Goal: Task Accomplishment & Management: Manage account settings

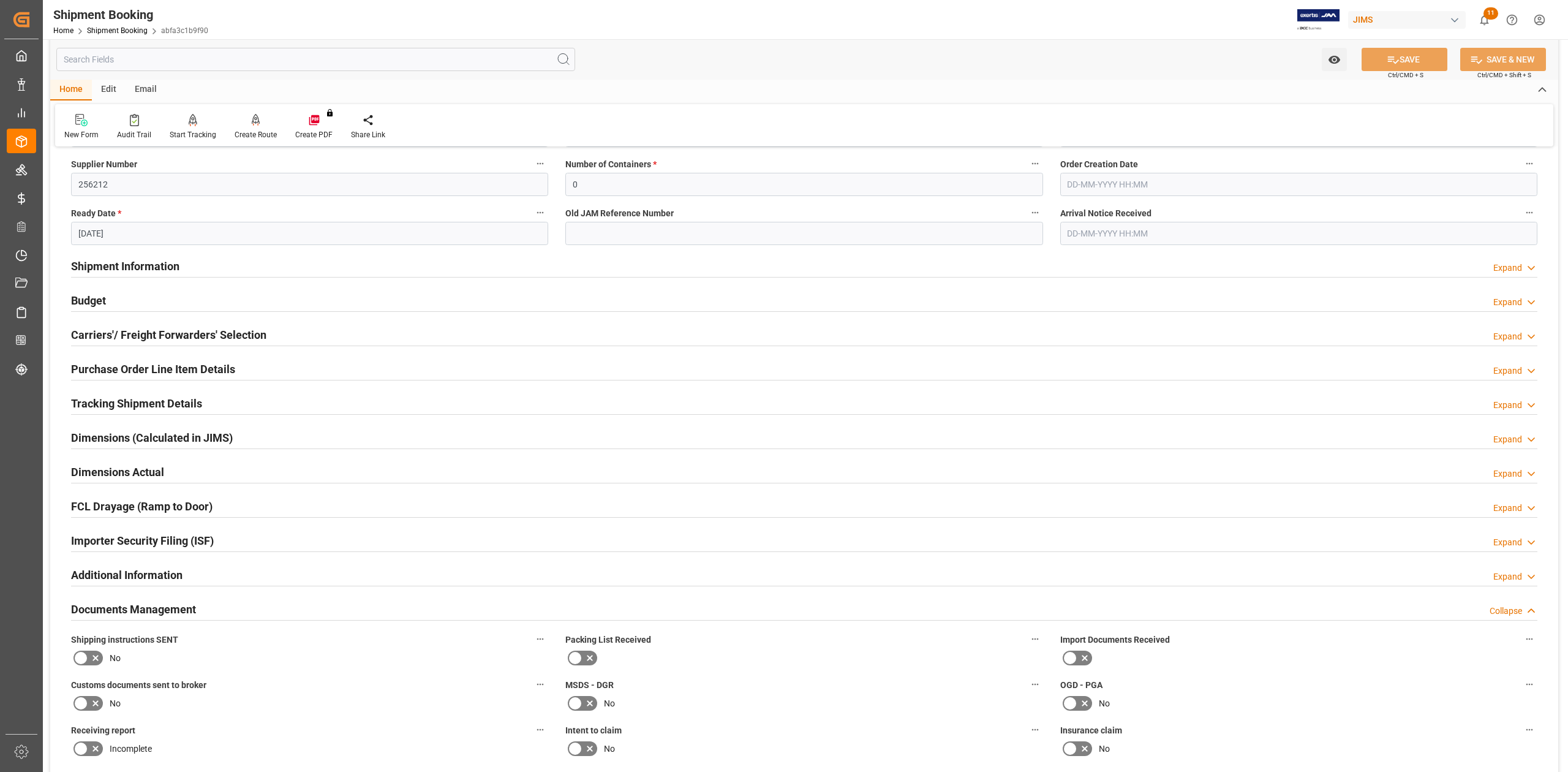
scroll to position [245, 0]
click at [92, 298] on h2 "Budget" at bounding box center [88, 301] width 35 height 17
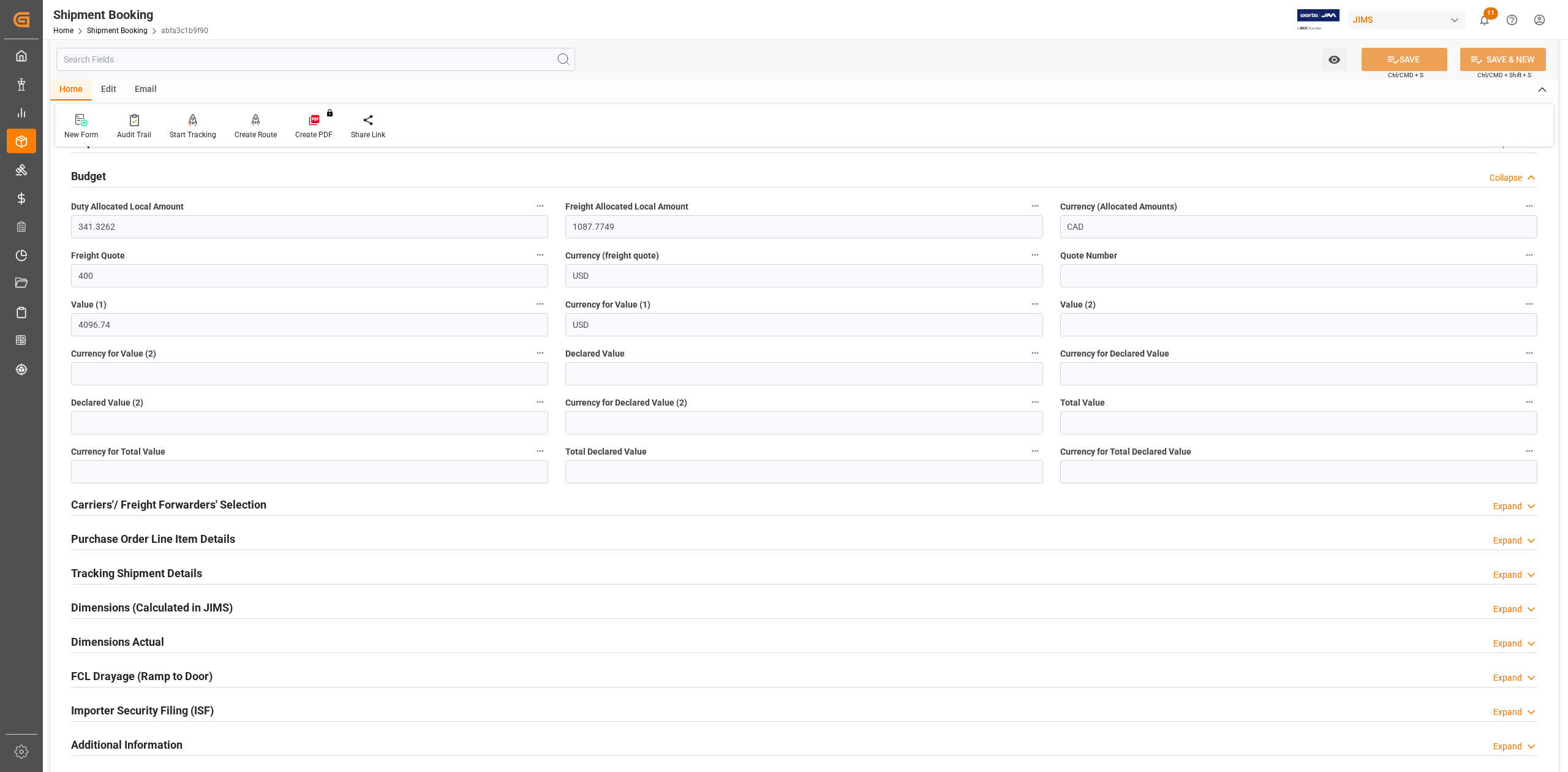
scroll to position [490, 0]
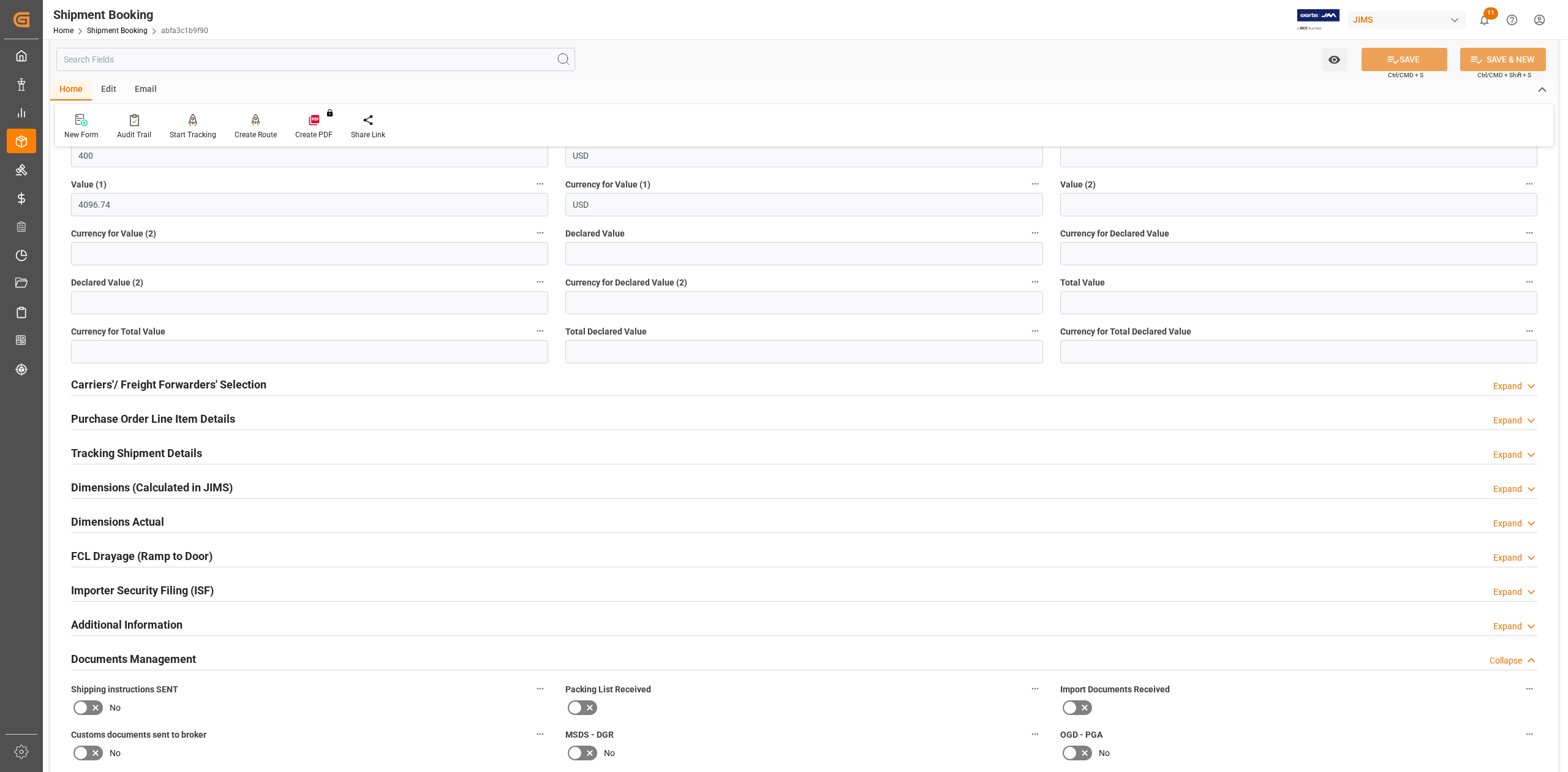
click at [133, 418] on h2 "Purchase Order Line Item Details" at bounding box center [153, 418] width 164 height 17
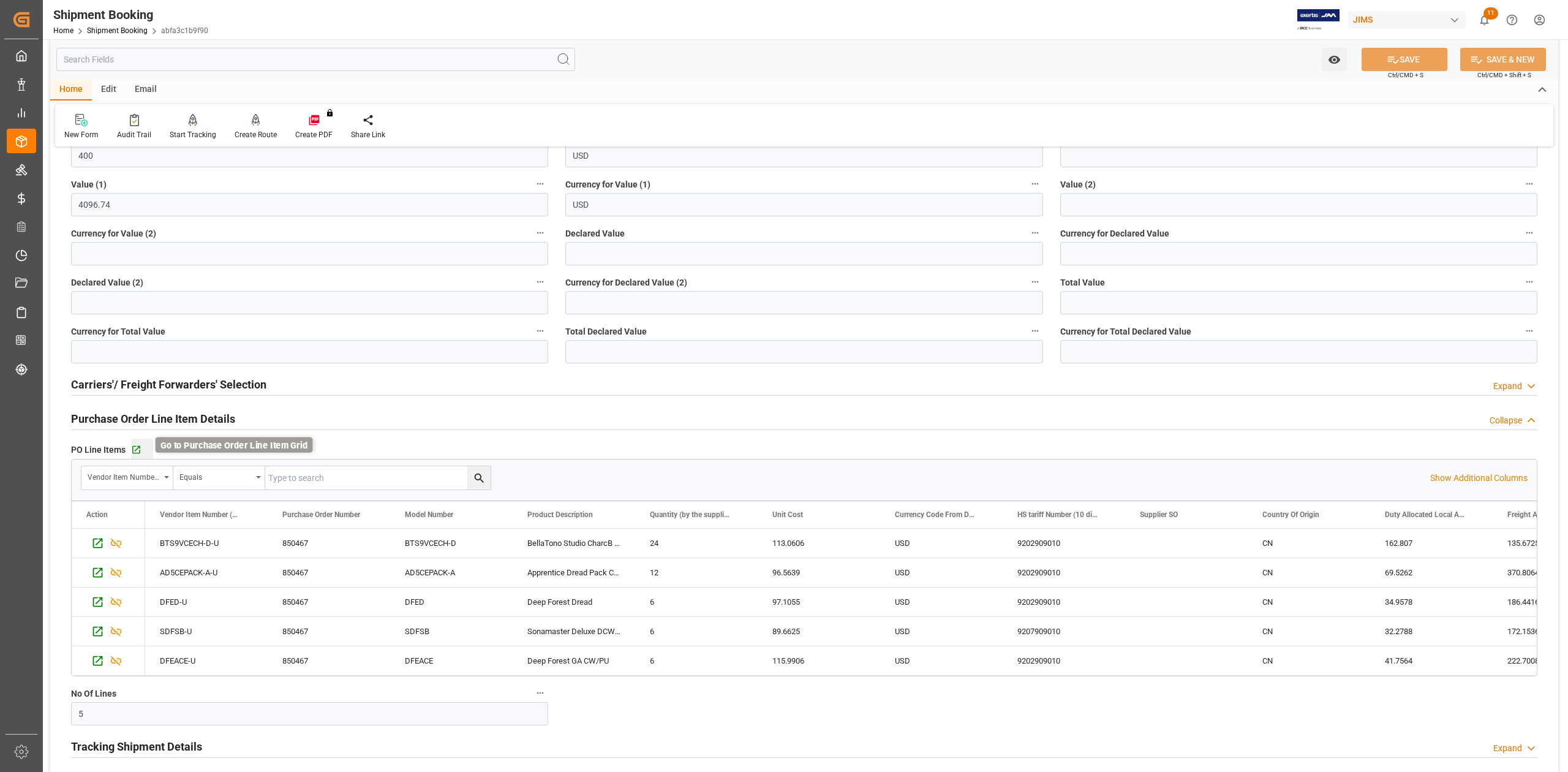
click at [138, 447] on icon "button" at bounding box center [136, 450] width 8 height 8
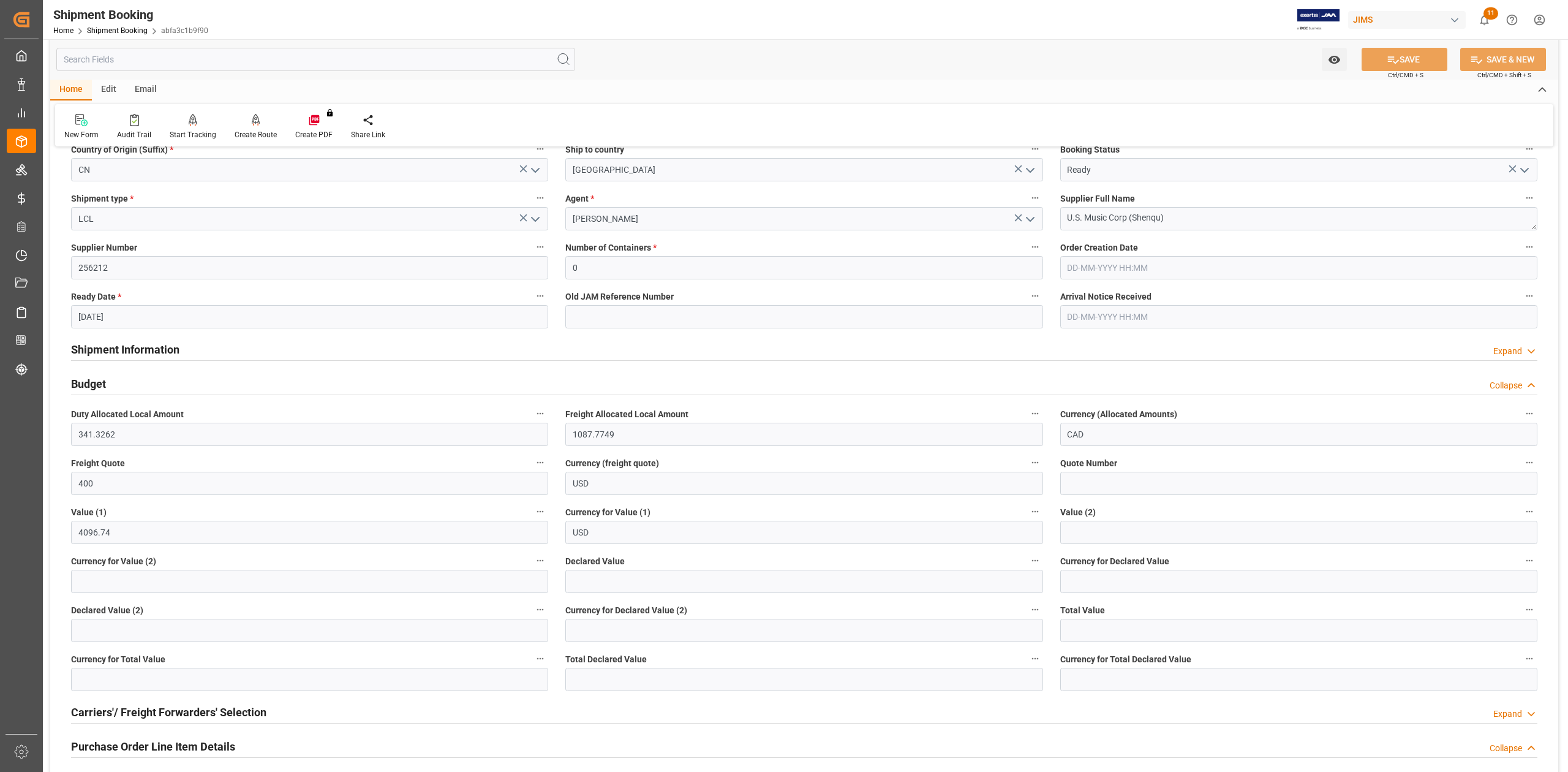
scroll to position [0, 0]
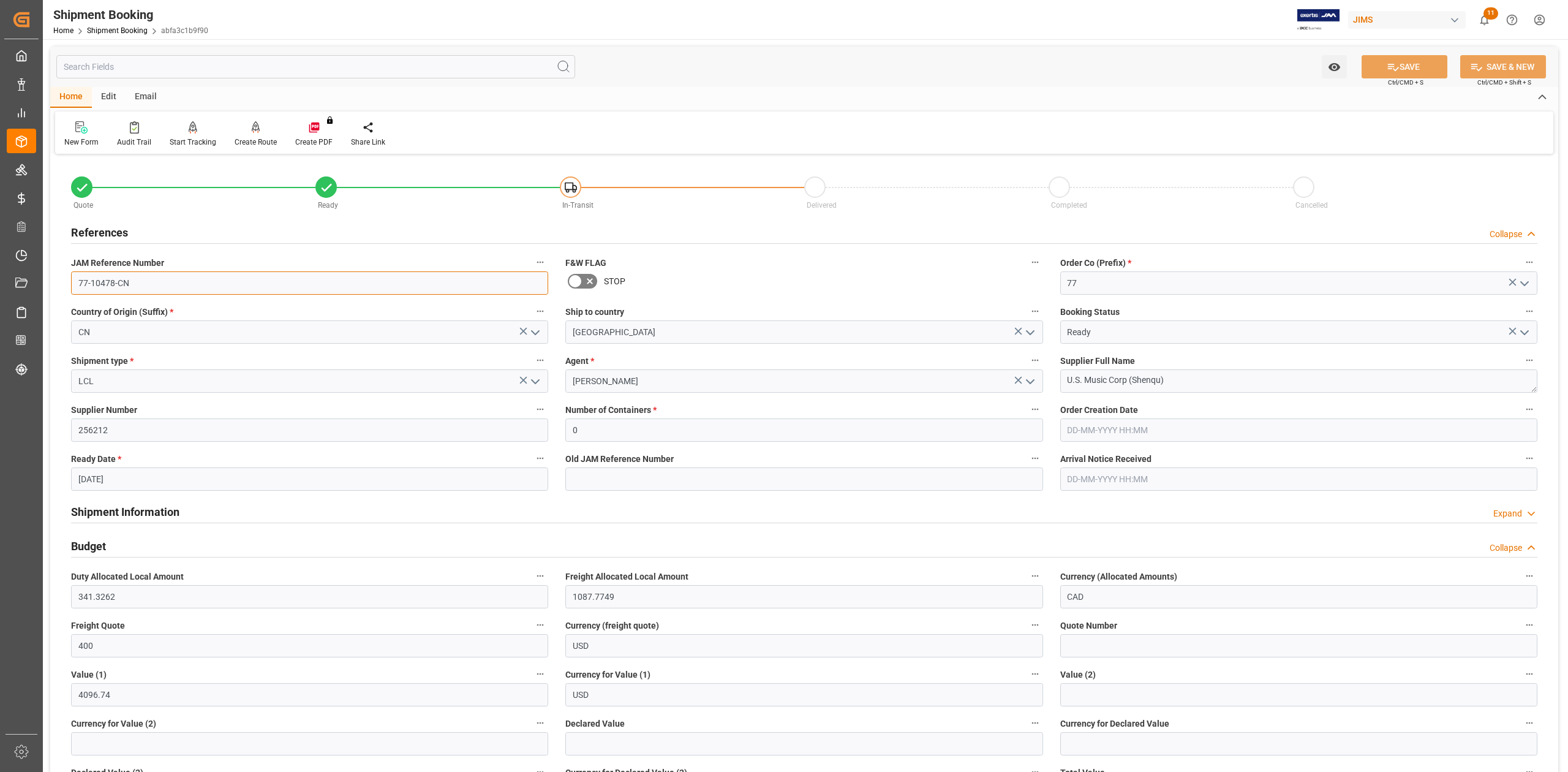
click at [134, 281] on input "77-10478-CN" at bounding box center [309, 283] width 477 height 23
click at [1226, 383] on textarea "U.S. Music Corp (Shenqu)" at bounding box center [1299, 381] width 477 height 23
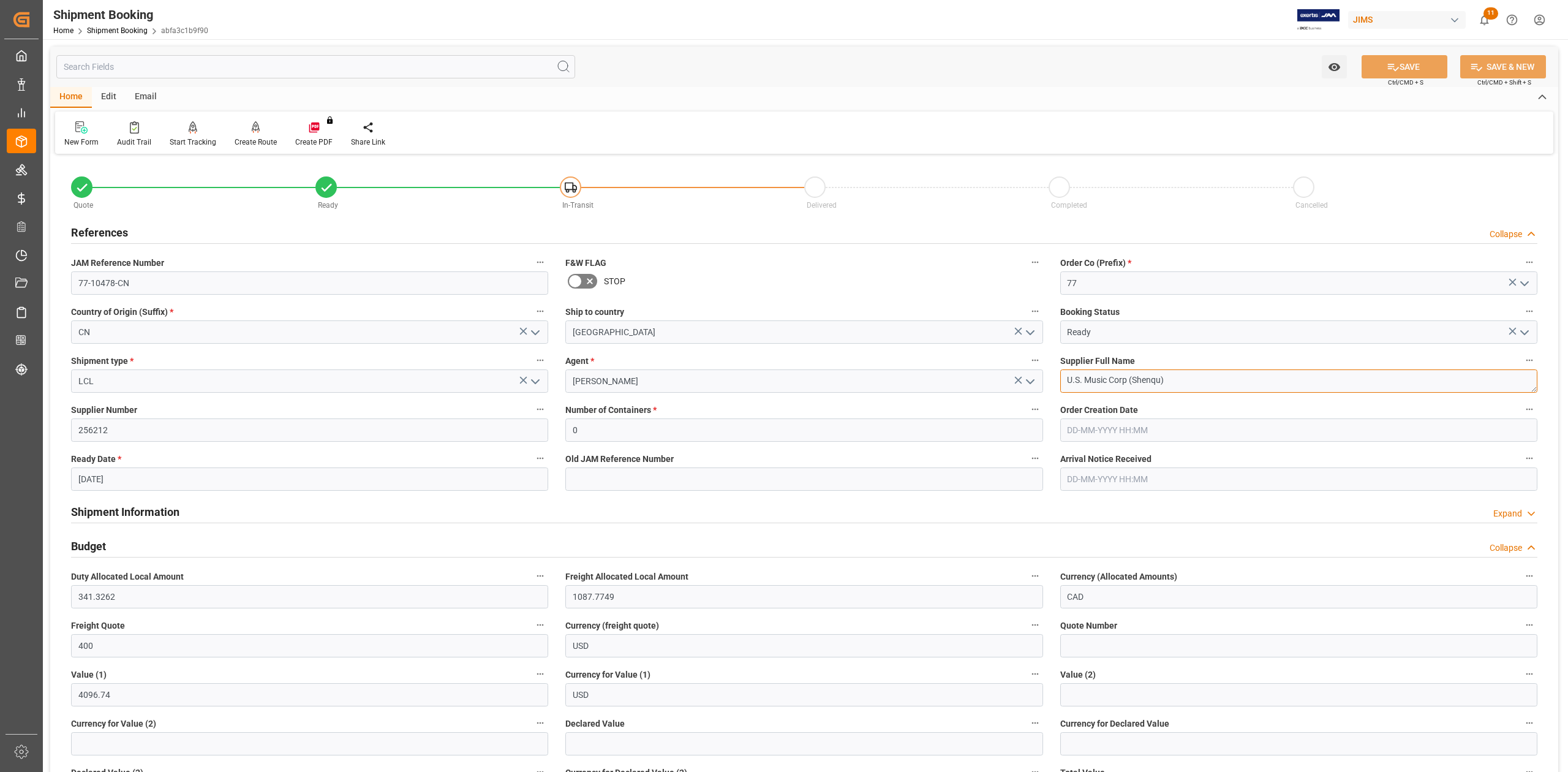
click at [1226, 383] on textarea "U.S. Music Corp (Shenqu)" at bounding box center [1299, 381] width 477 height 23
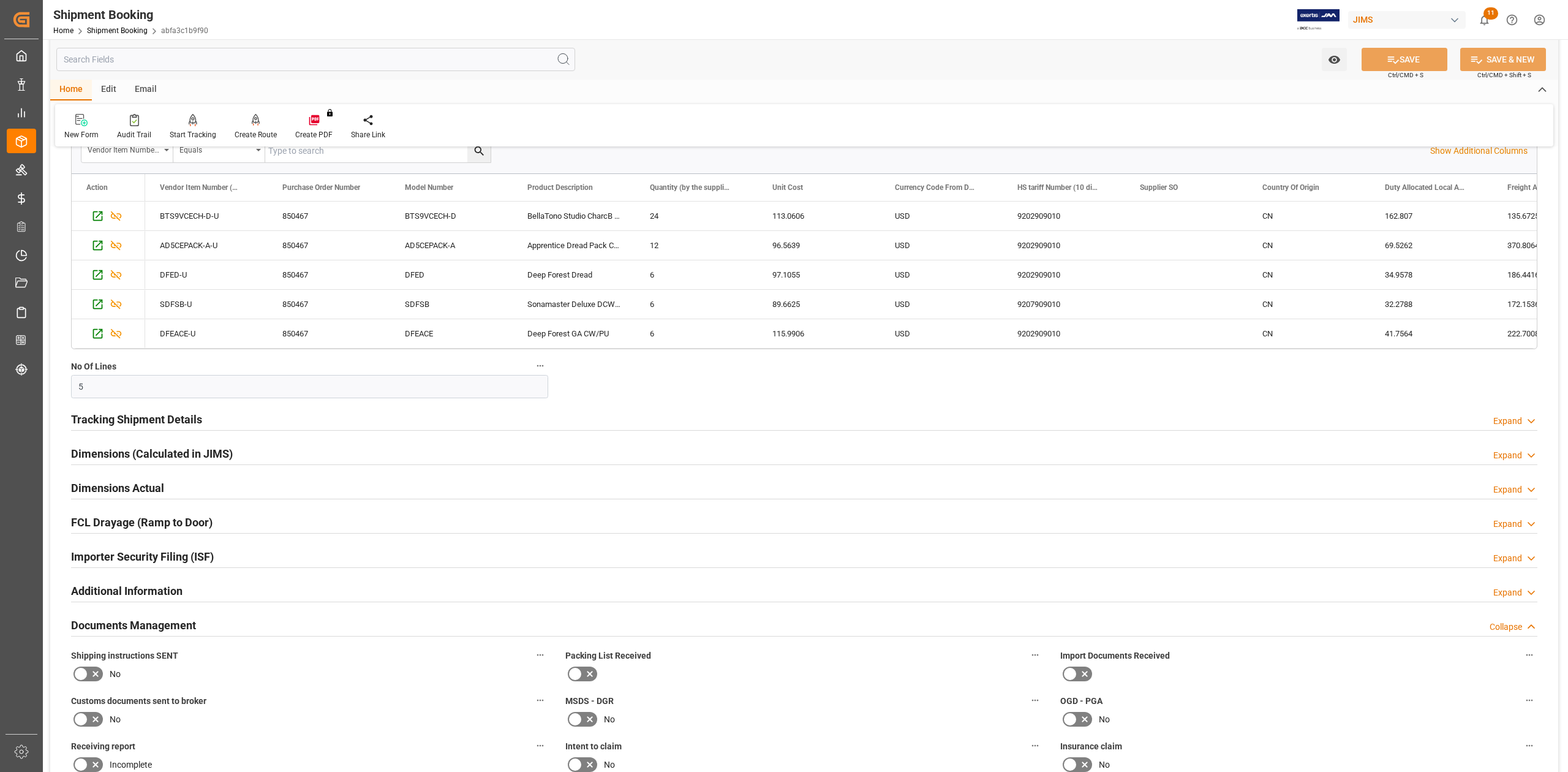
scroll to position [1062, 0]
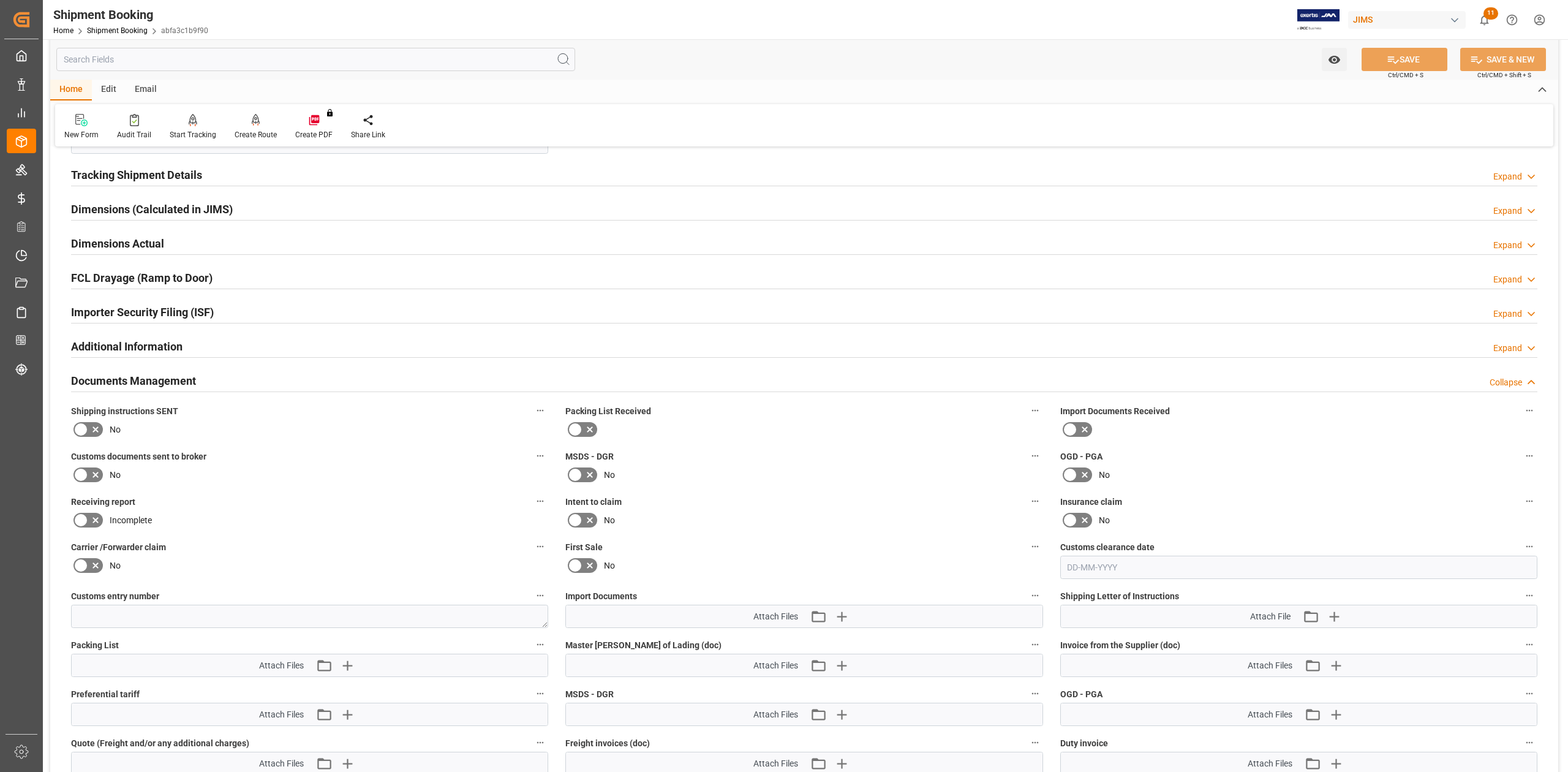
click at [80, 475] on icon at bounding box center [81, 474] width 15 height 15
click at [0, 0] on input "checkbox" at bounding box center [0, 0] width 0 height 0
click at [1420, 56] on button "SAVE" at bounding box center [1405, 59] width 86 height 23
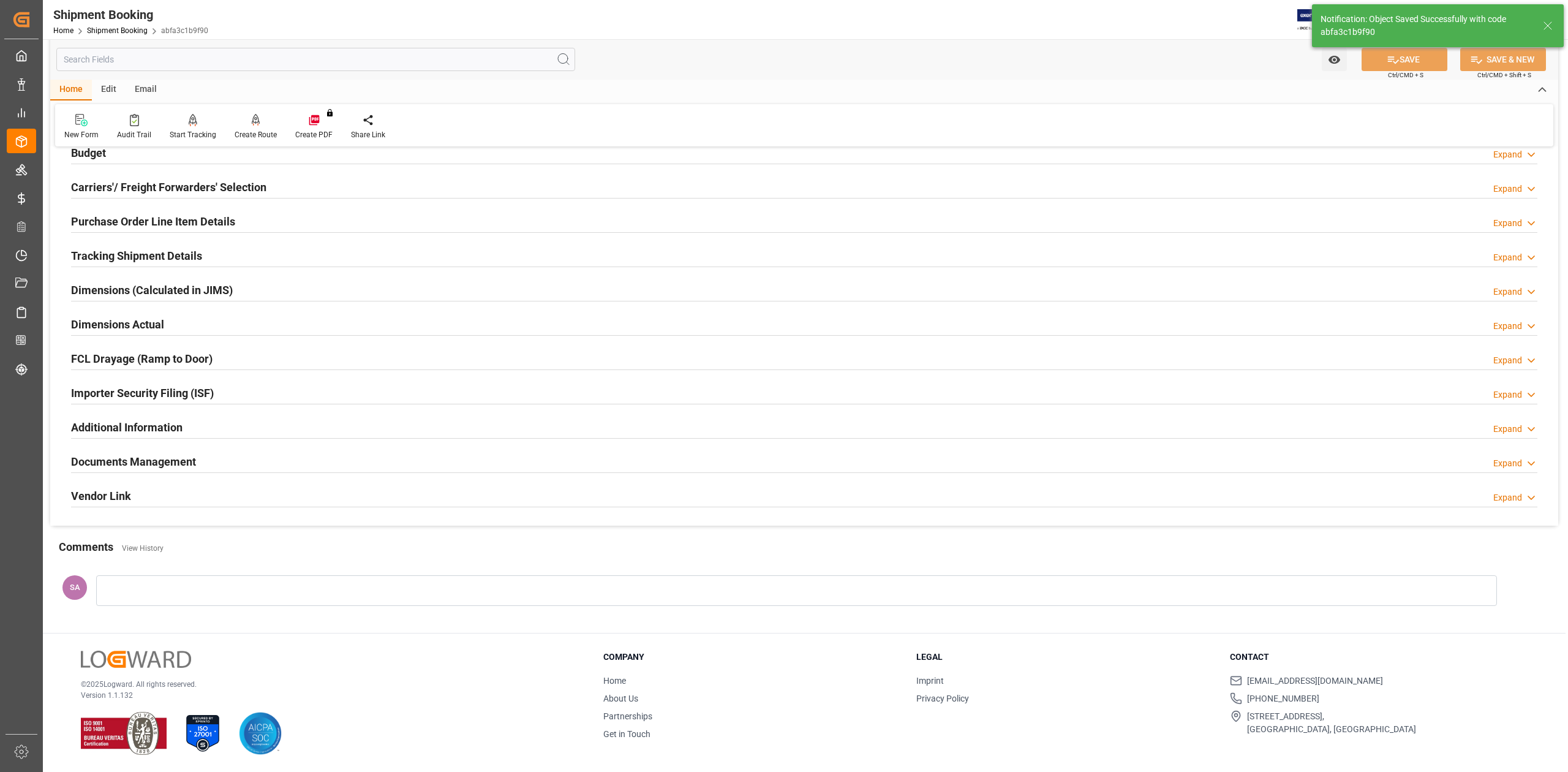
scroll to position [150, 0]
click at [182, 459] on h2 "Documents Management" at bounding box center [133, 462] width 125 height 17
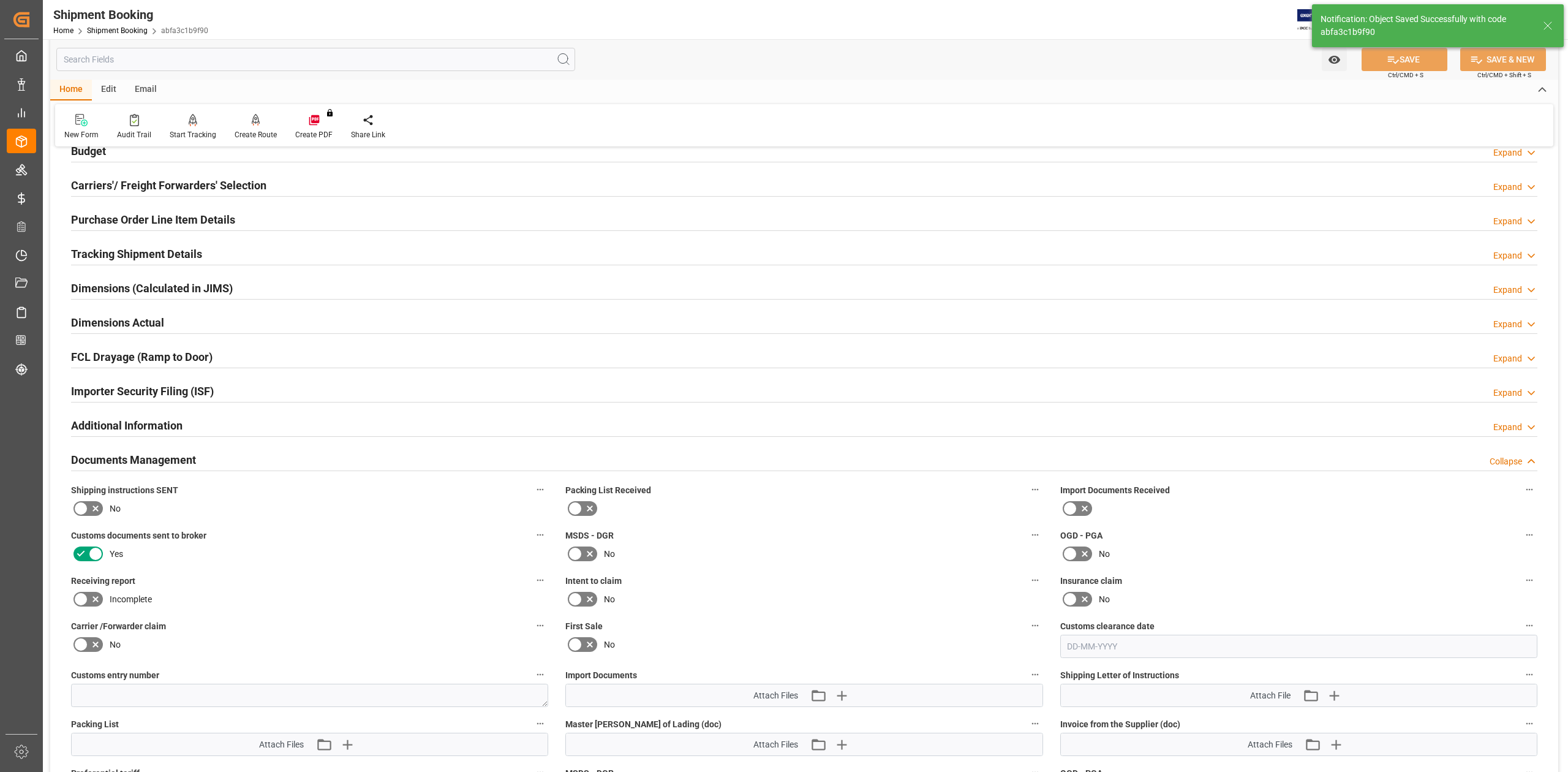
scroll to position [229, 0]
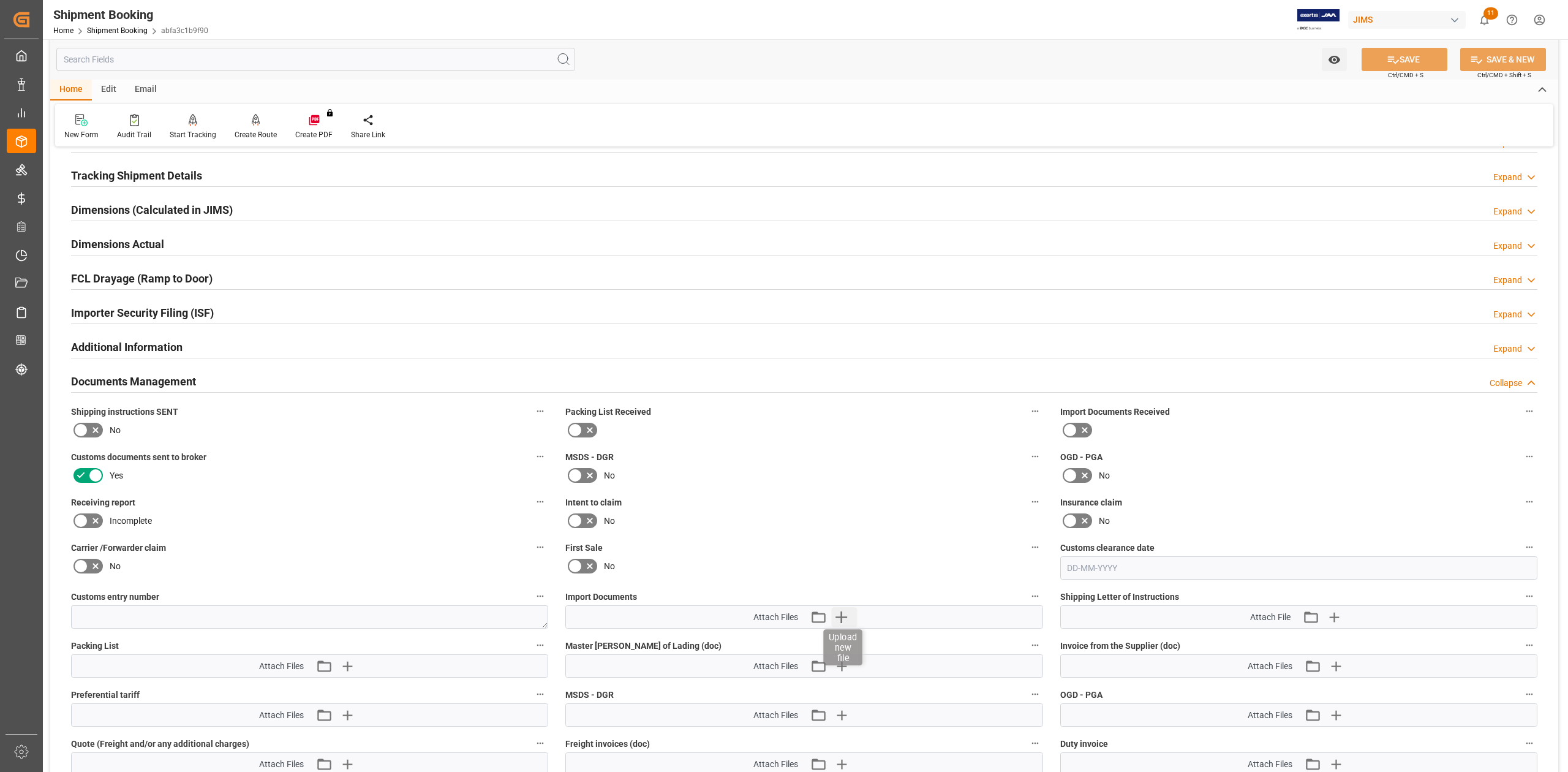
click at [836, 613] on icon "button" at bounding box center [841, 616] width 20 height 20
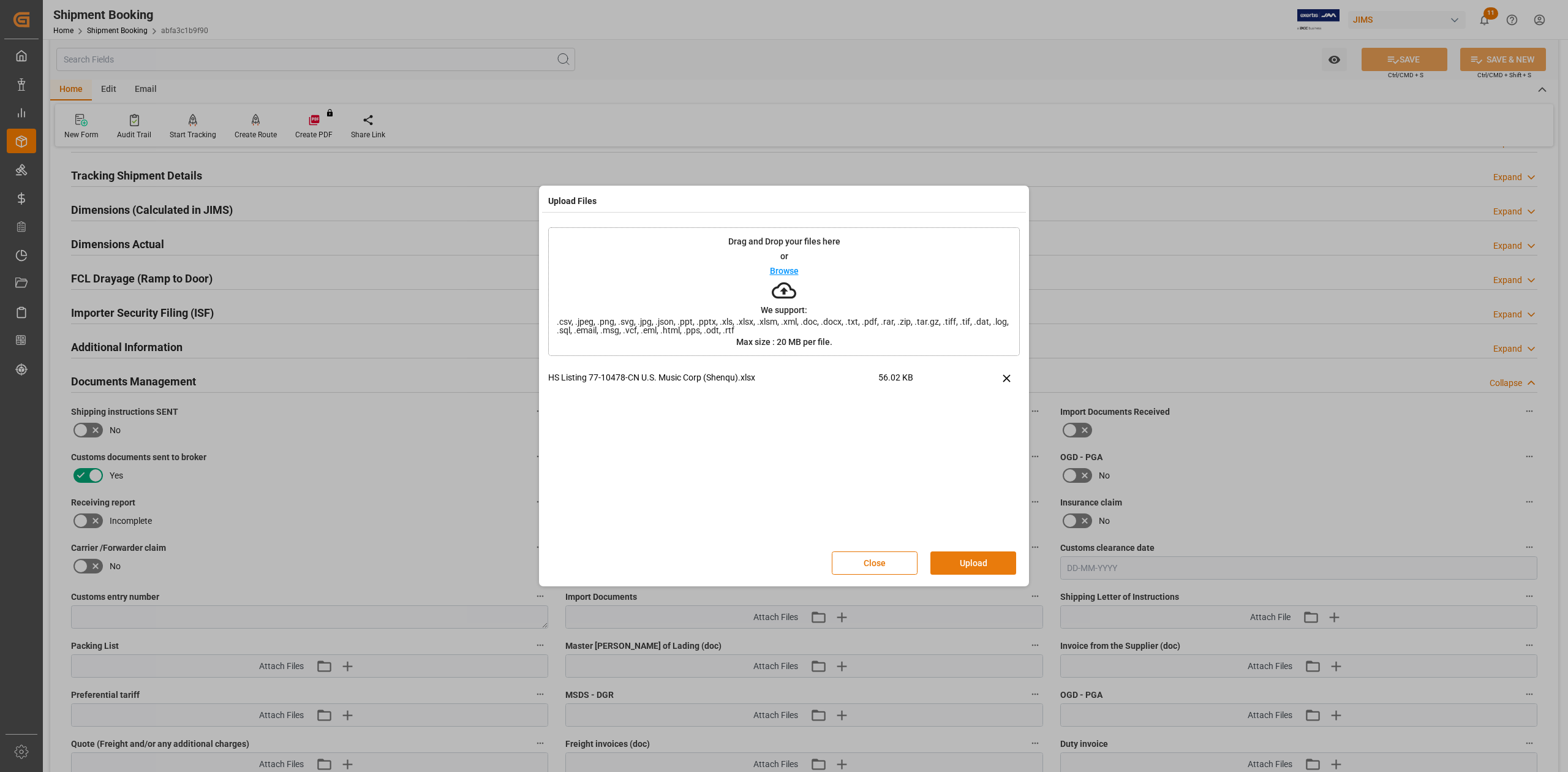
click at [991, 559] on button "Upload" at bounding box center [973, 563] width 86 height 23
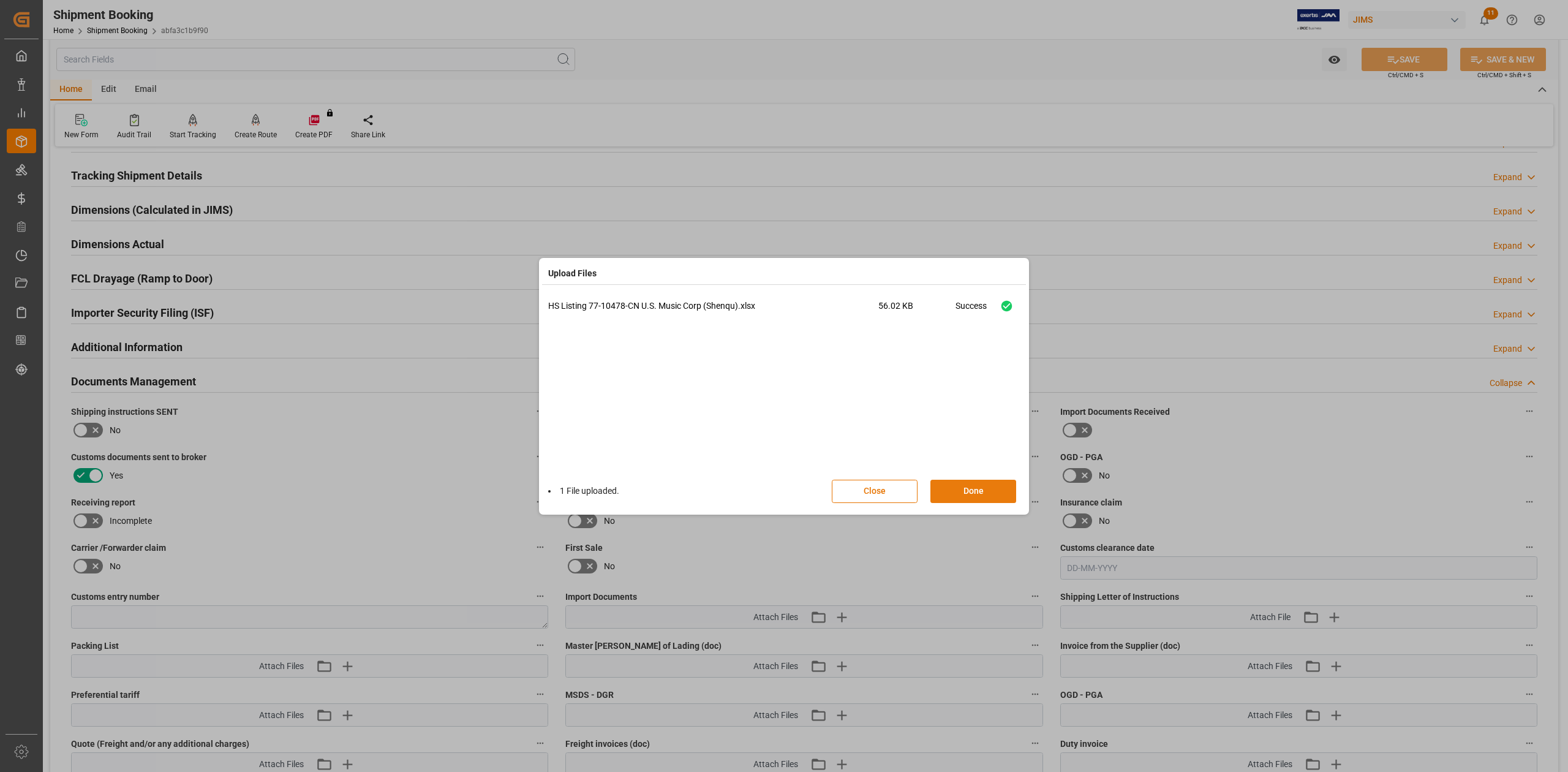
click at [971, 491] on button "Done" at bounding box center [973, 491] width 86 height 23
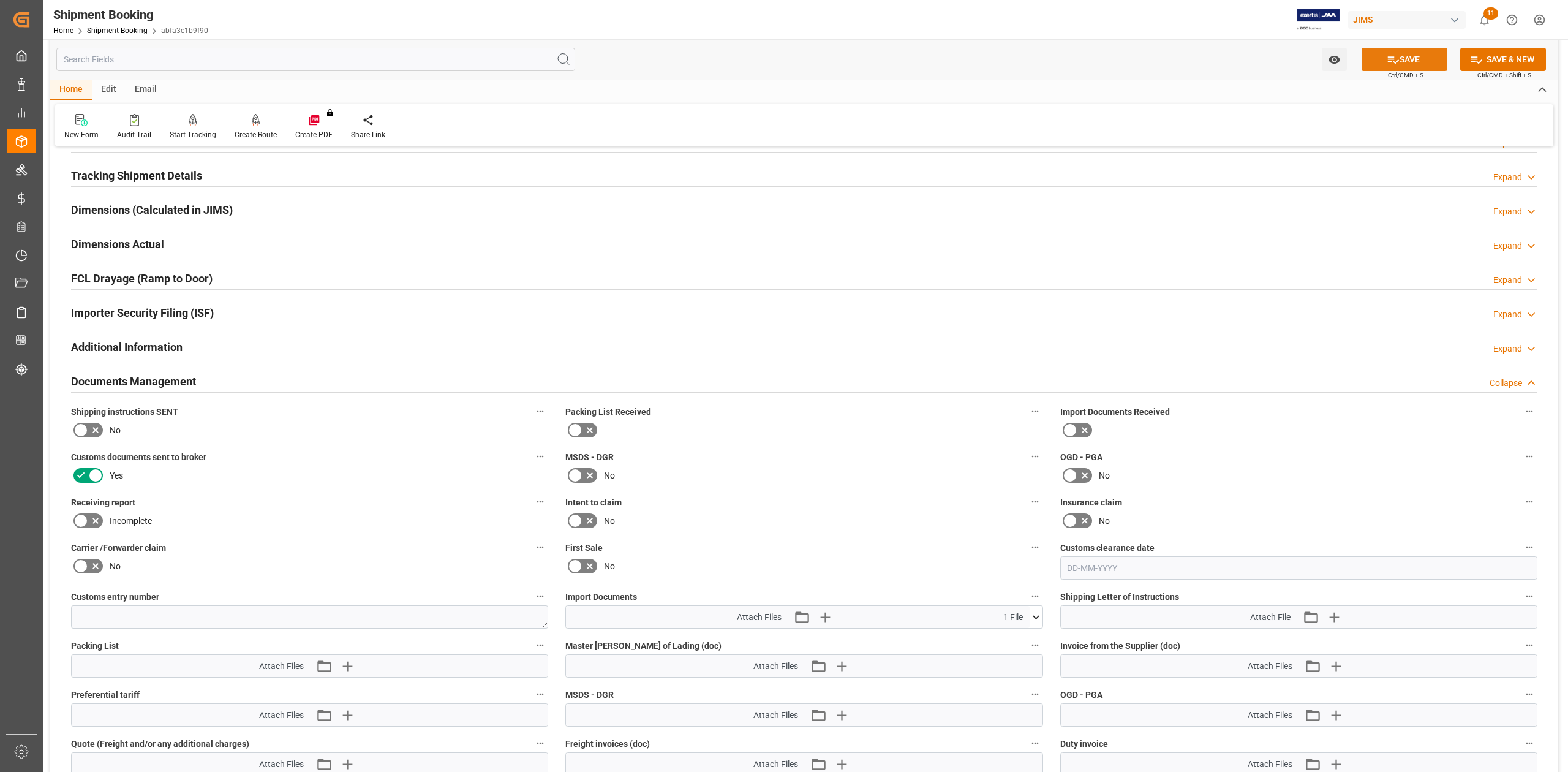
click at [1408, 51] on button "SAVE" at bounding box center [1405, 59] width 86 height 23
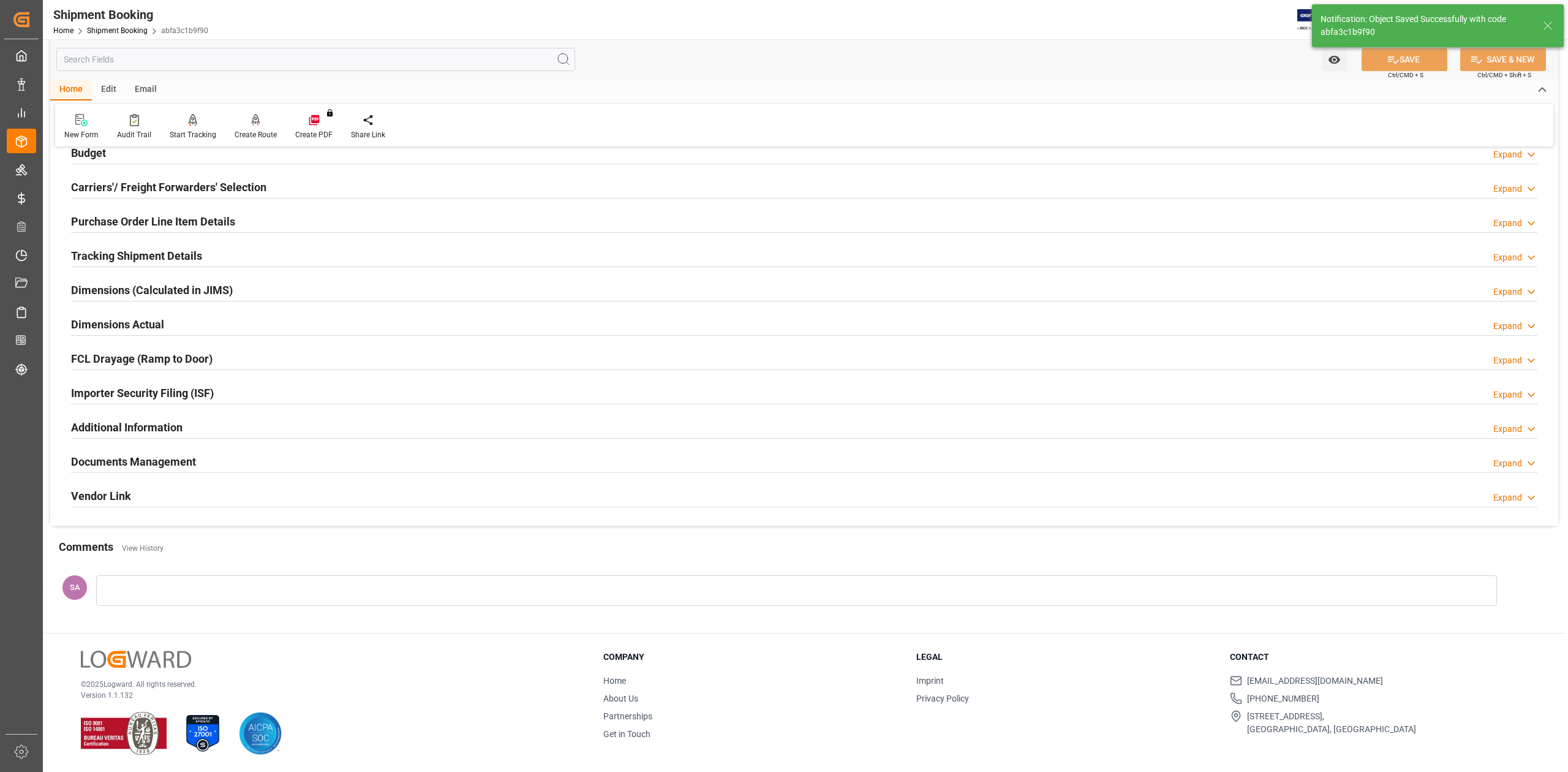
scroll to position [150, 0]
click at [121, 248] on div "Tracking Shipment Details" at bounding box center [136, 254] width 131 height 23
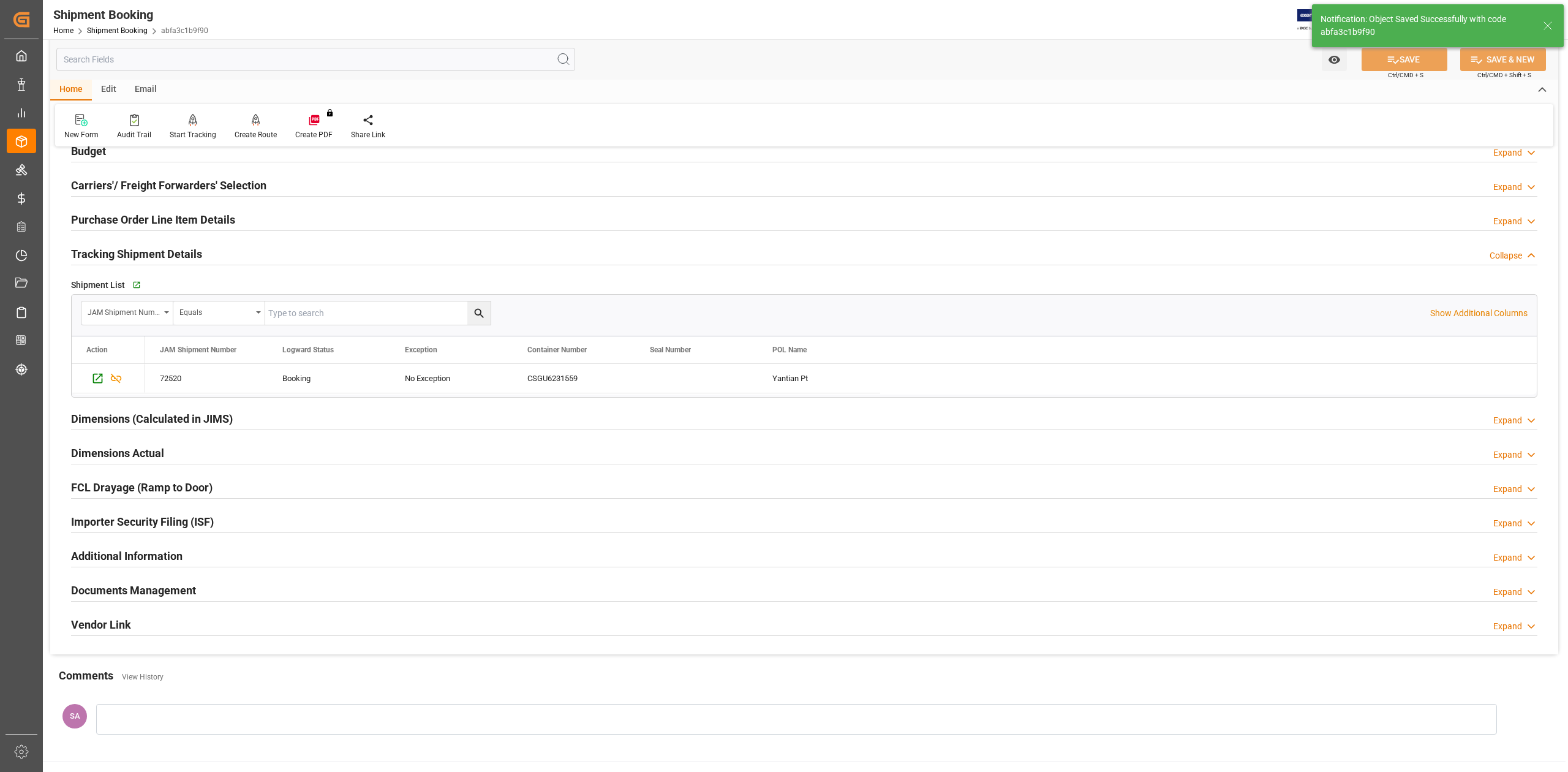
scroll to position [229, 0]
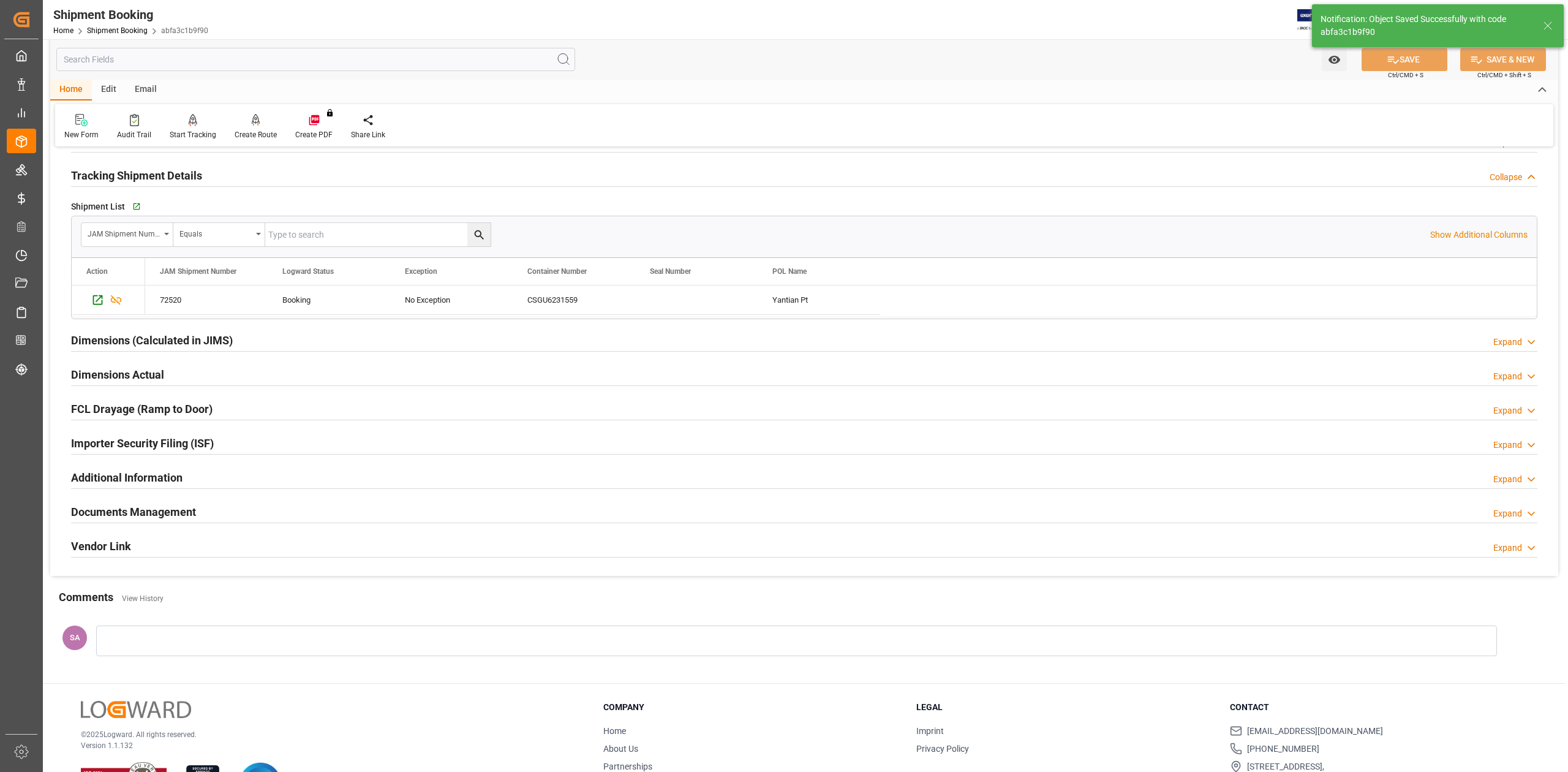
click at [96, 174] on h2 "Tracking Shipment Details" at bounding box center [136, 175] width 131 height 17
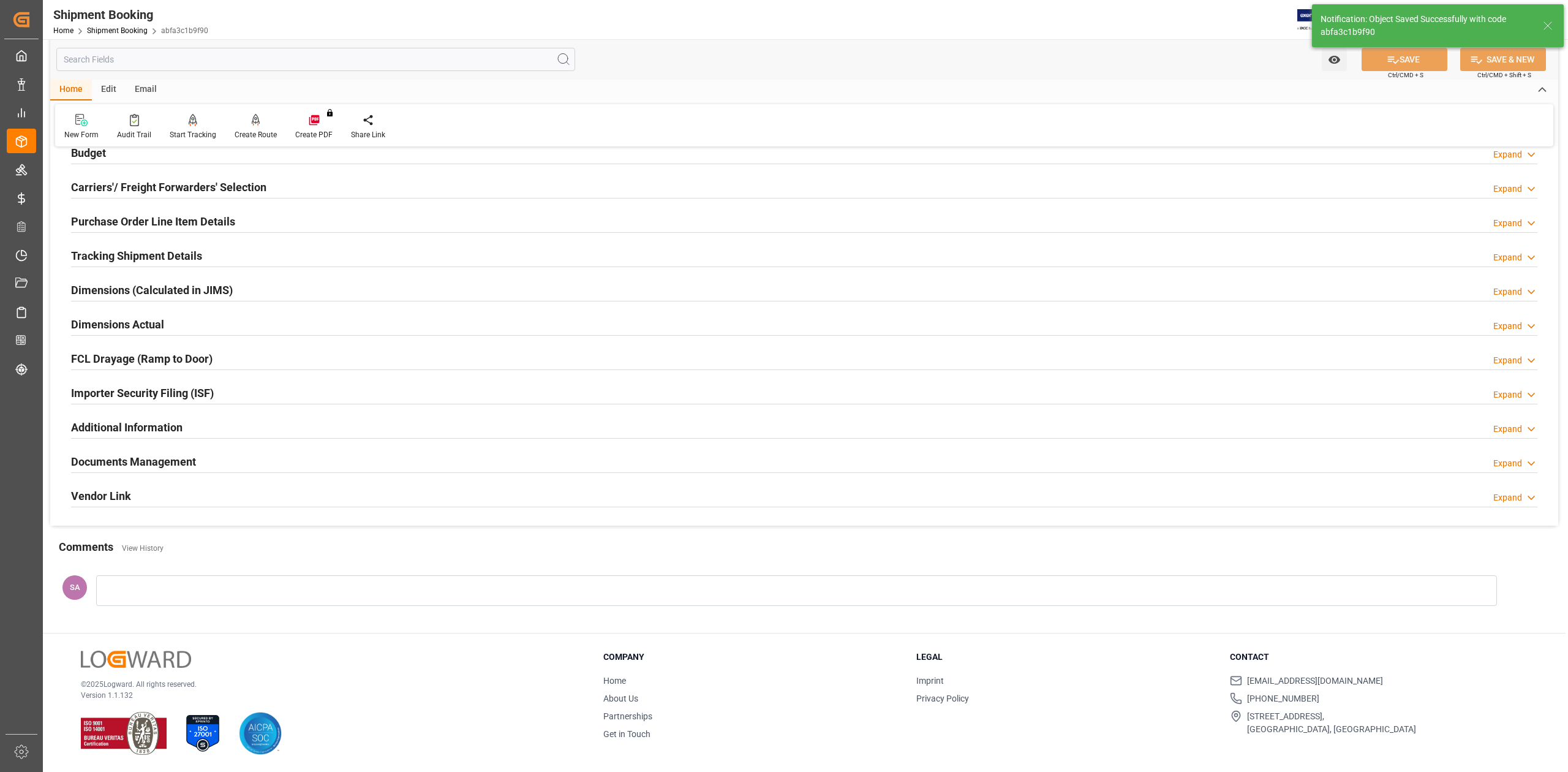
scroll to position [150, 0]
click at [126, 457] on h2 "Documents Management" at bounding box center [133, 462] width 125 height 17
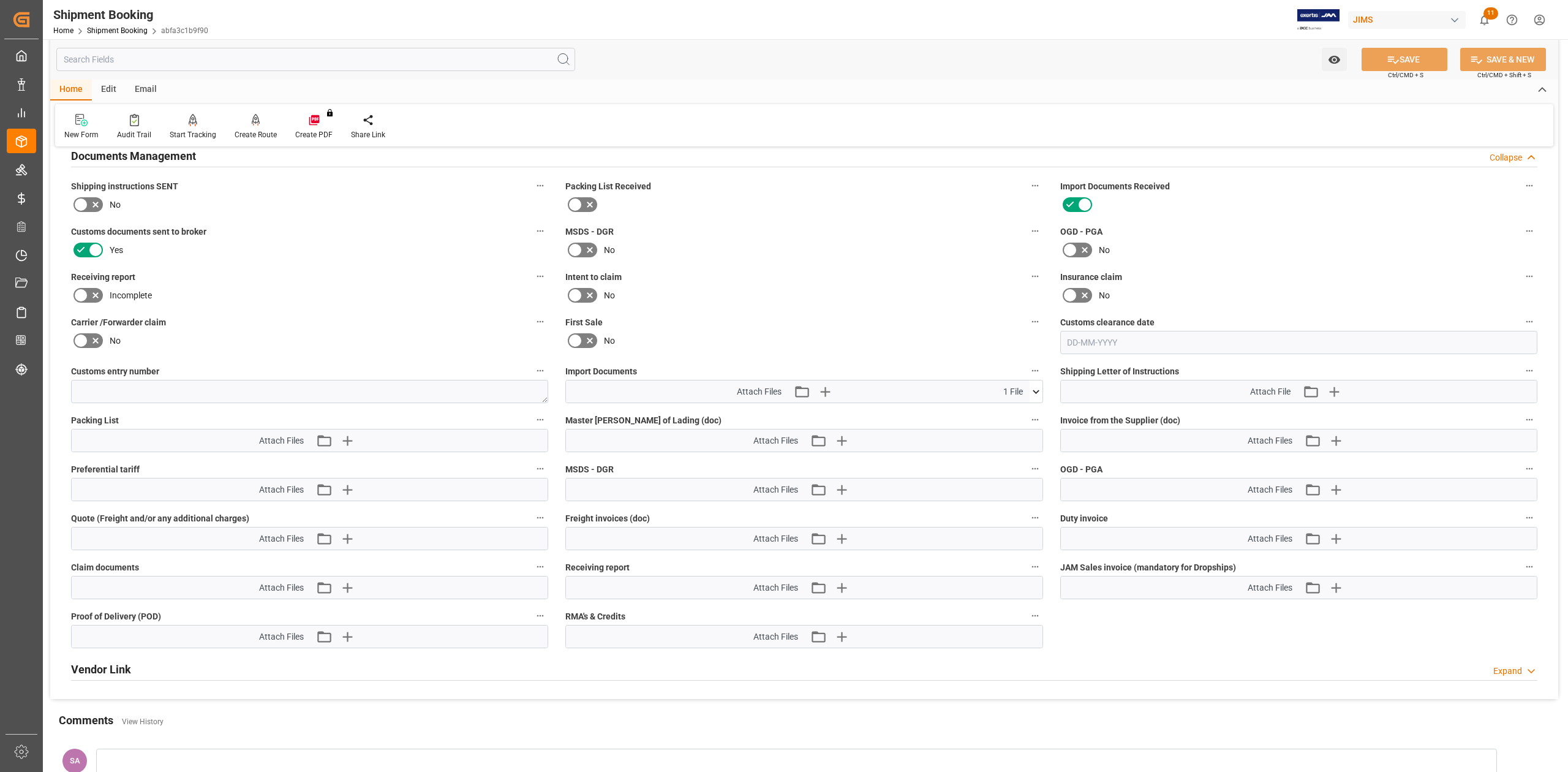
scroll to position [474, 0]
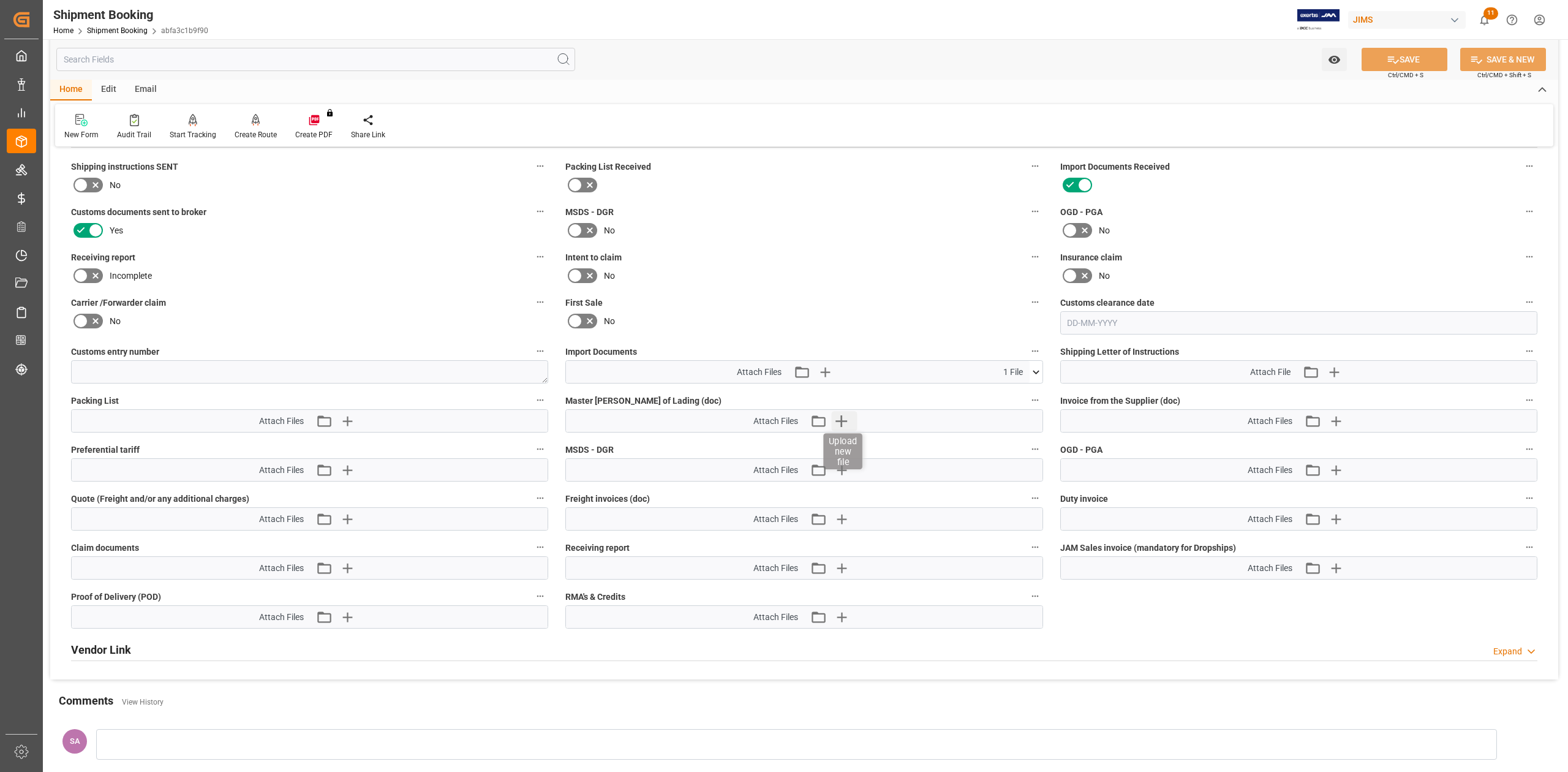
click at [848, 419] on icon "button" at bounding box center [841, 420] width 20 height 20
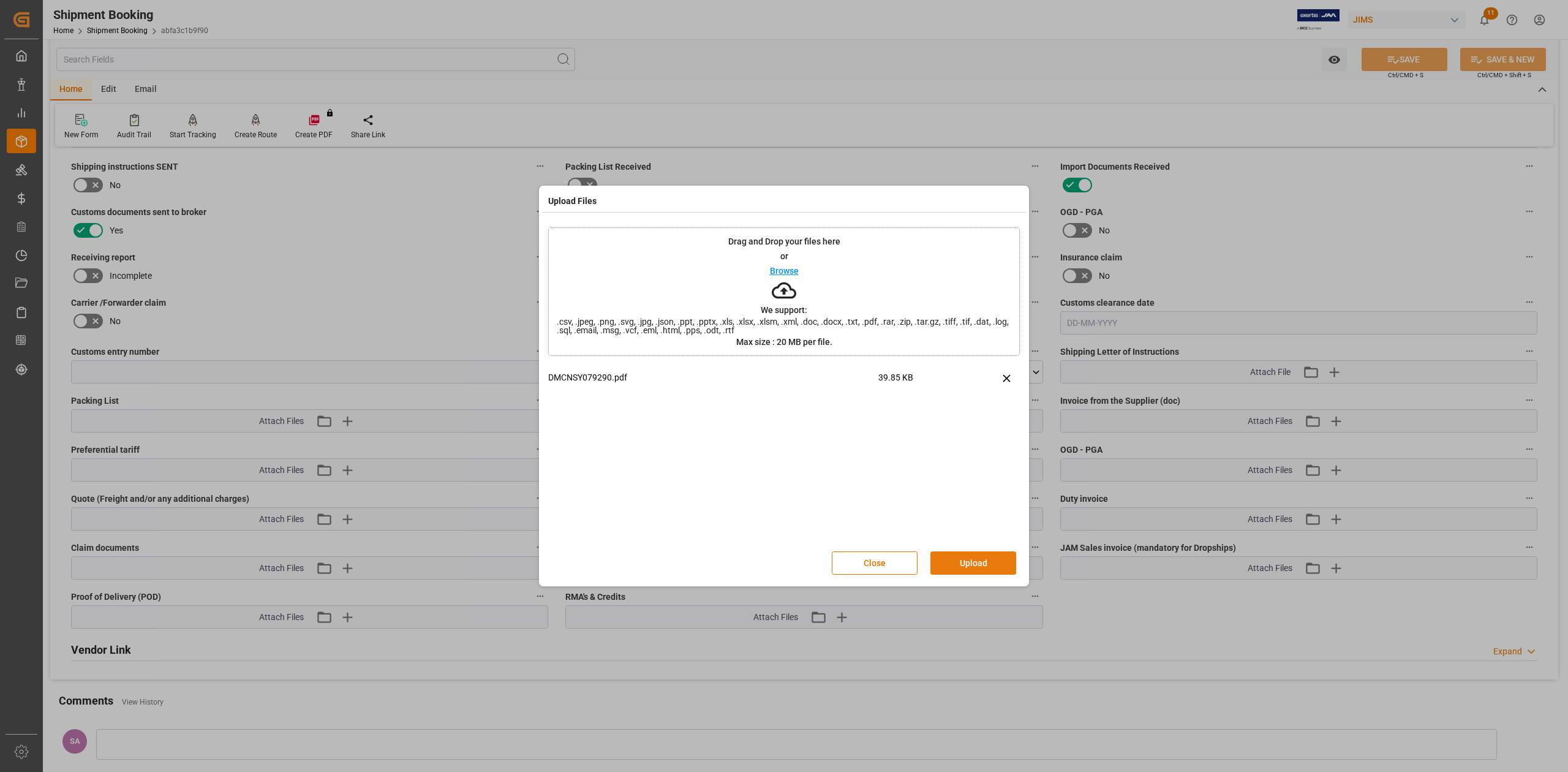
click at [977, 557] on button "Upload" at bounding box center [973, 563] width 86 height 23
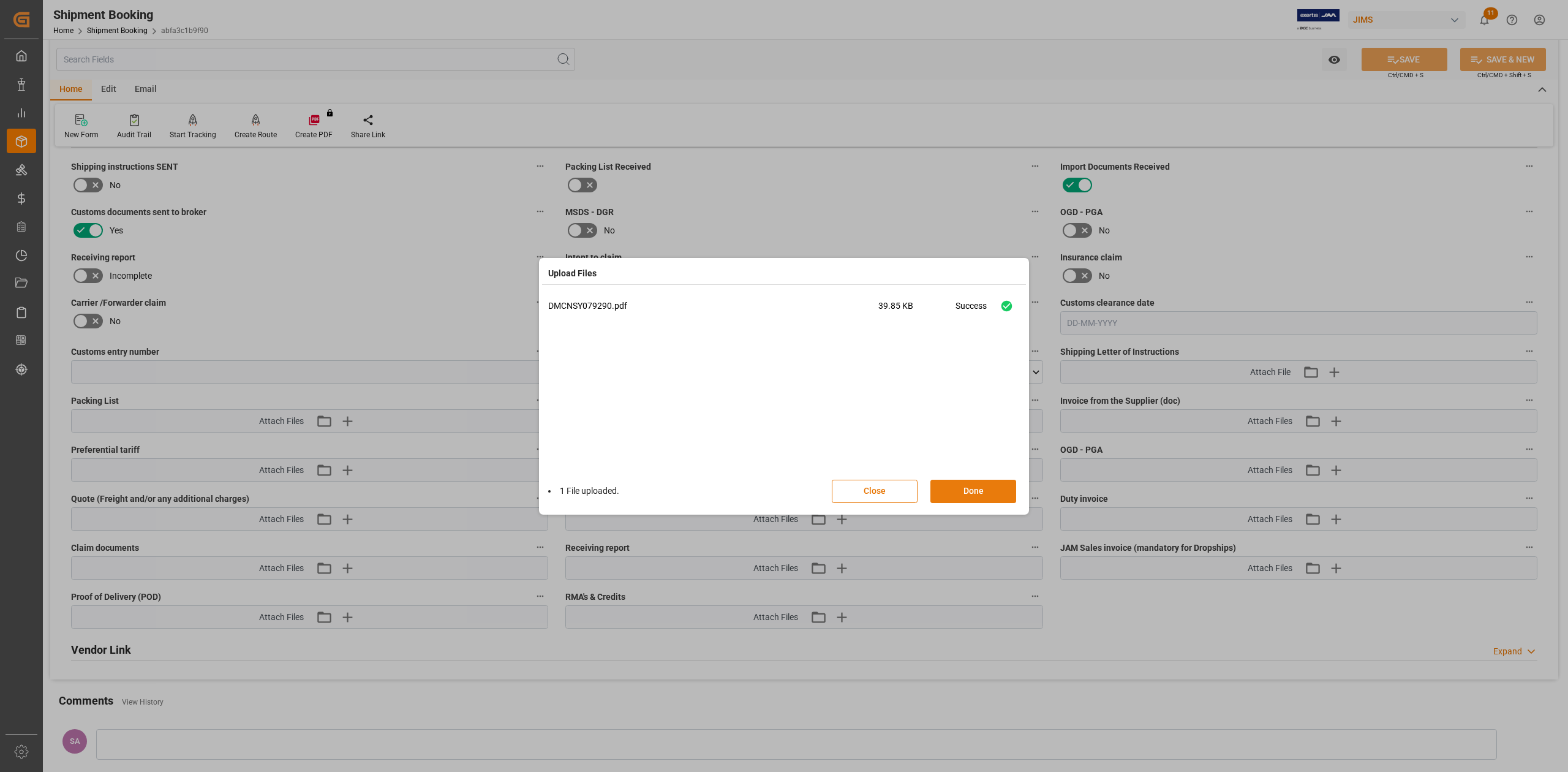
click at [967, 494] on button "Done" at bounding box center [973, 491] width 86 height 23
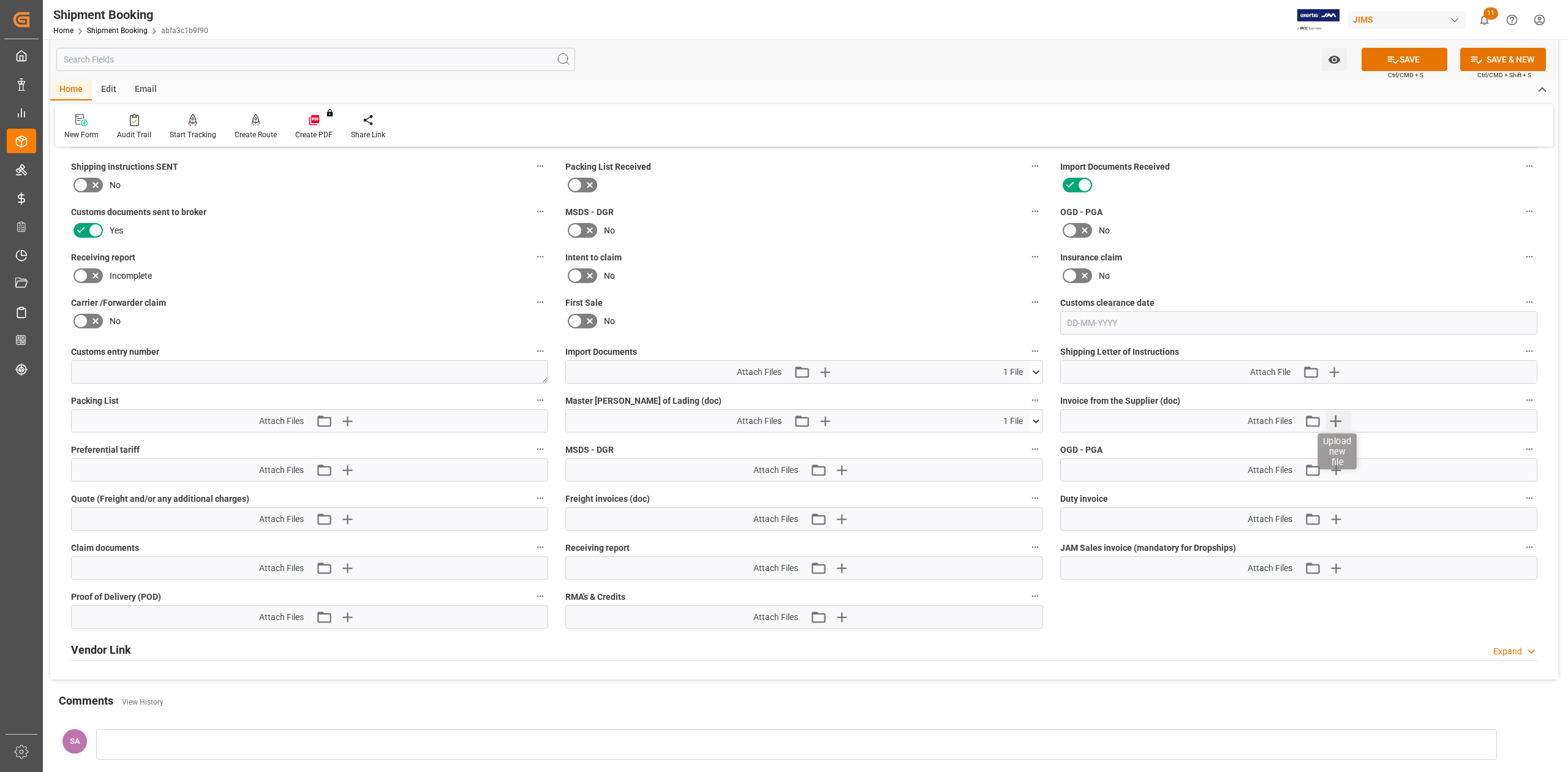
click at [1336, 422] on icon "button" at bounding box center [1336, 420] width 11 height 11
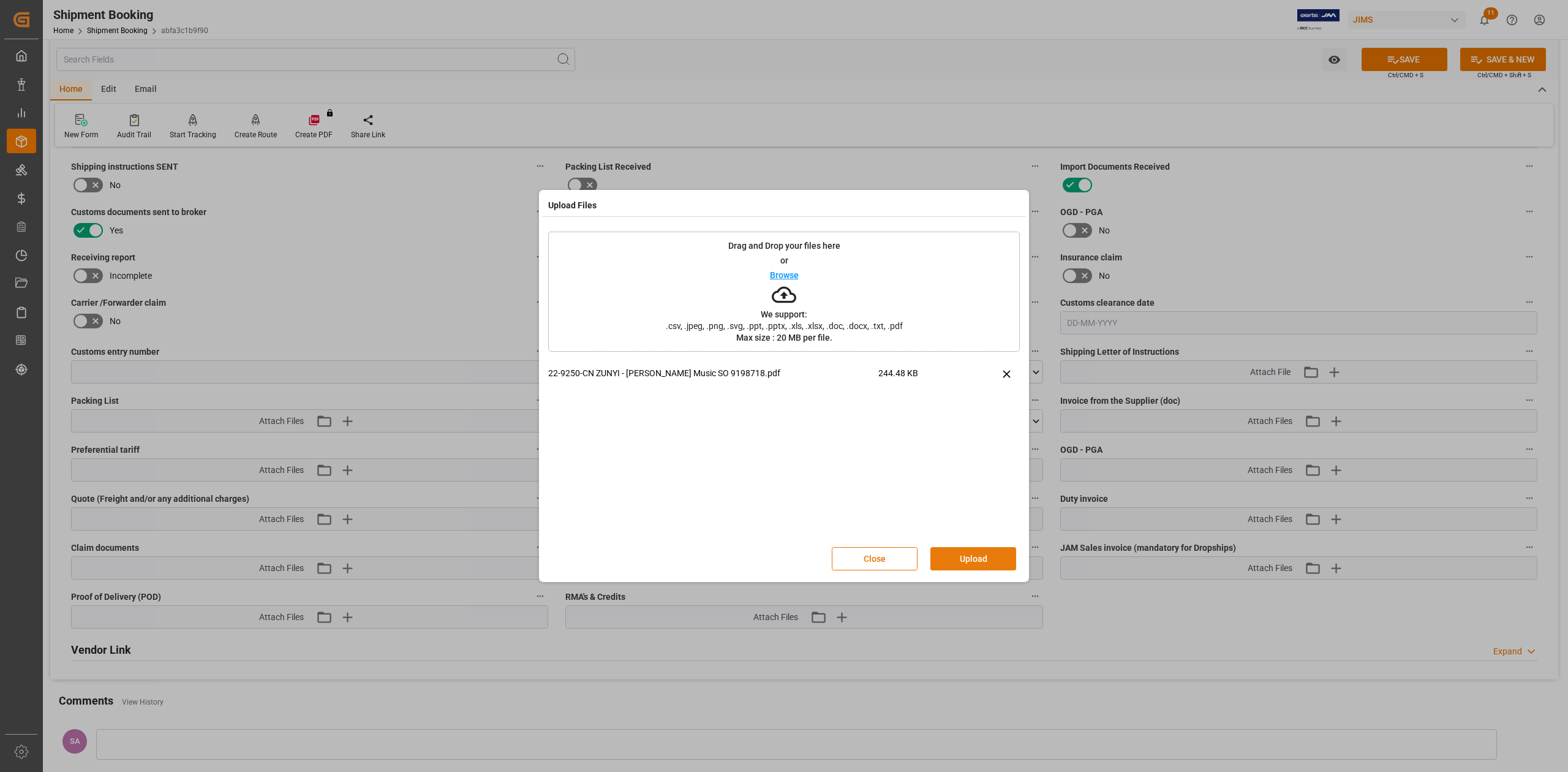
click at [959, 557] on button "Upload" at bounding box center [973, 558] width 86 height 23
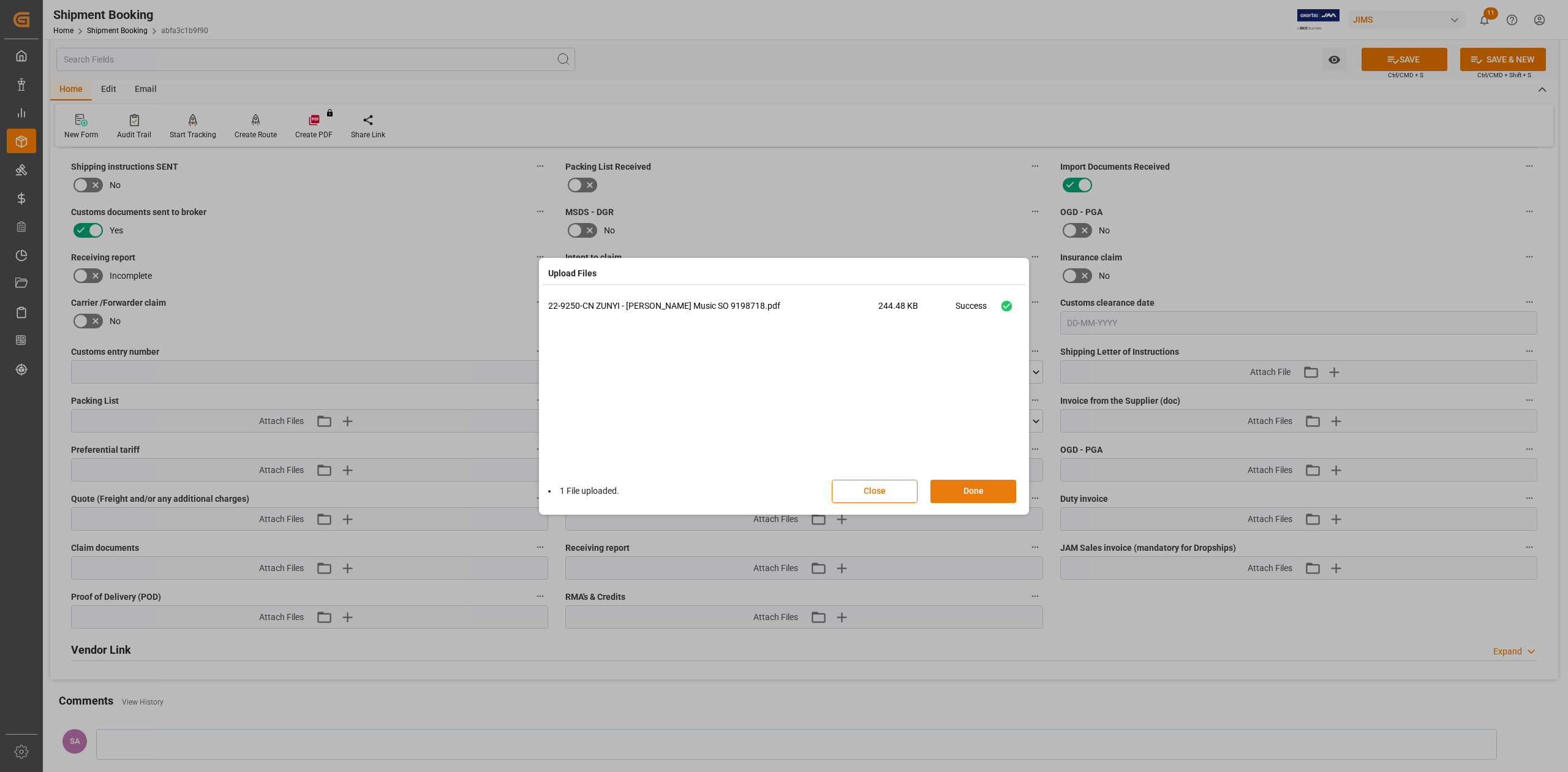
click at [981, 495] on button "Done" at bounding box center [973, 491] width 86 height 23
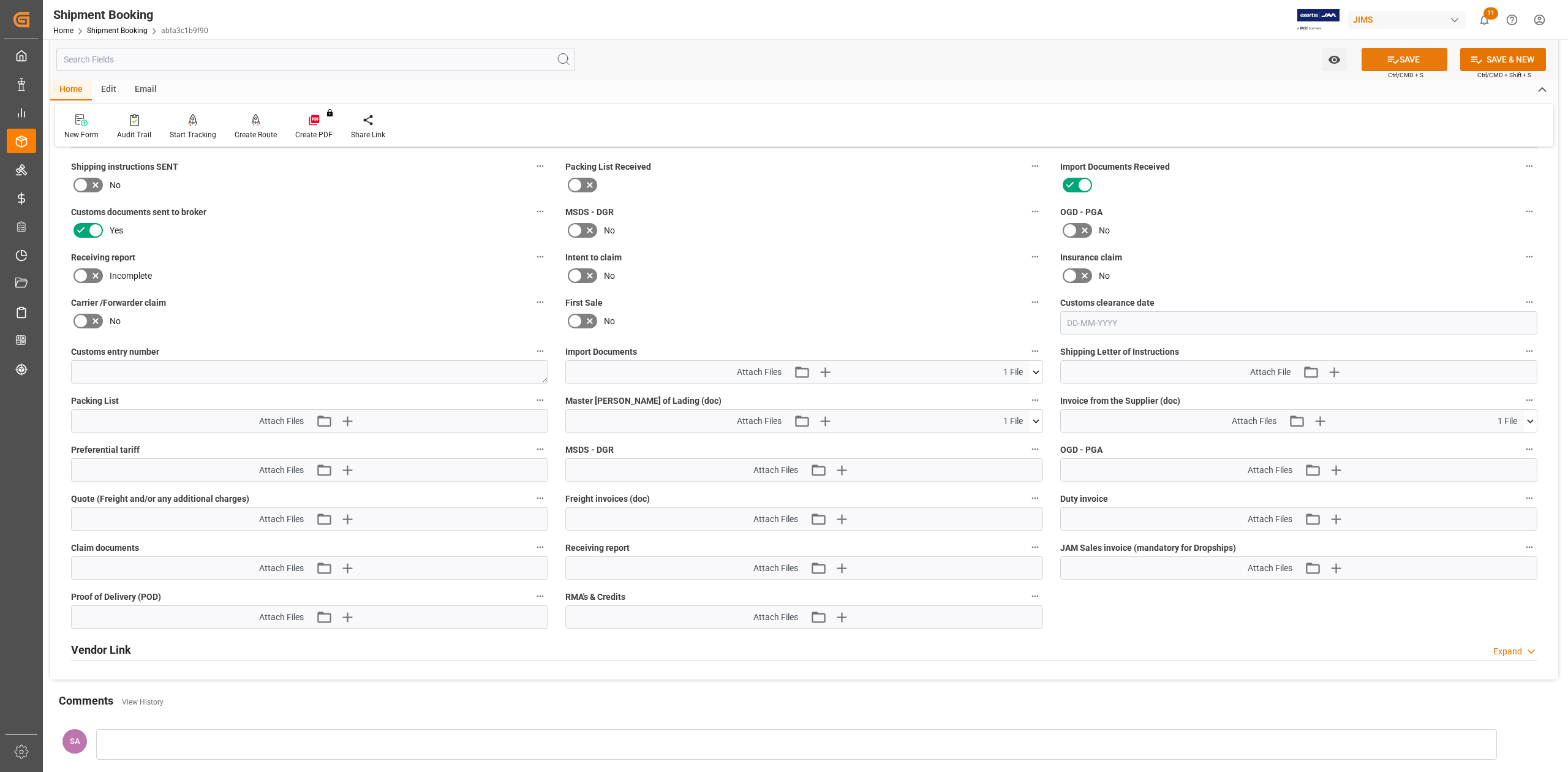
click at [1408, 63] on button "SAVE" at bounding box center [1405, 59] width 86 height 23
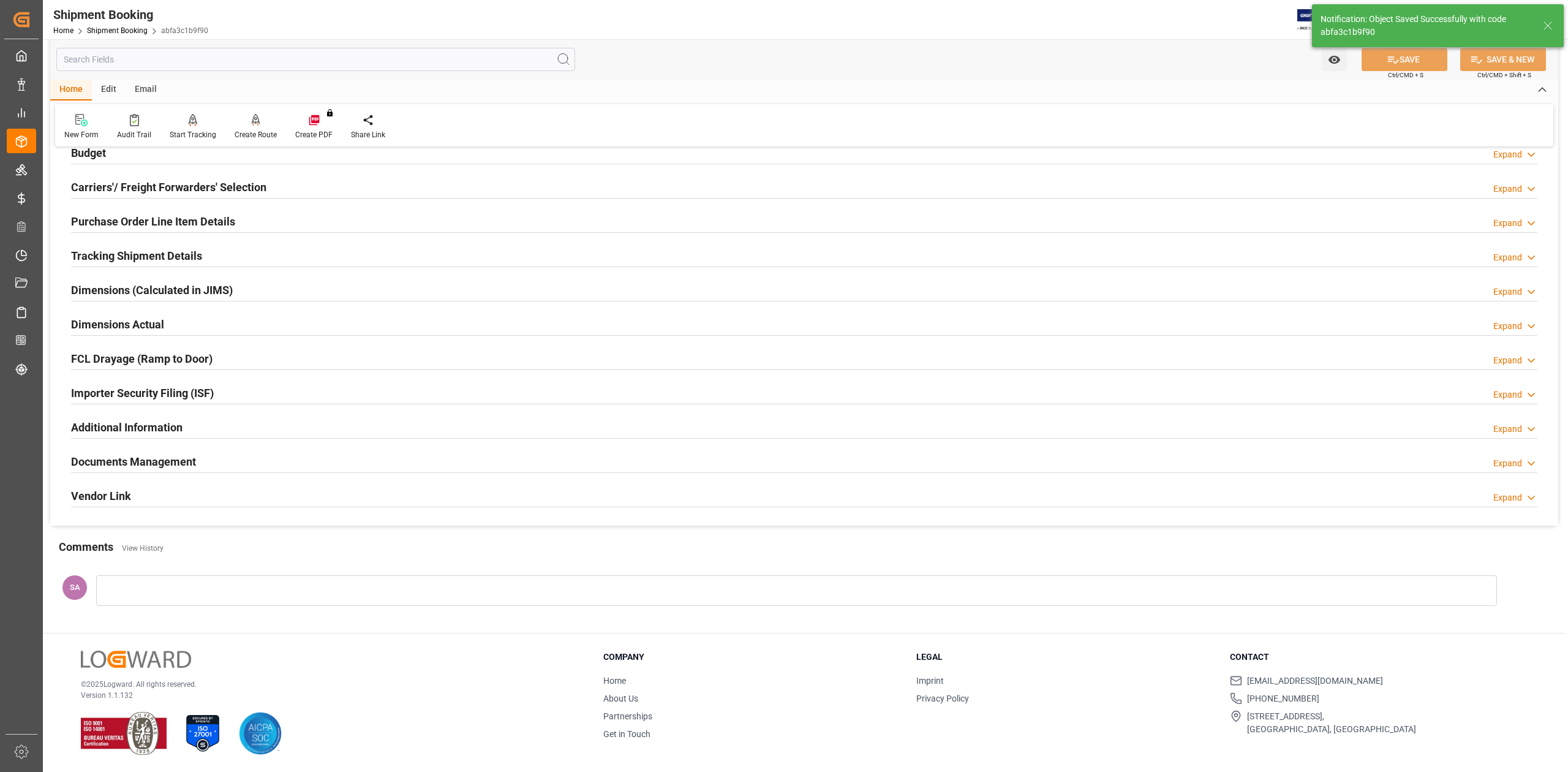
scroll to position [150, 0]
click at [175, 460] on h2 "Documents Management" at bounding box center [133, 462] width 125 height 17
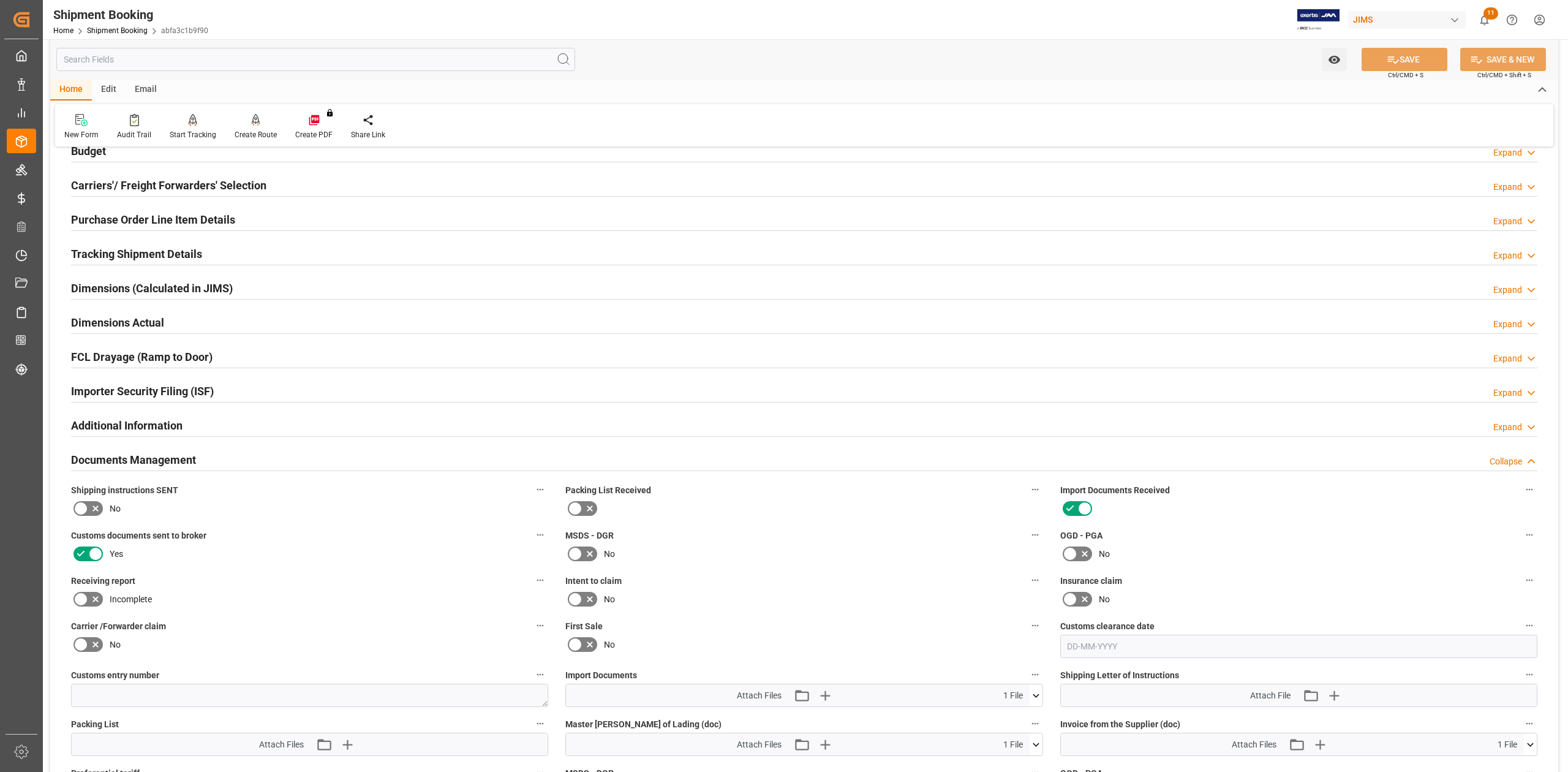
scroll to position [474, 0]
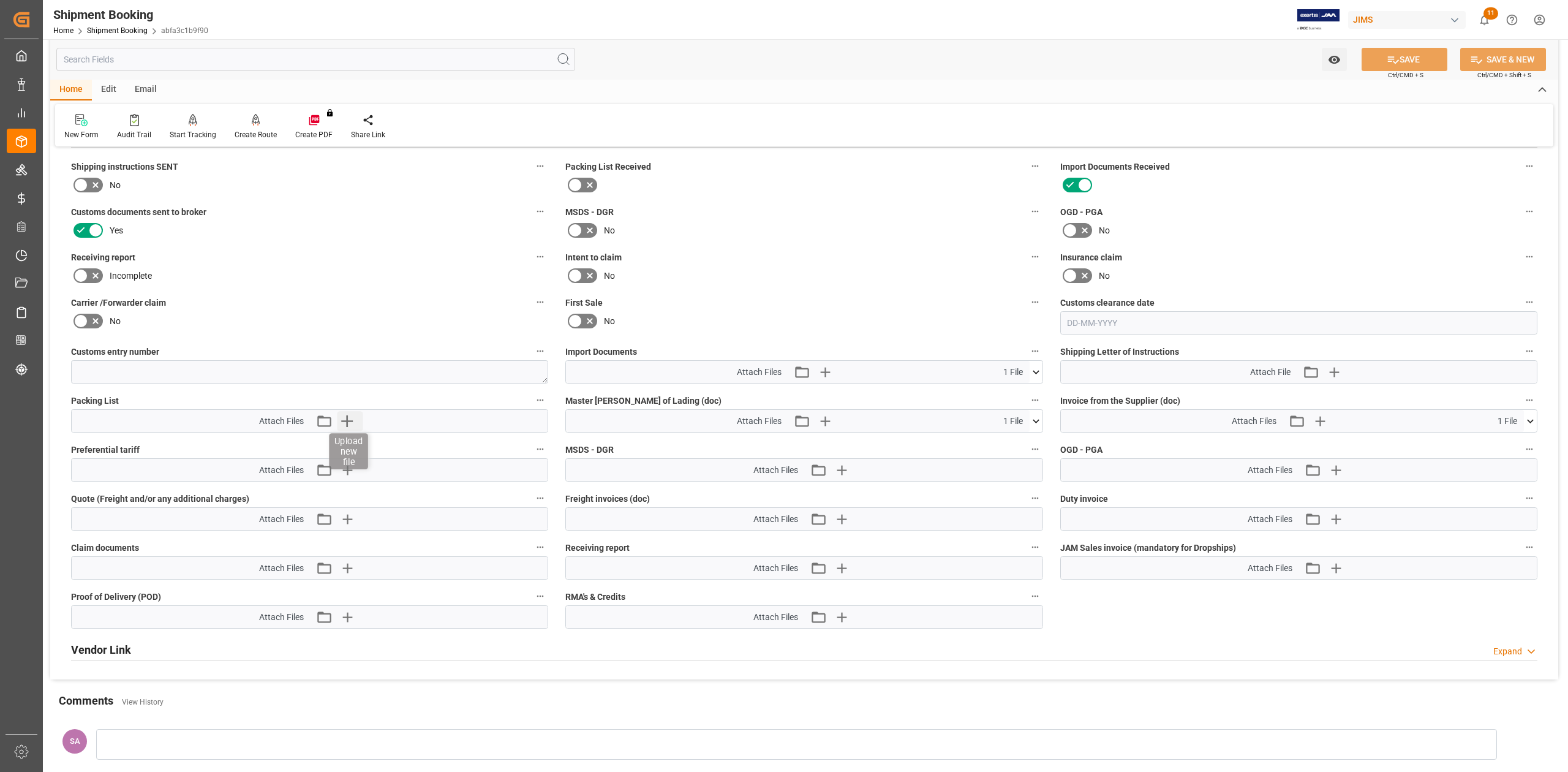
click at [351, 424] on icon "button" at bounding box center [346, 420] width 20 height 20
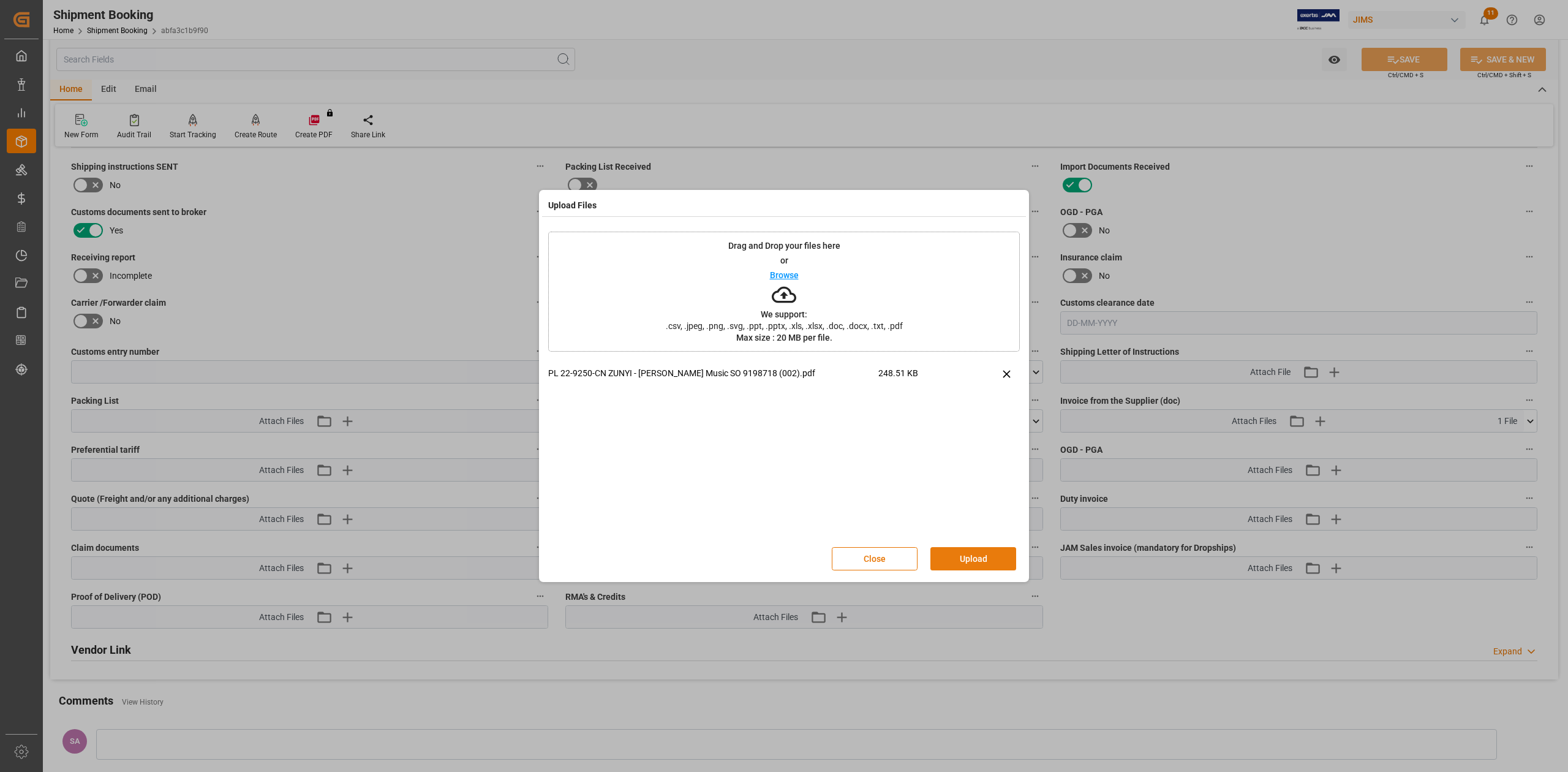
click at [984, 557] on button "Upload" at bounding box center [973, 558] width 86 height 23
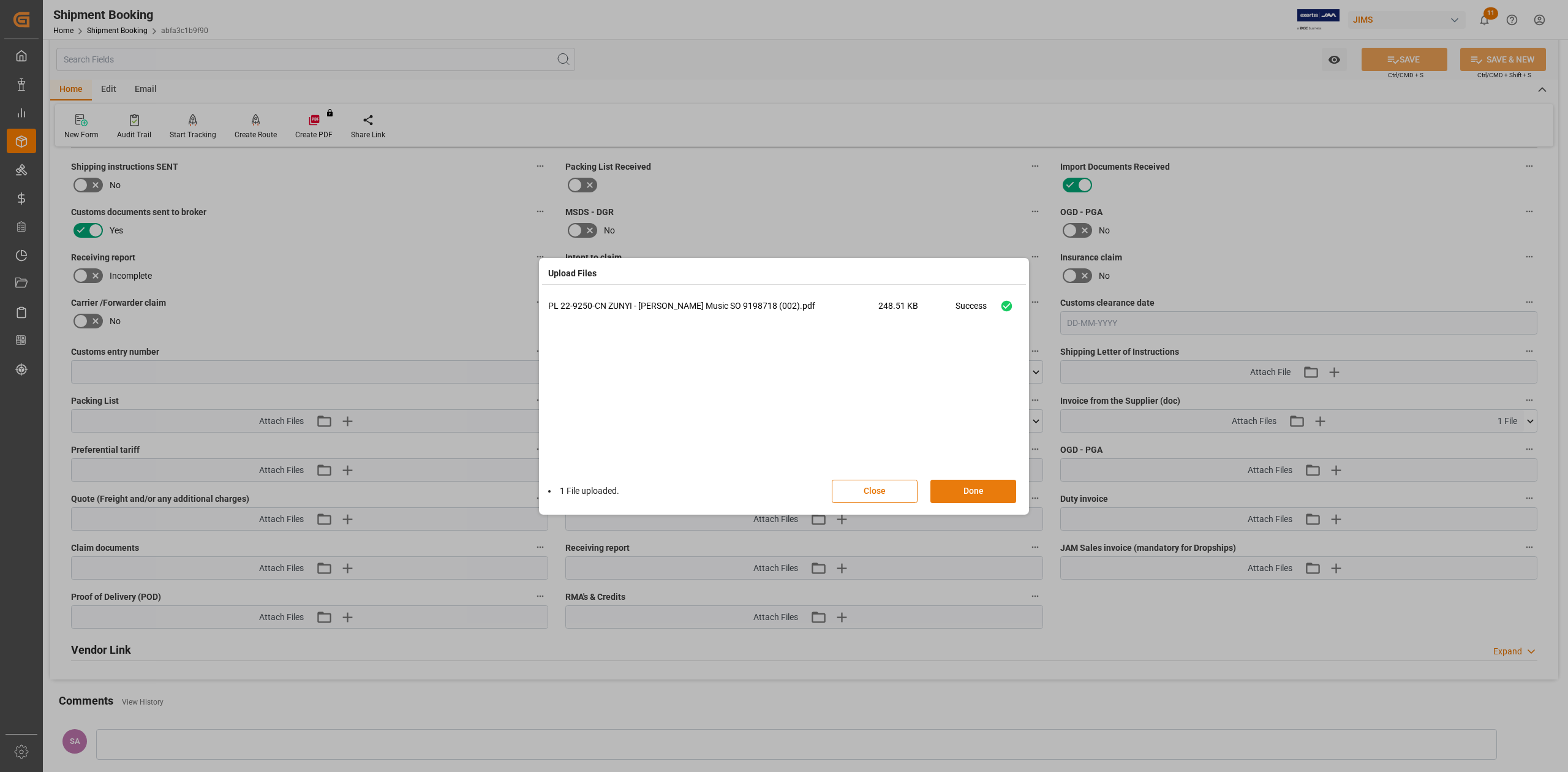
click at [968, 494] on button "Done" at bounding box center [973, 491] width 86 height 23
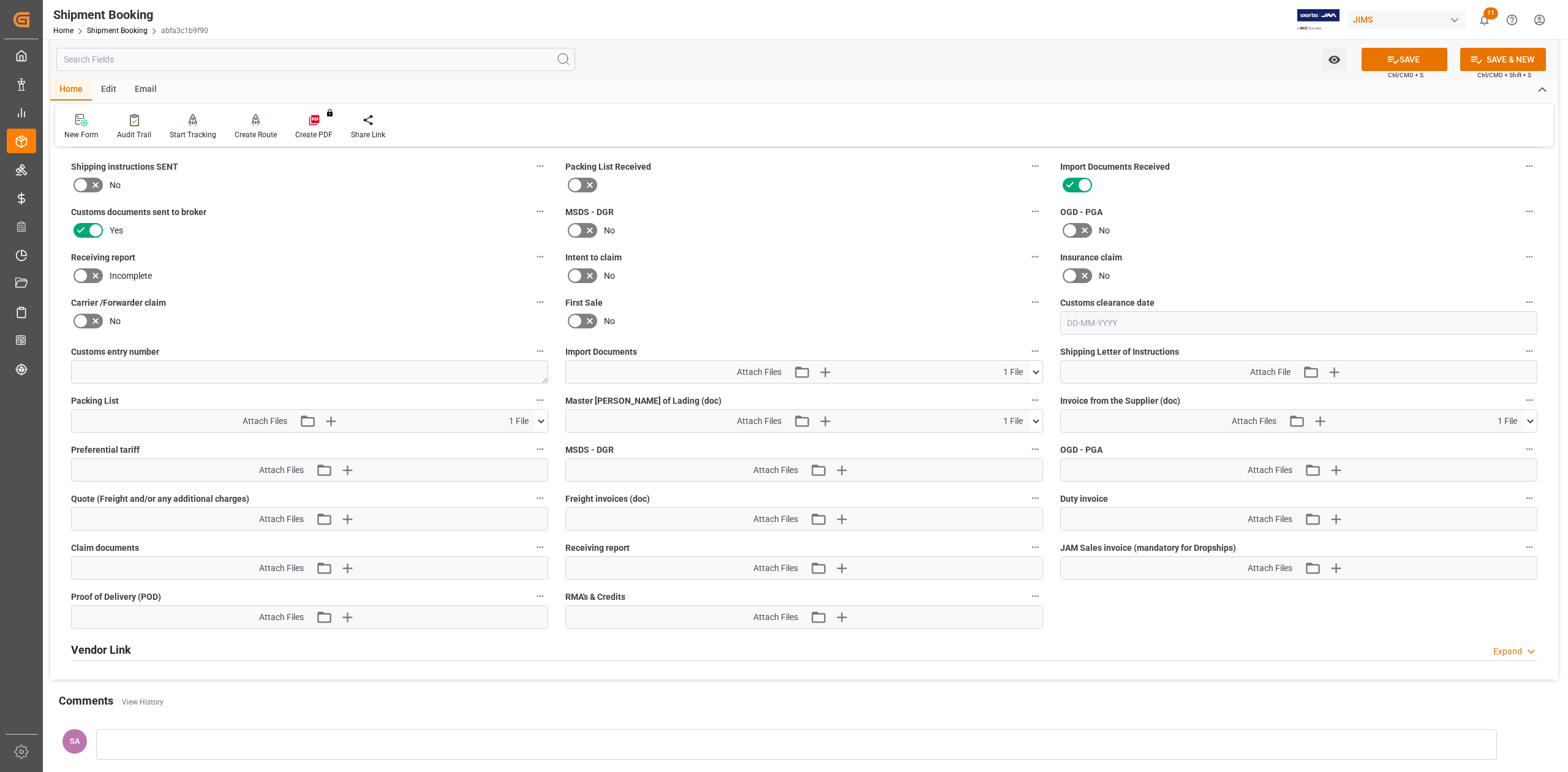
click at [1039, 375] on icon at bounding box center [1036, 372] width 13 height 13
drag, startPoint x: 1409, startPoint y: 60, endPoint x: 1383, endPoint y: 86, distance: 36.8
click at [1409, 61] on button "SAVE" at bounding box center [1405, 59] width 86 height 23
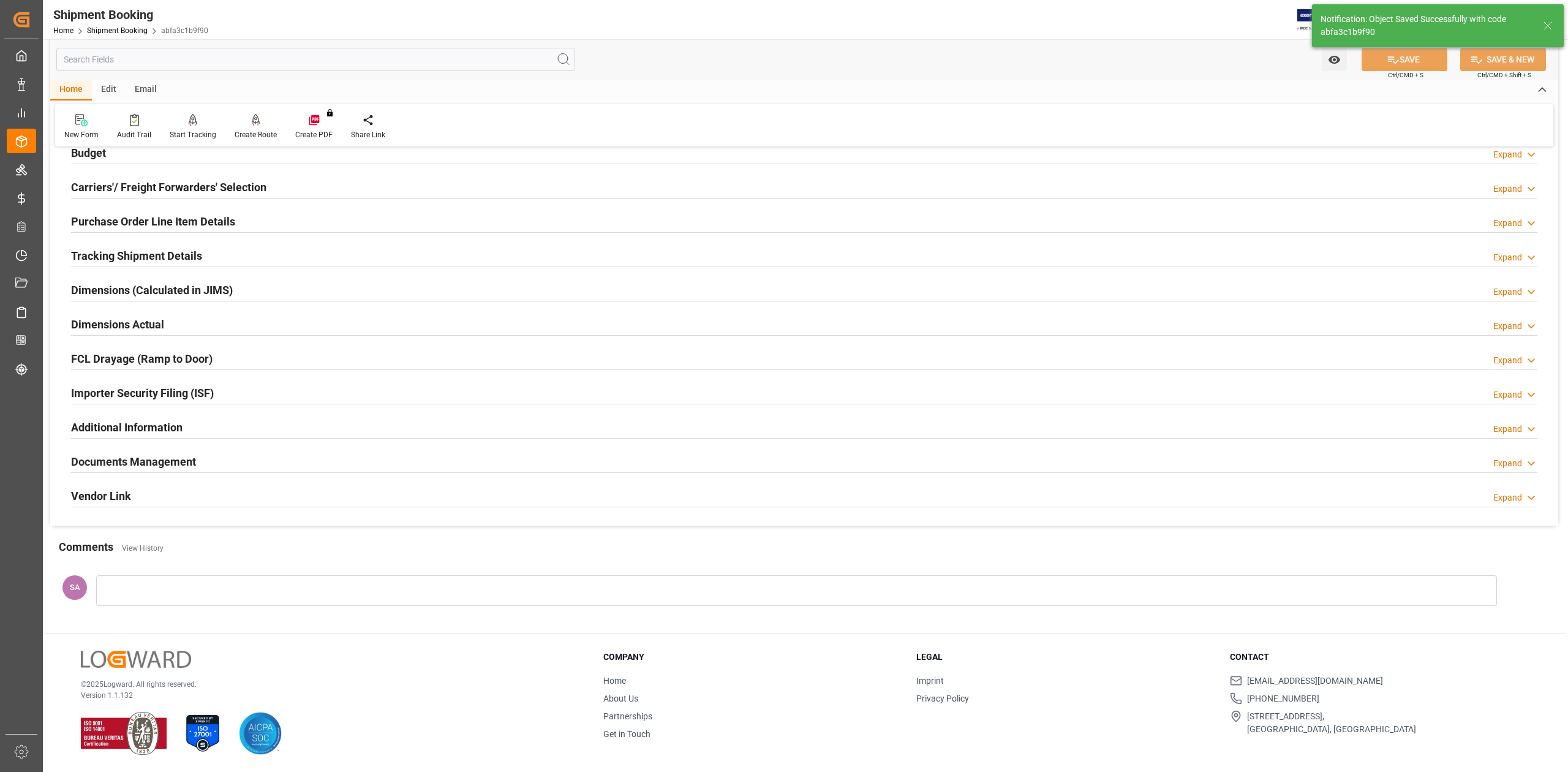
scroll to position [150, 0]
click at [142, 454] on h2 "Documents Management" at bounding box center [133, 462] width 125 height 17
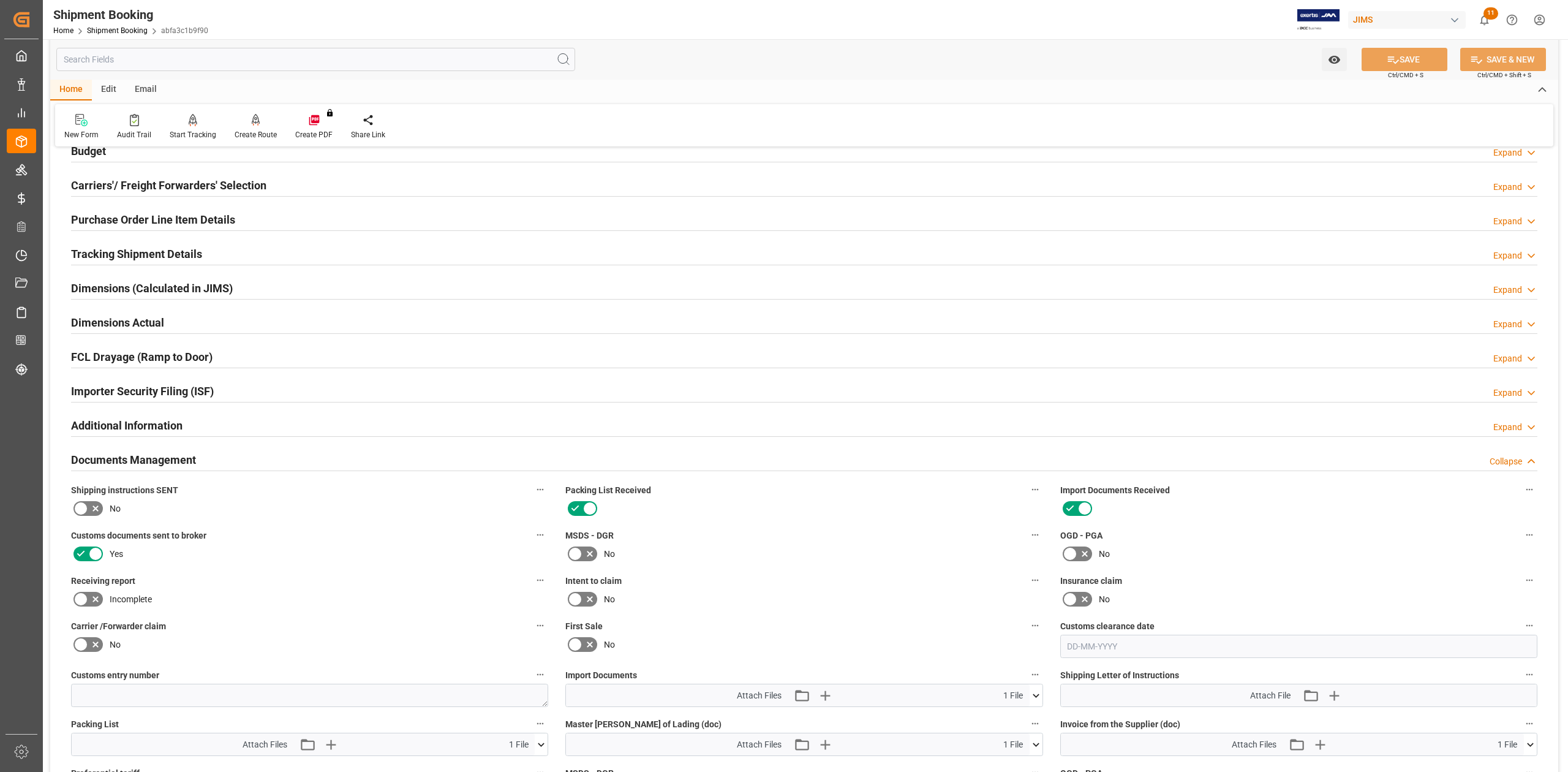
scroll to position [474, 0]
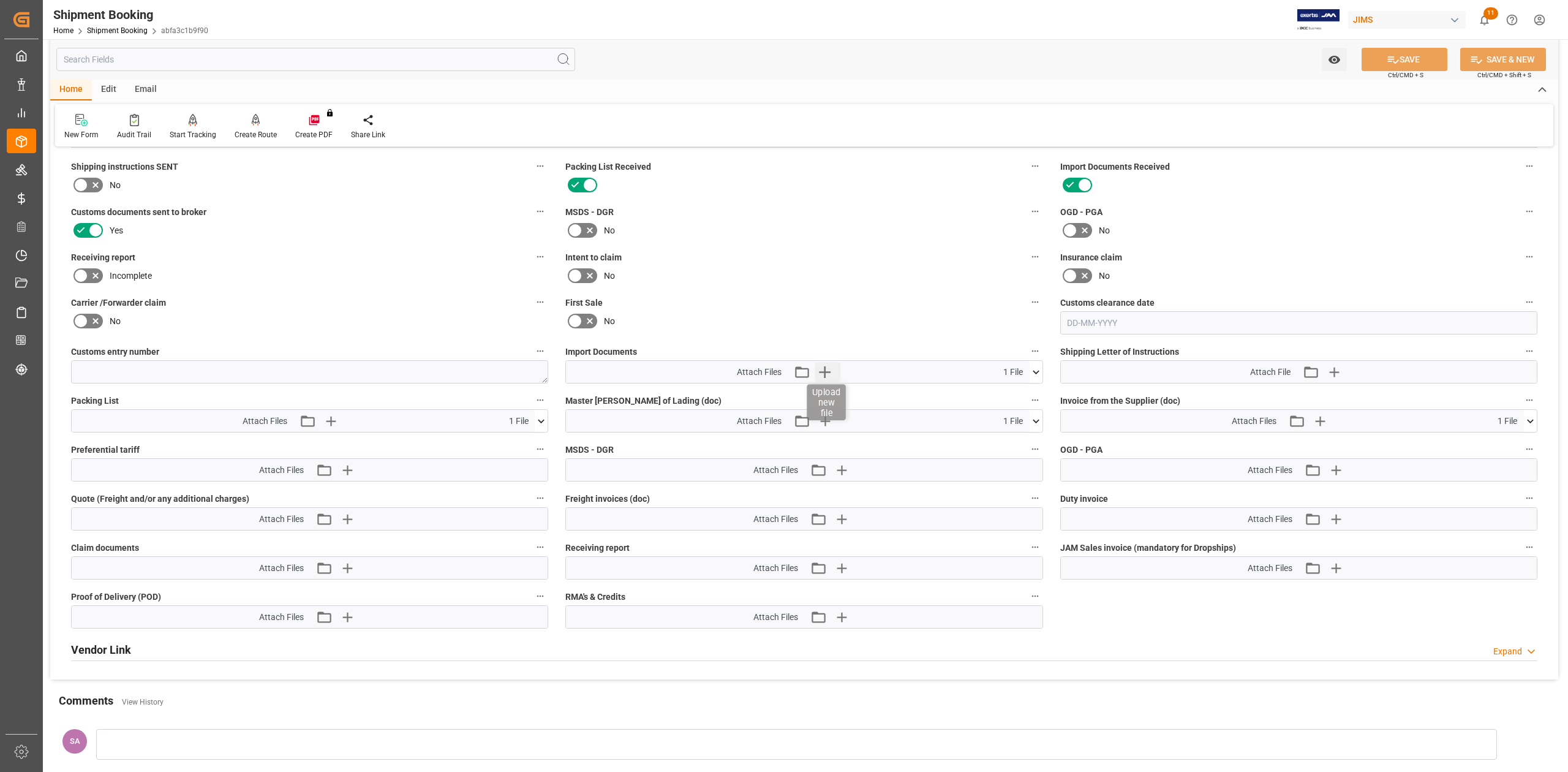
click at [823, 363] on icon "button" at bounding box center [825, 371] width 20 height 20
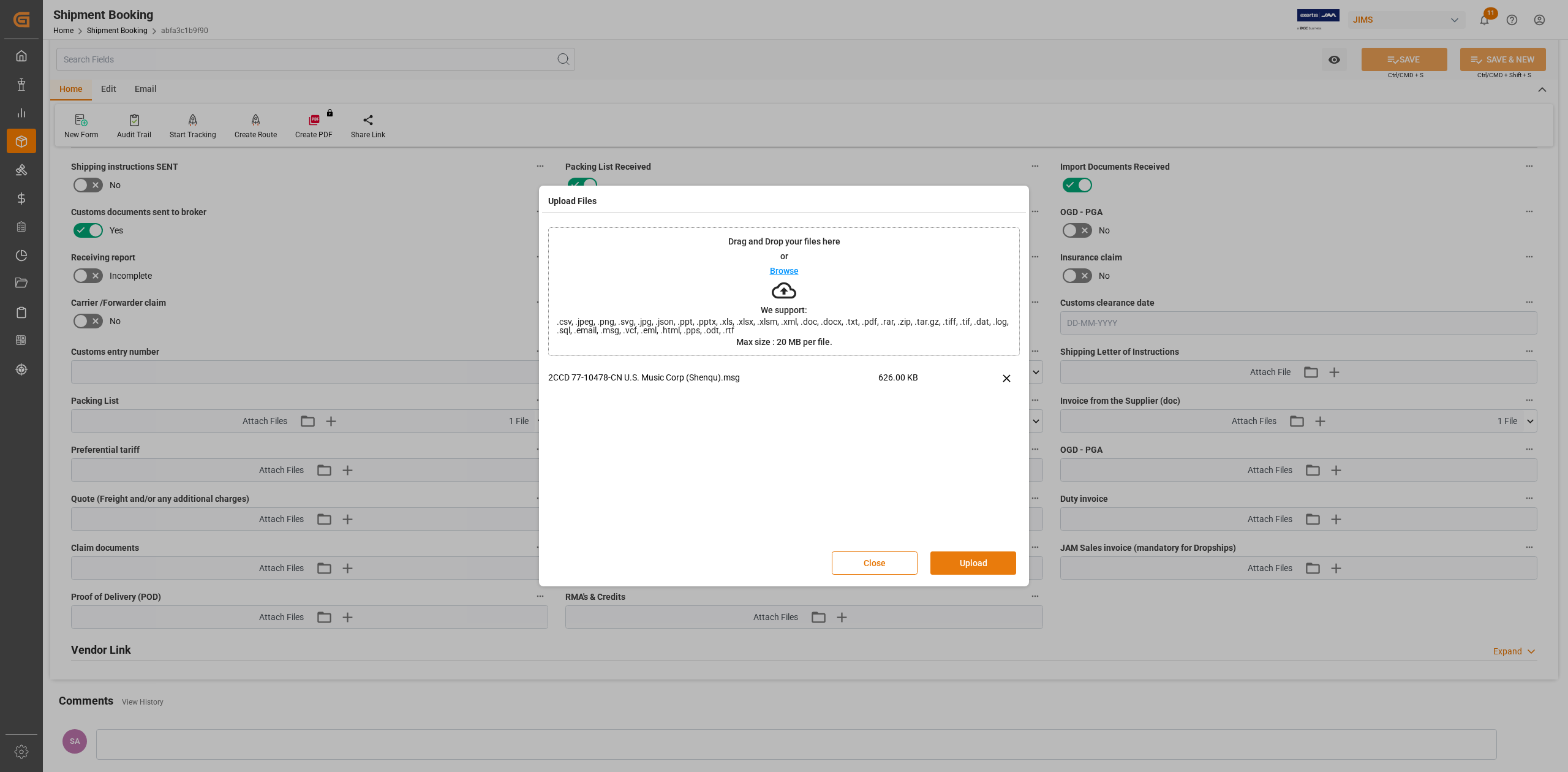
click at [988, 561] on button "Upload" at bounding box center [973, 563] width 86 height 23
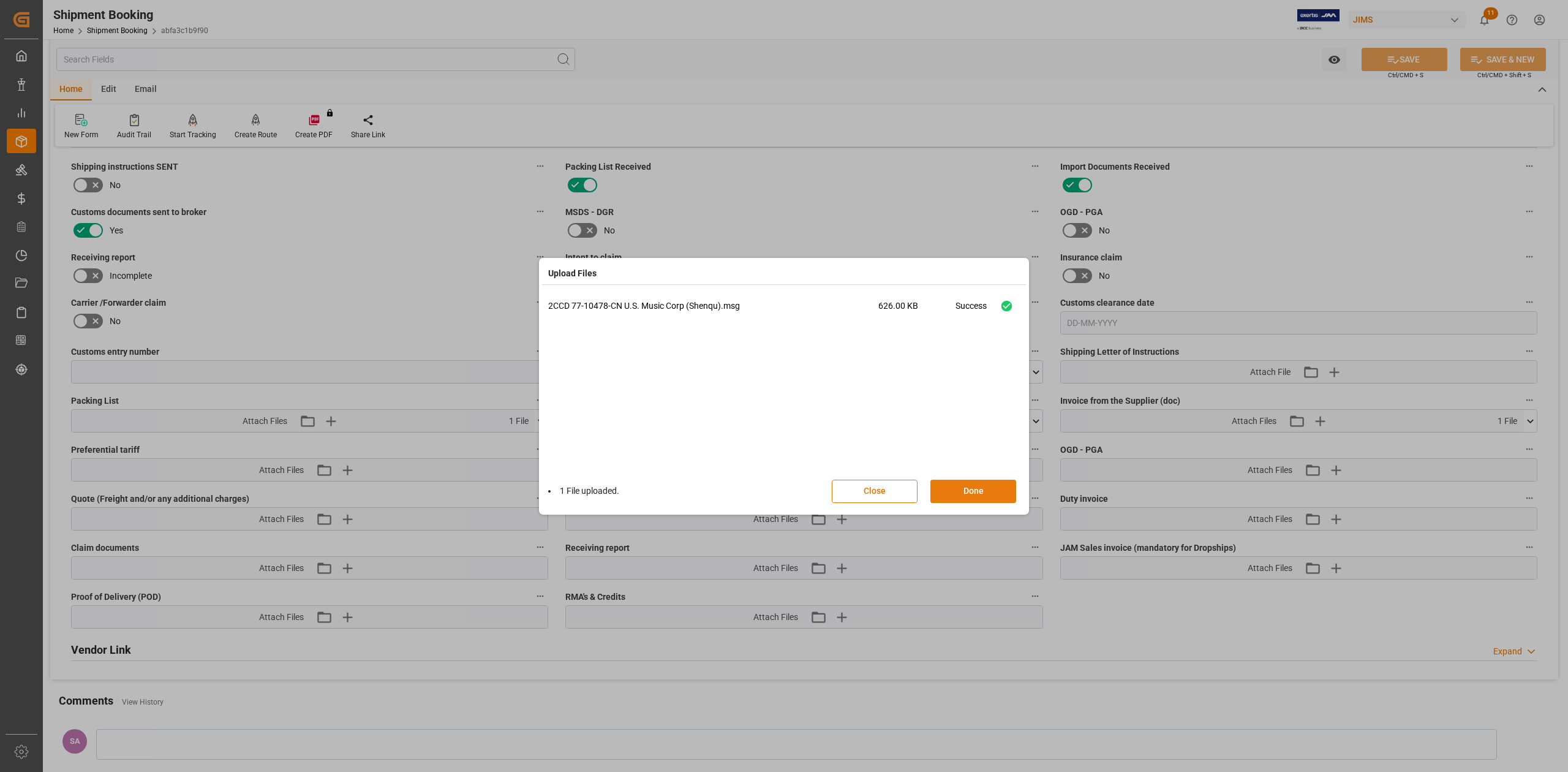
click at [958, 490] on button "Done" at bounding box center [973, 491] width 86 height 23
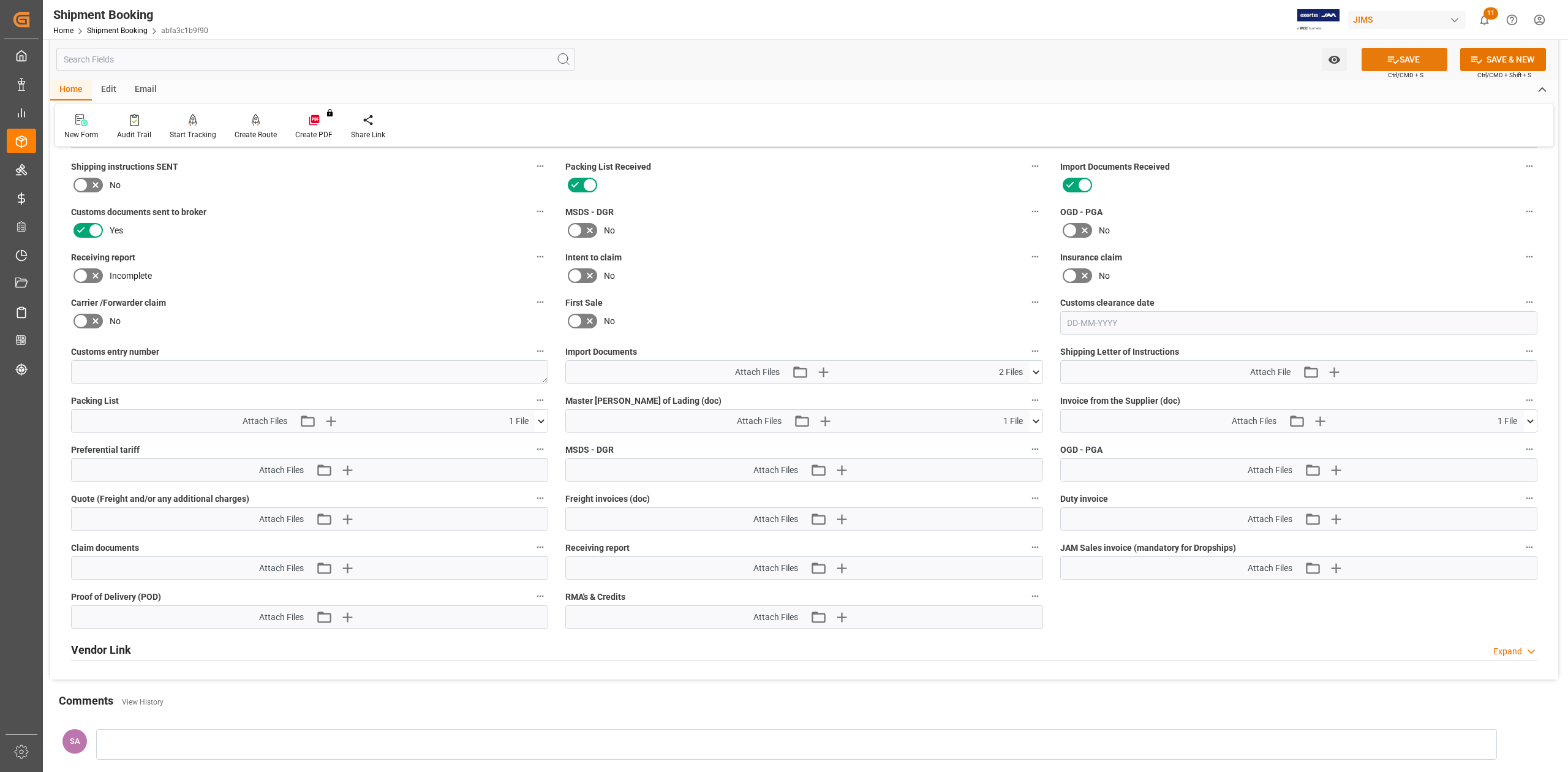
click at [1387, 57] on icon at bounding box center [1393, 59] width 13 height 13
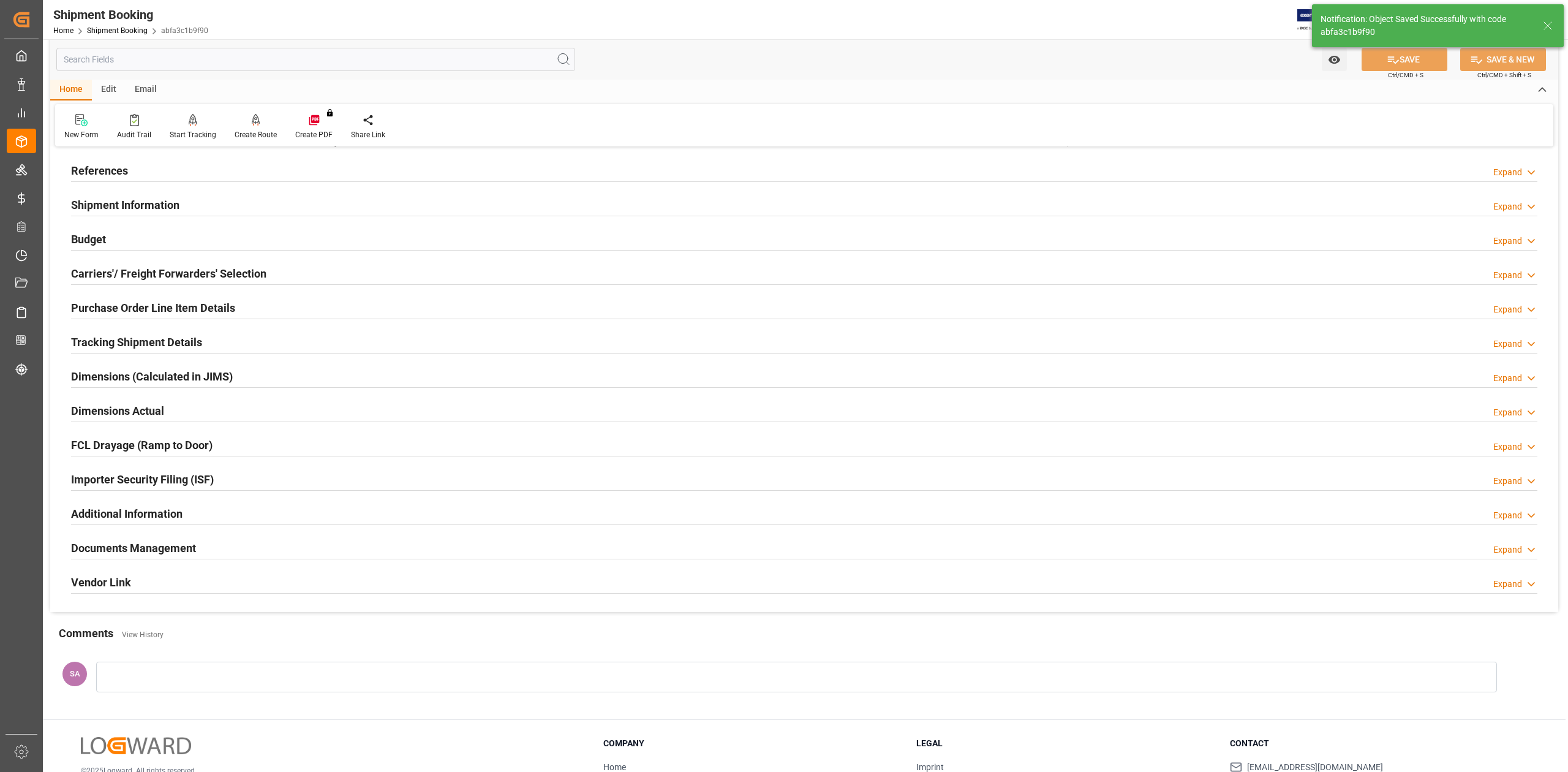
scroll to position [0, 0]
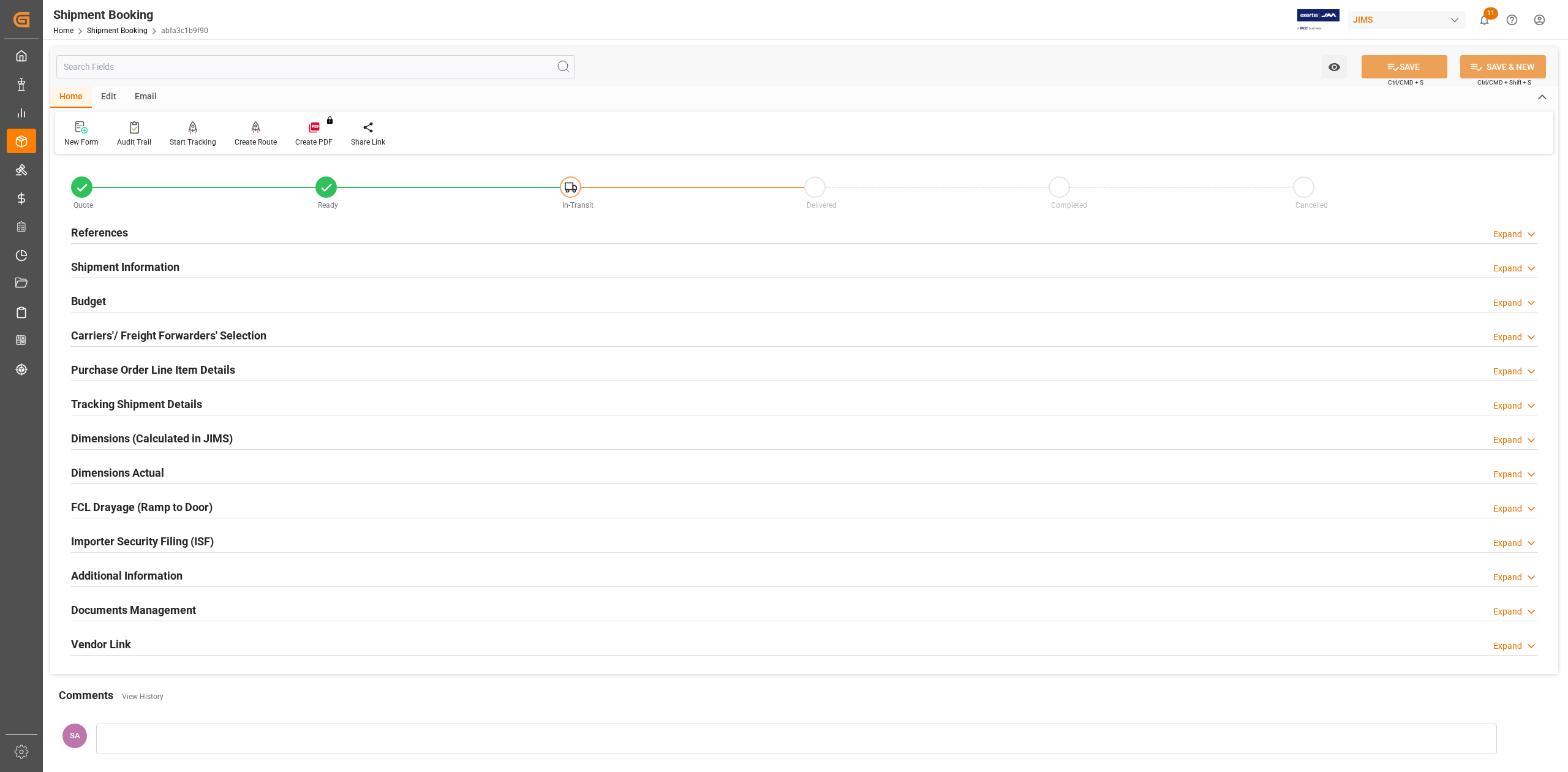
click at [76, 226] on h2 "References" at bounding box center [99, 232] width 57 height 17
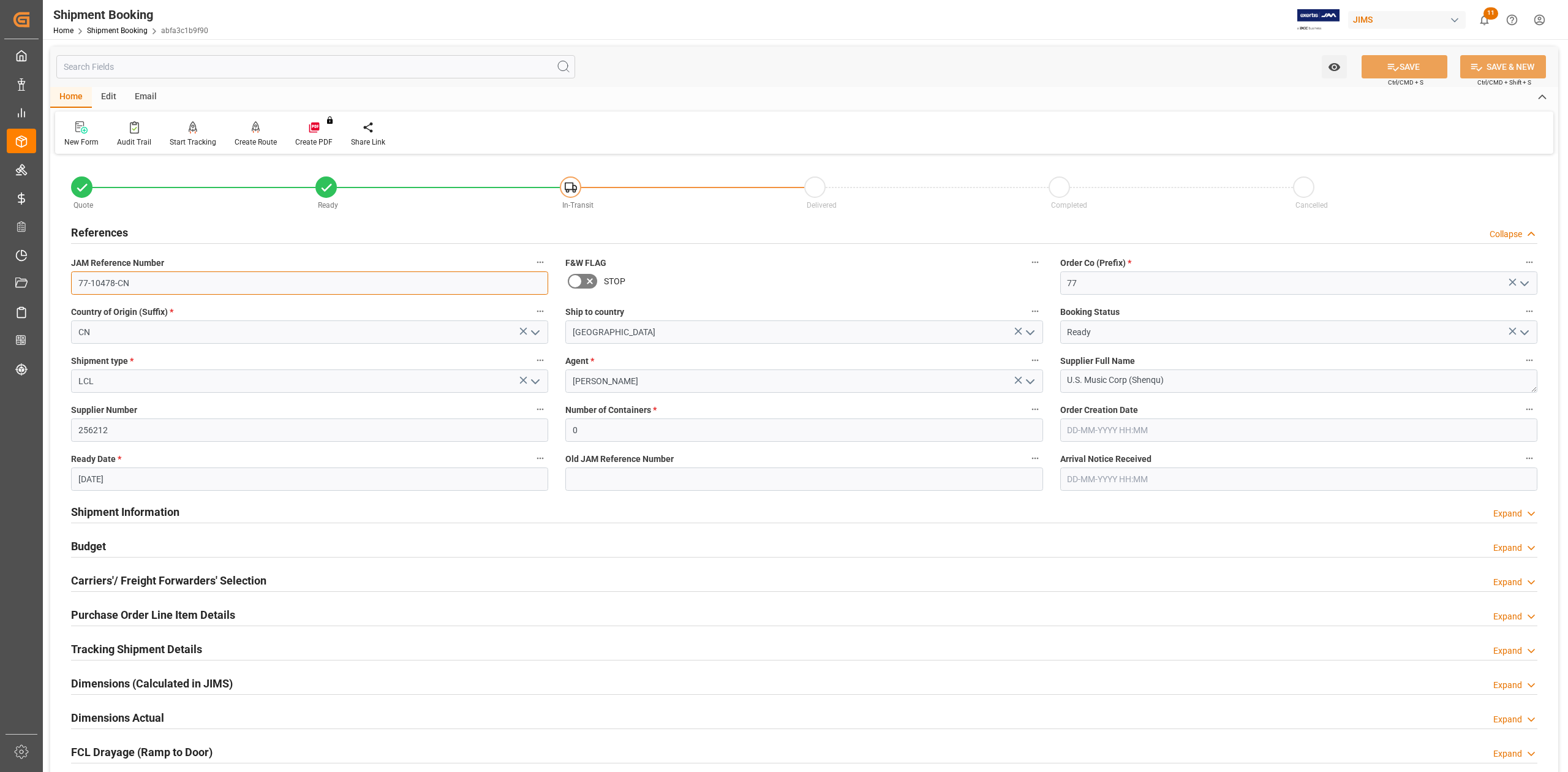
click at [140, 285] on input "77-10478-CN" at bounding box center [309, 283] width 477 height 23
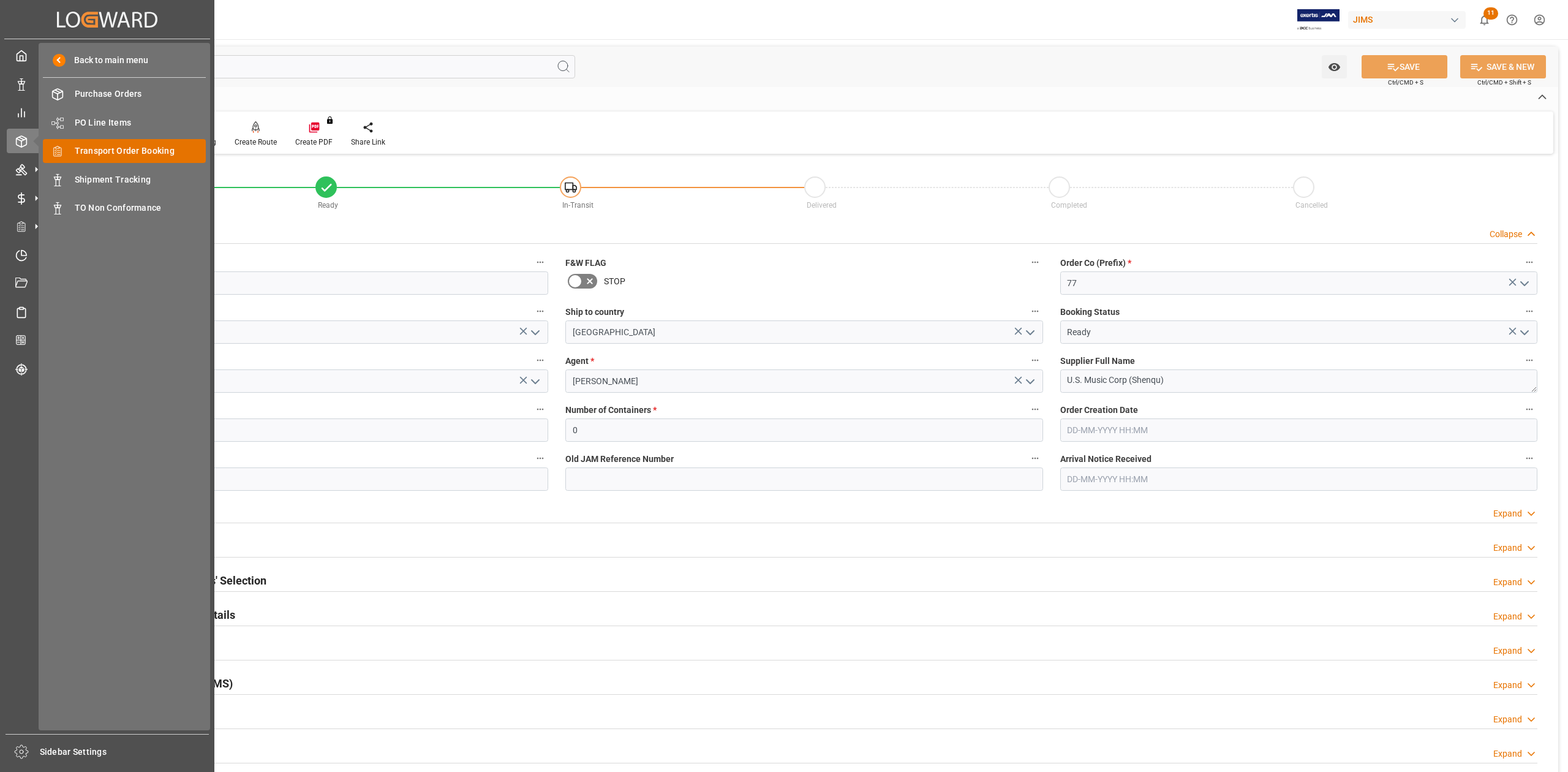
click at [128, 146] on span "Transport Order Booking" at bounding box center [140, 150] width 132 height 13
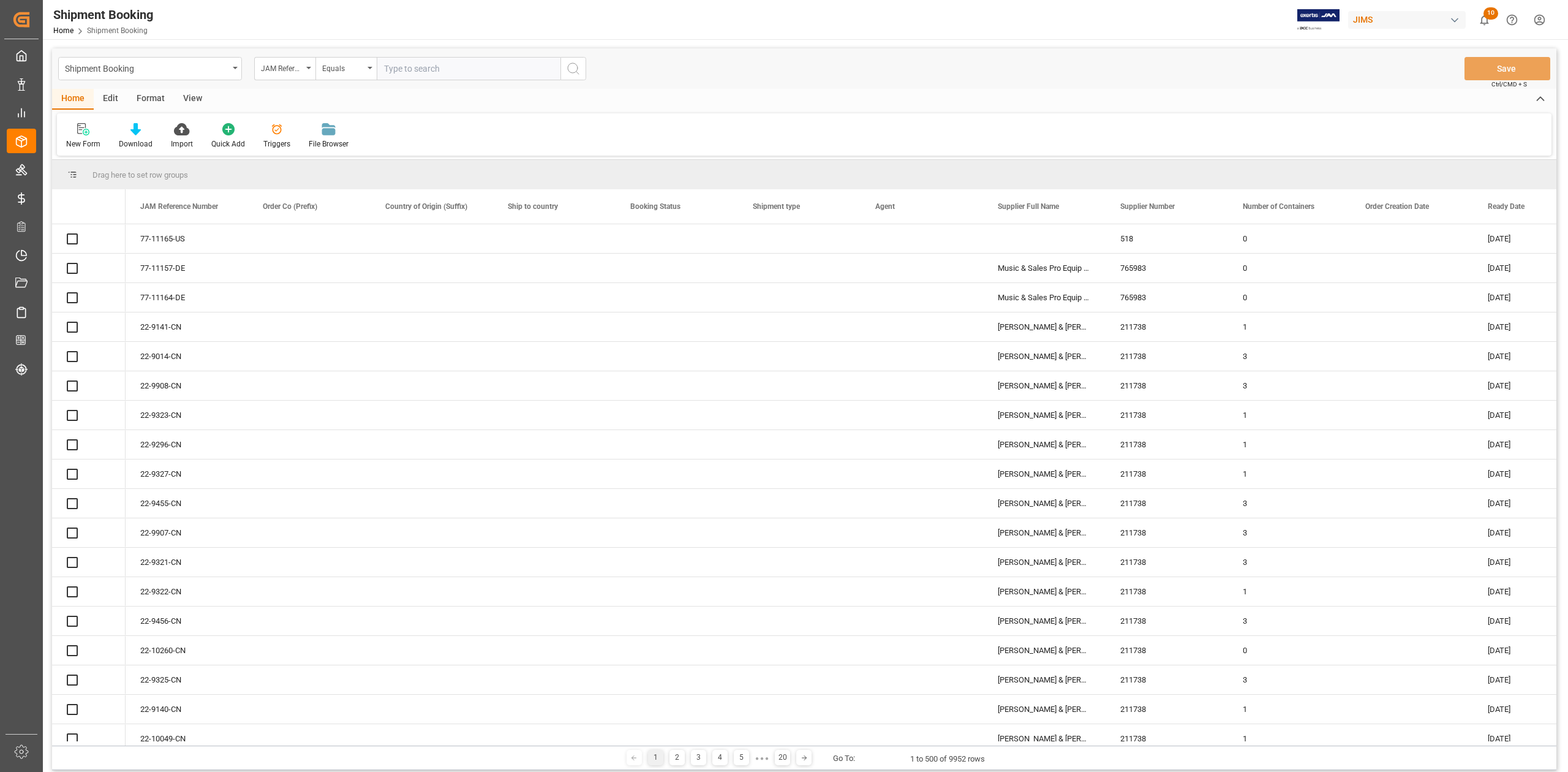
click at [427, 63] on input "text" at bounding box center [468, 68] width 184 height 23
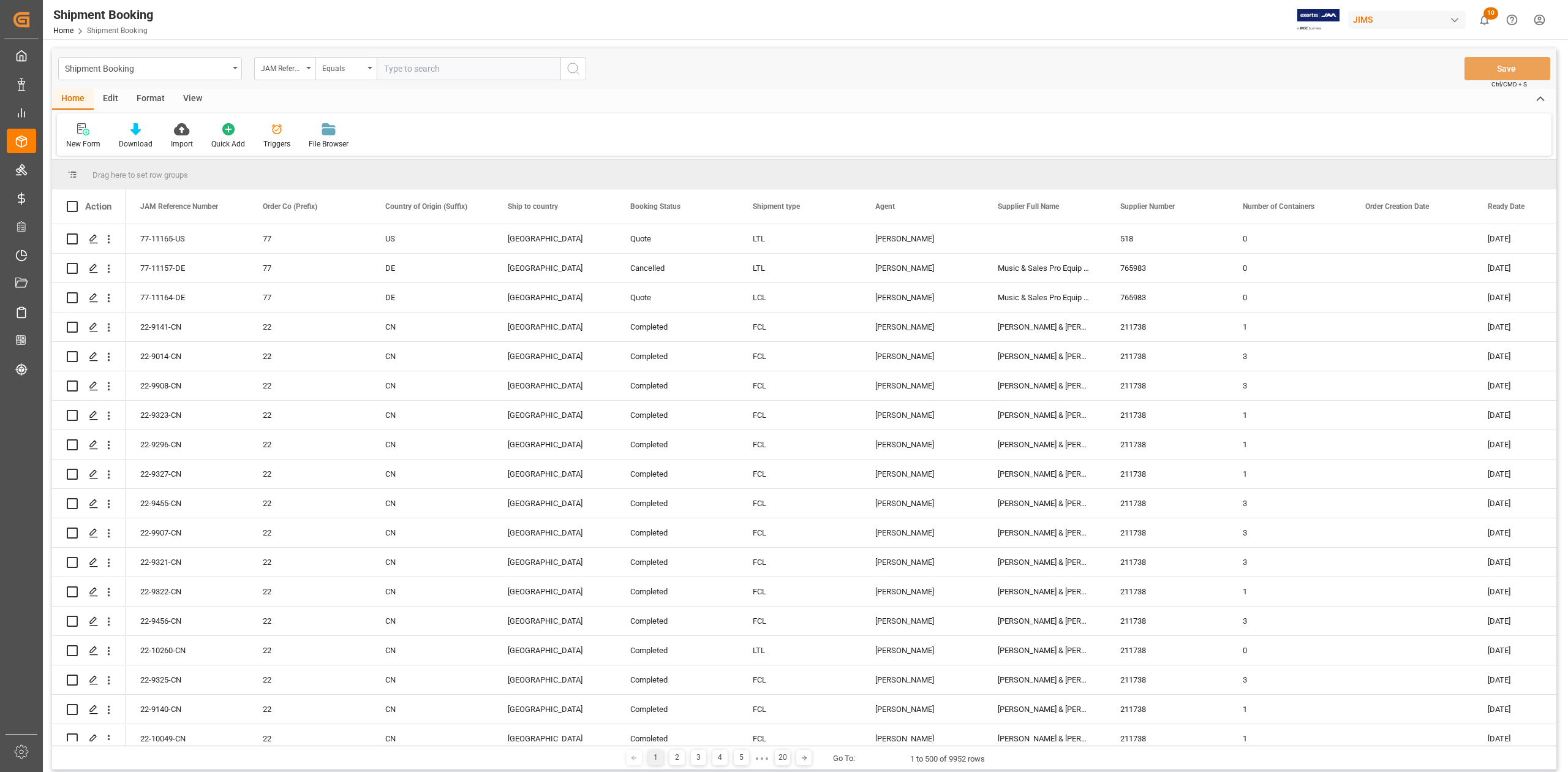
click at [427, 67] on input "text" at bounding box center [468, 68] width 184 height 23
type input "77-10089-[GEOGRAPHIC_DATA]"
click at [580, 70] on icon "search button" at bounding box center [574, 69] width 15 height 15
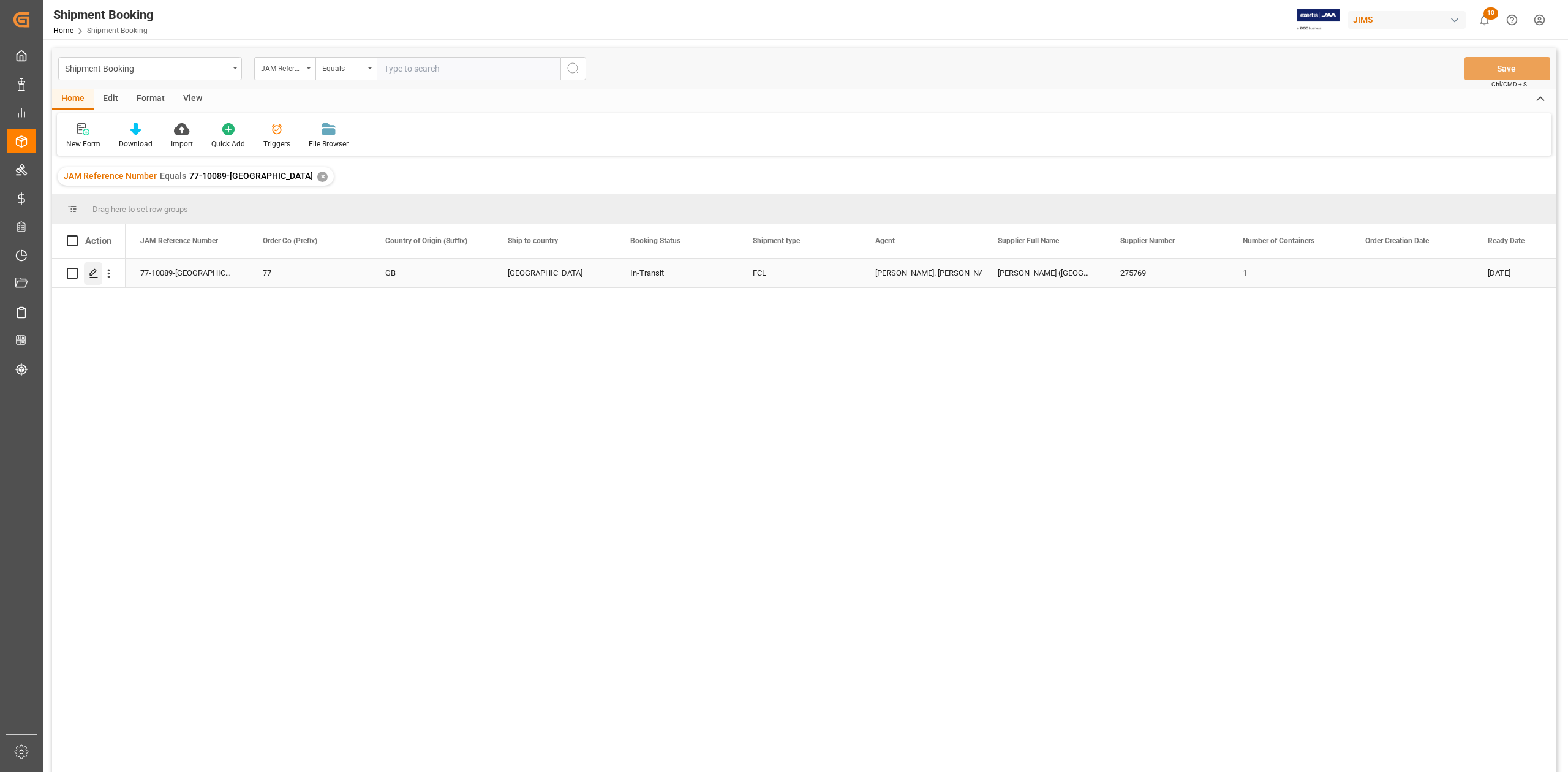
click at [93, 275] on icon "Press SPACE to select this row." at bounding box center [94, 273] width 10 height 10
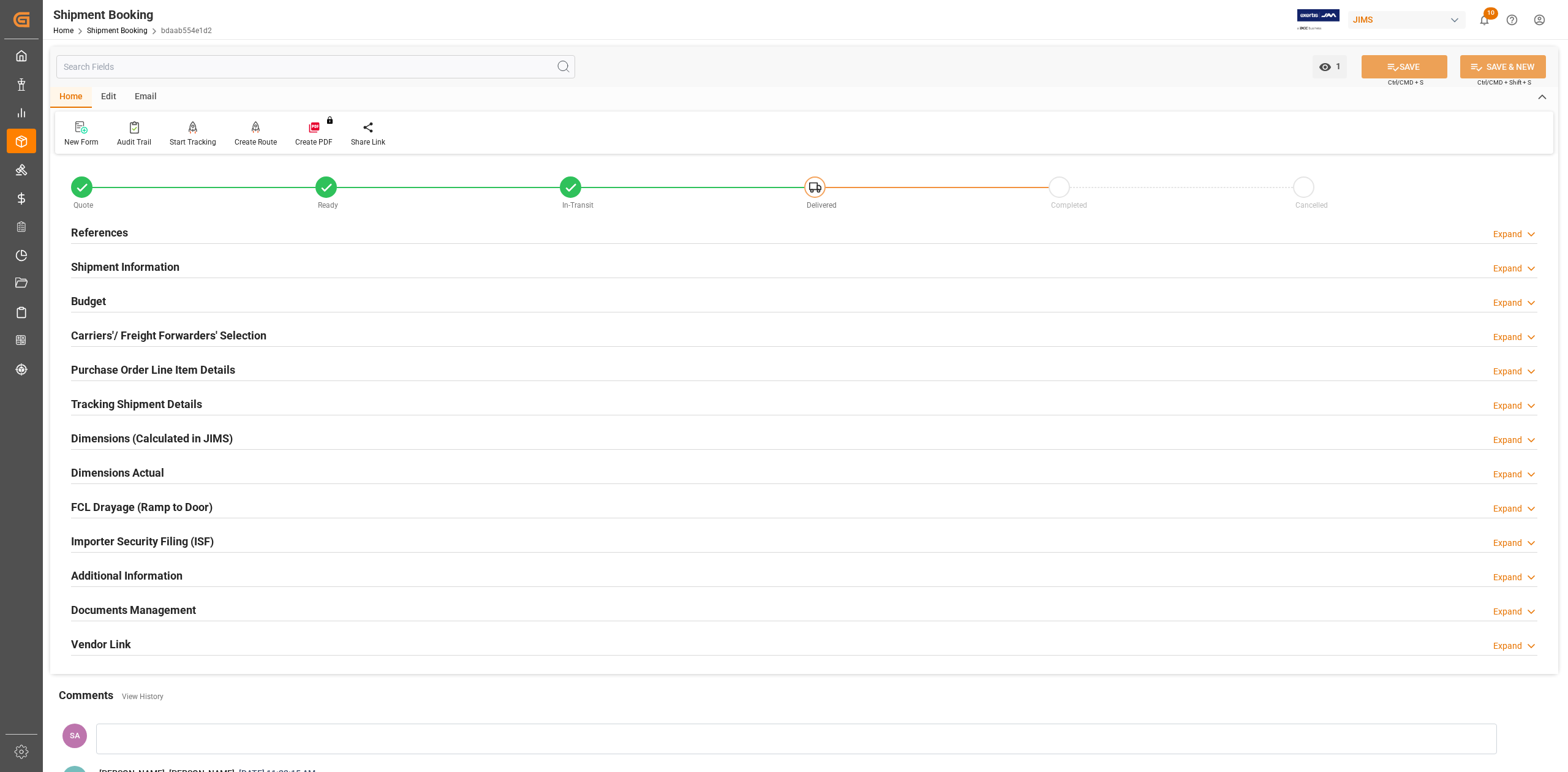
click at [114, 236] on h2 "References" at bounding box center [99, 232] width 57 height 17
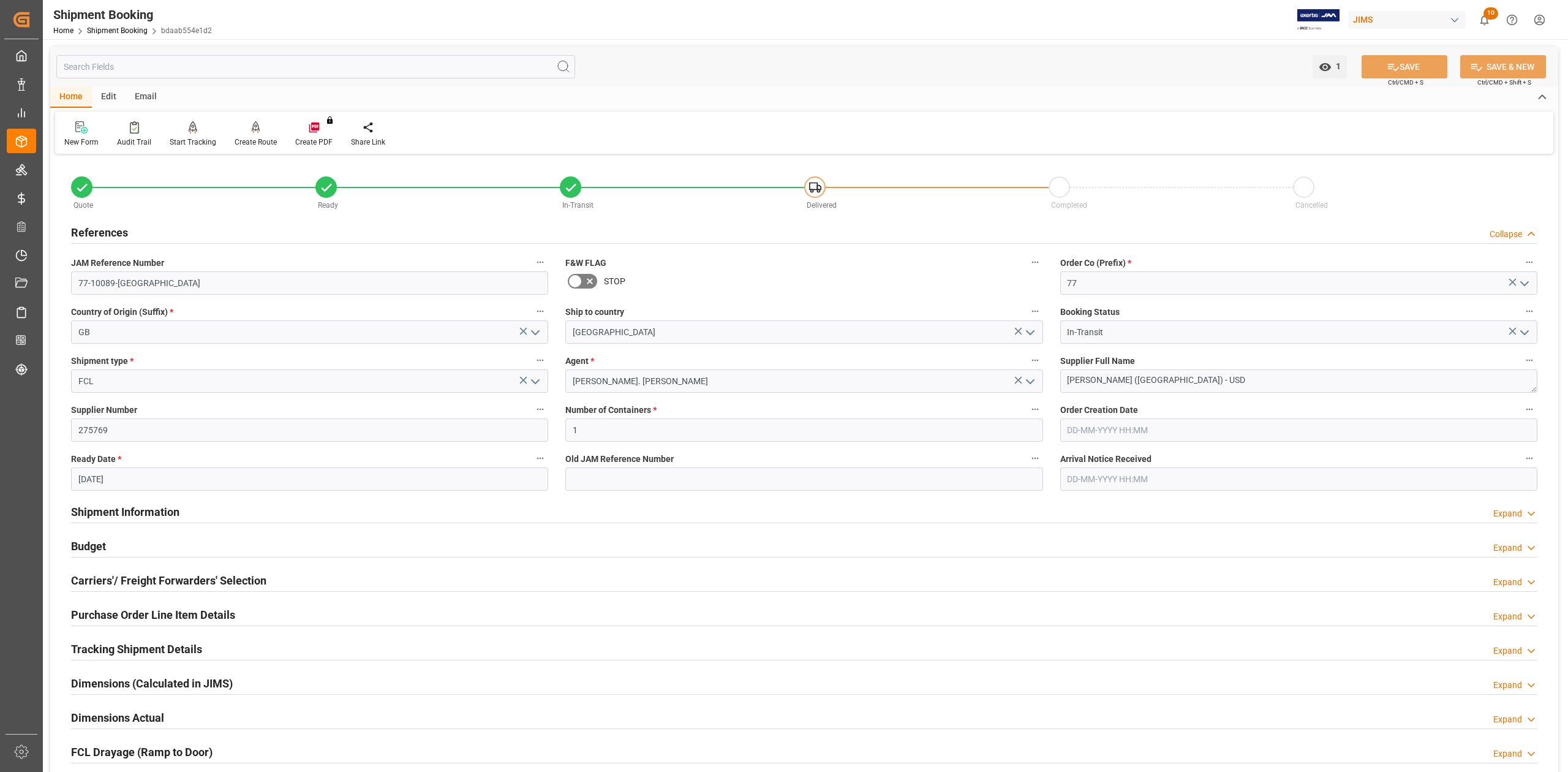
click at [114, 236] on h2 "References" at bounding box center [99, 232] width 57 height 17
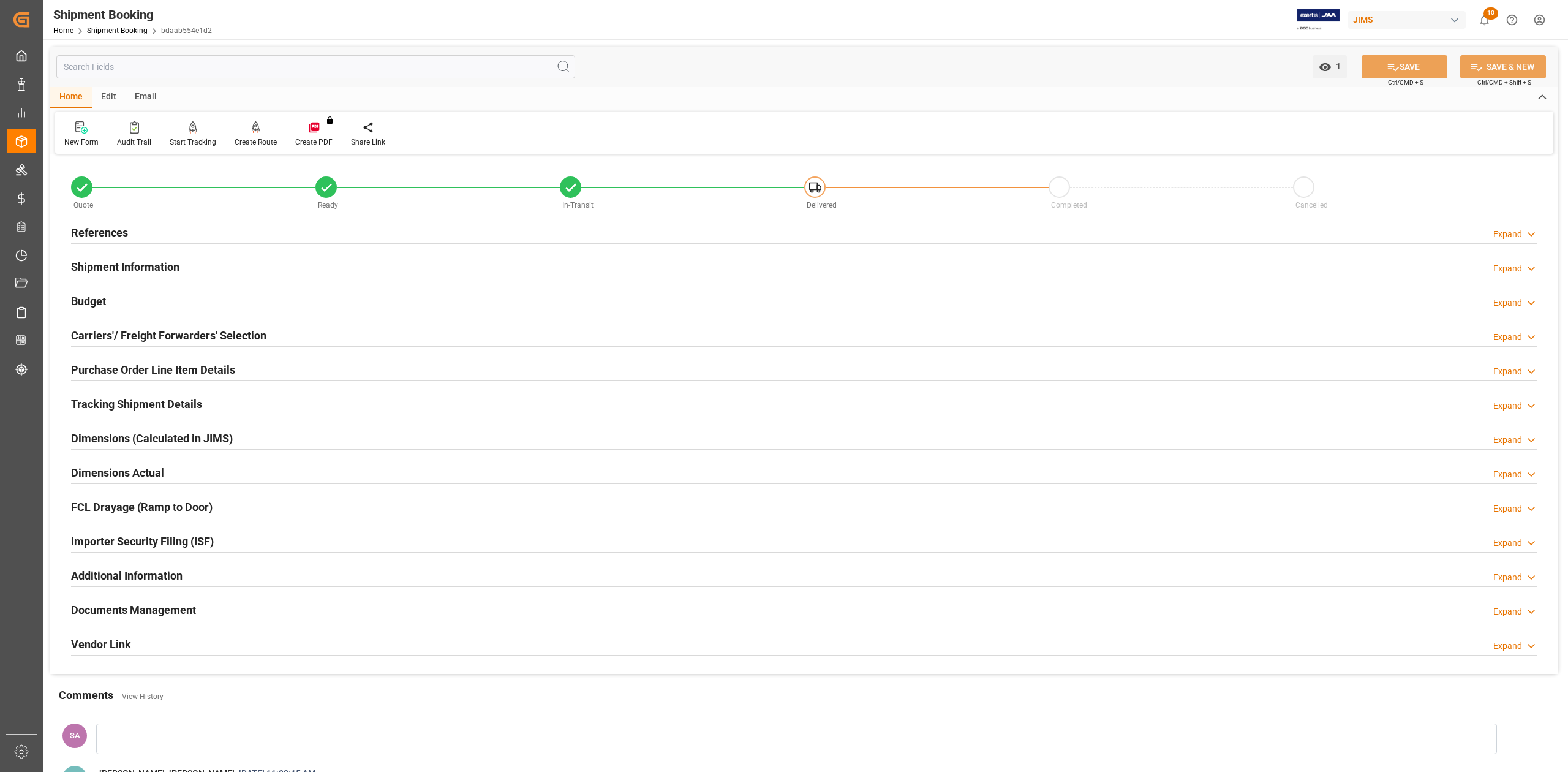
click at [118, 231] on h2 "References" at bounding box center [99, 232] width 57 height 17
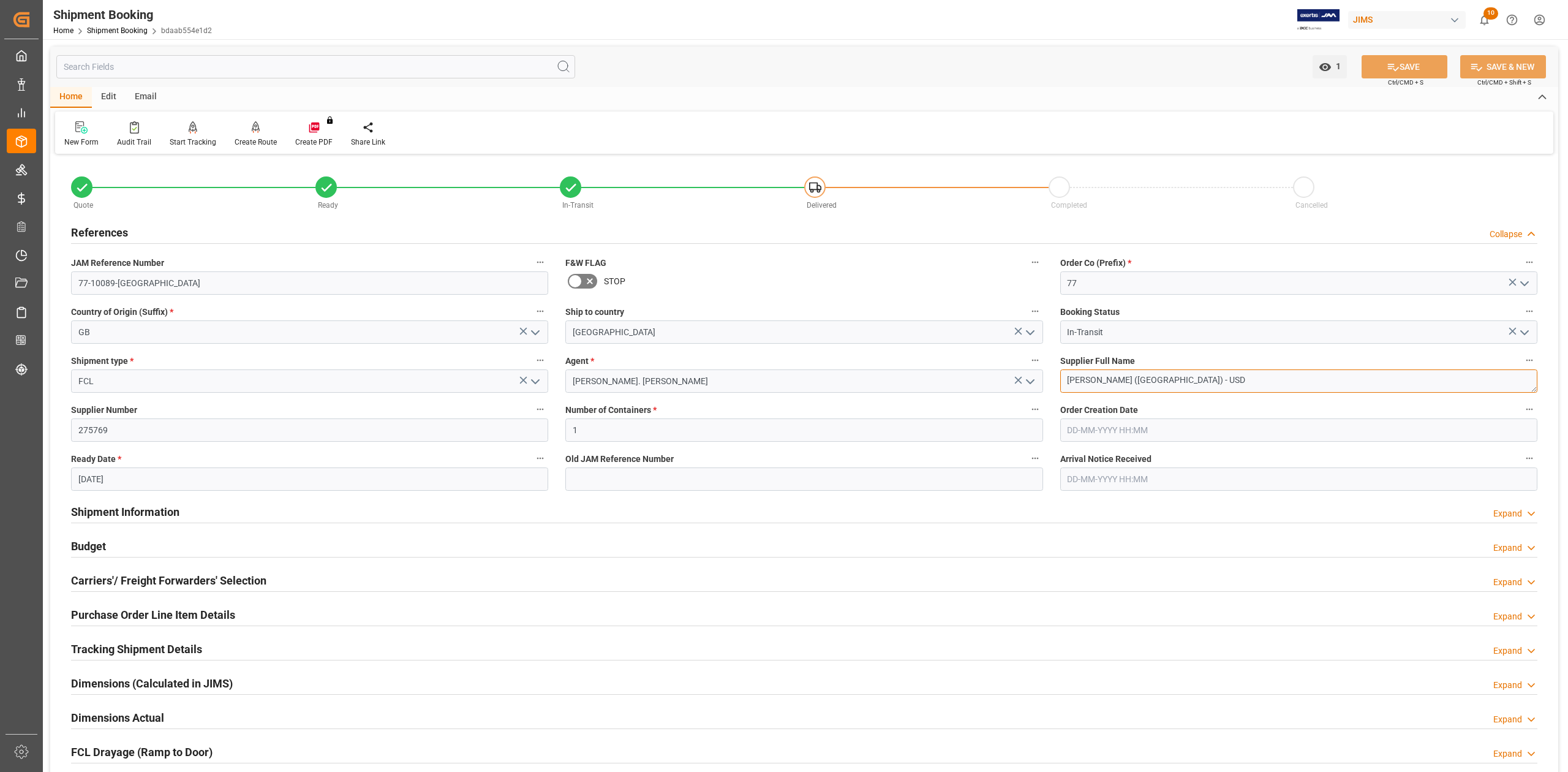
click at [1182, 385] on textarea "[PERSON_NAME] ([GEOGRAPHIC_DATA]) - USD" at bounding box center [1299, 381] width 477 height 23
click at [138, 287] on input "77-10089-[GEOGRAPHIC_DATA]" at bounding box center [309, 283] width 477 height 23
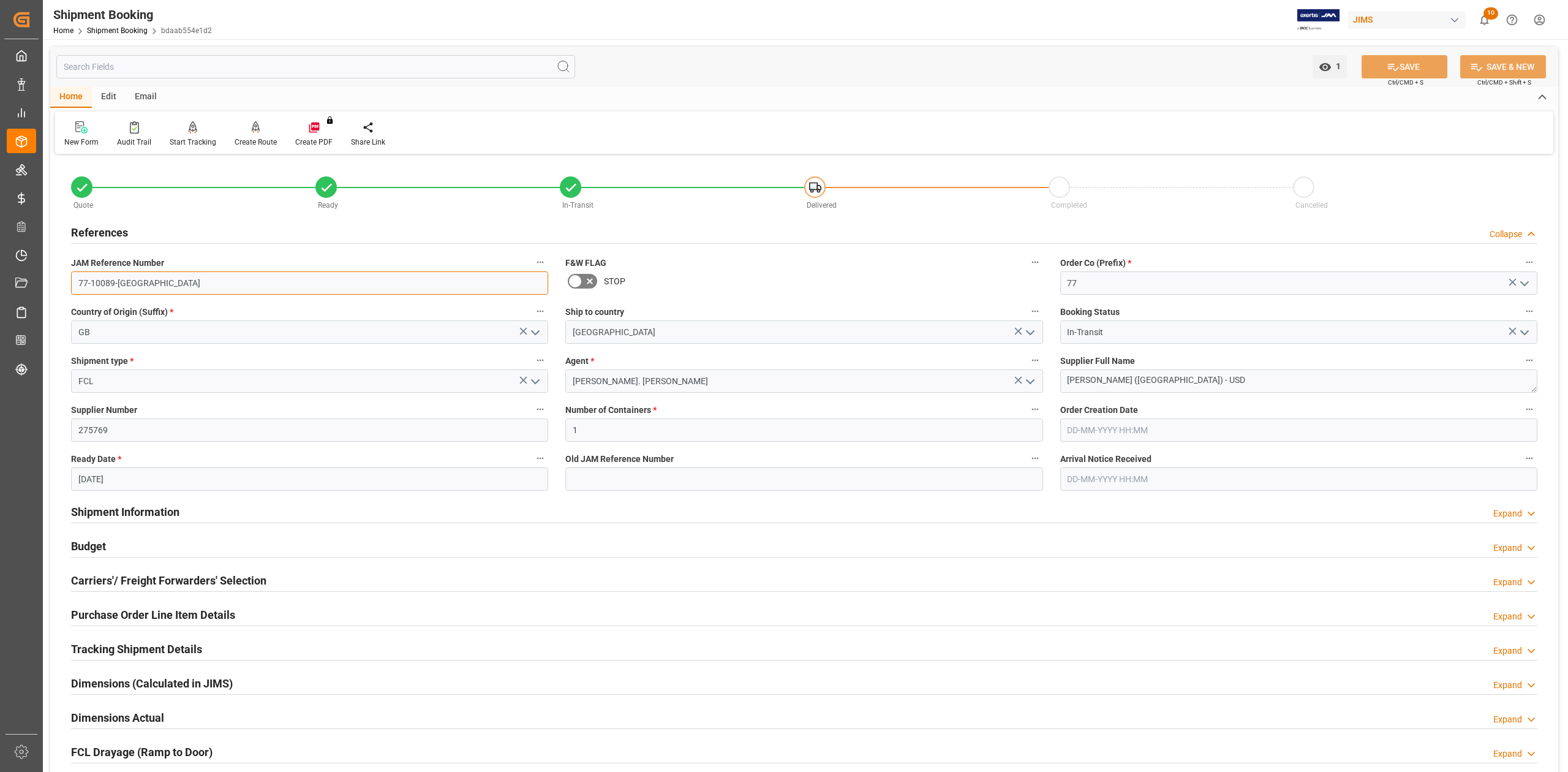
click at [138, 287] on input "77-10089-[GEOGRAPHIC_DATA]" at bounding box center [309, 283] width 477 height 23
click at [1206, 385] on textarea "[PERSON_NAME] ([GEOGRAPHIC_DATA]) - USD" at bounding box center [1299, 381] width 477 height 23
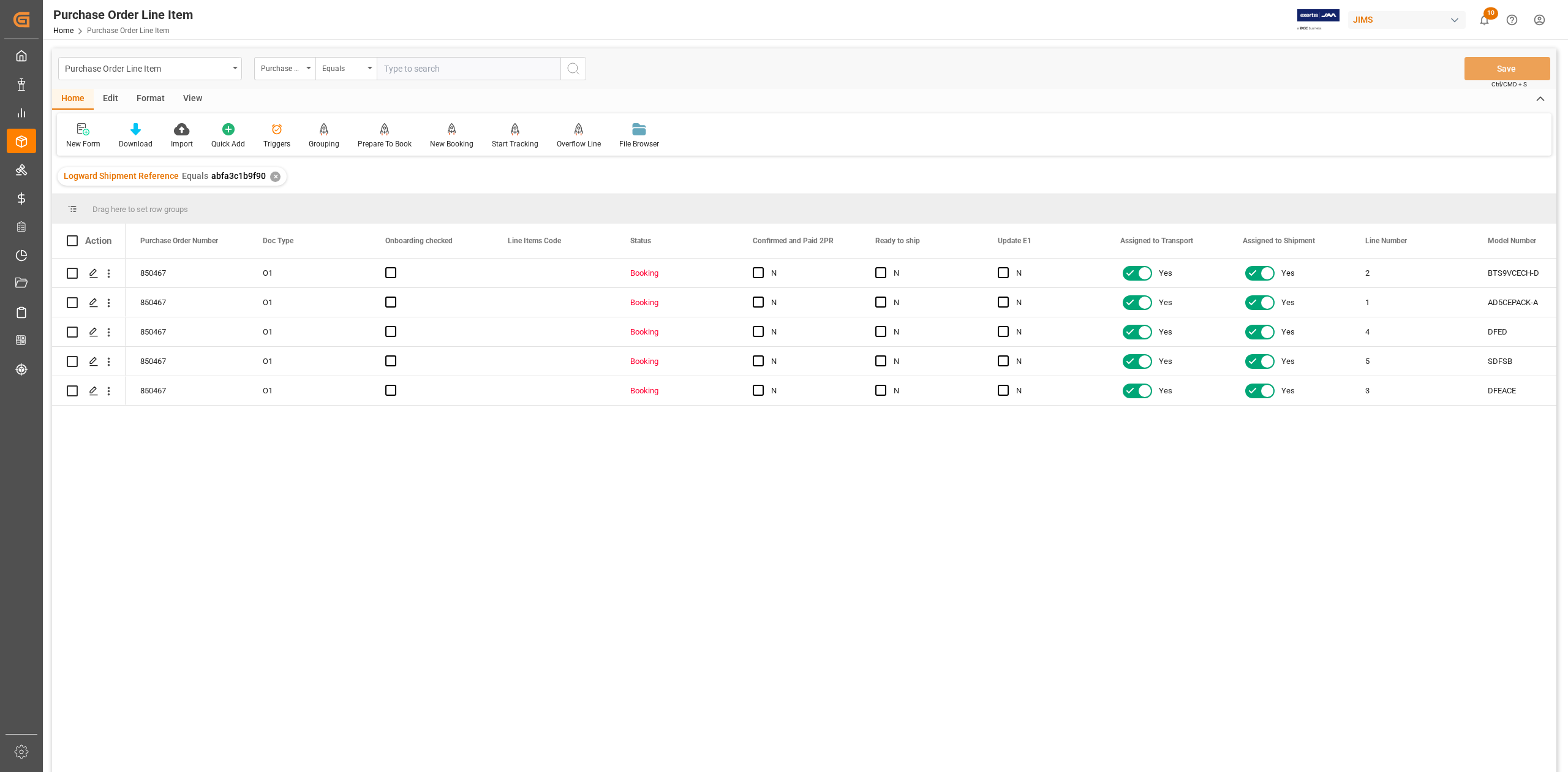
click at [190, 103] on div "View" at bounding box center [192, 99] width 37 height 21
click at [157, 143] on div "Standard Templates" at bounding box center [139, 144] width 61 height 11
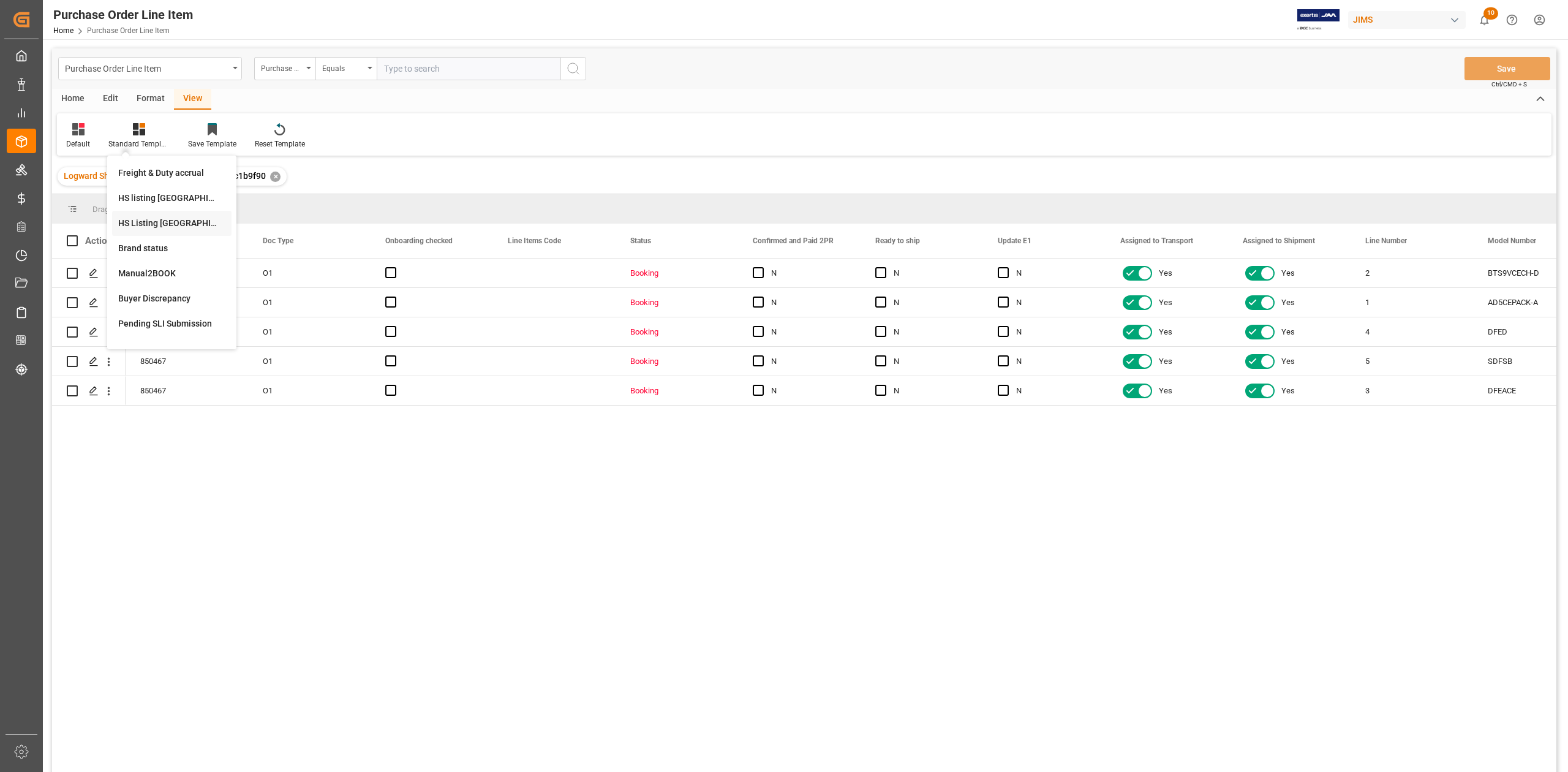
click at [169, 219] on div "HS Listing CANADA" at bounding box center [171, 223] width 107 height 13
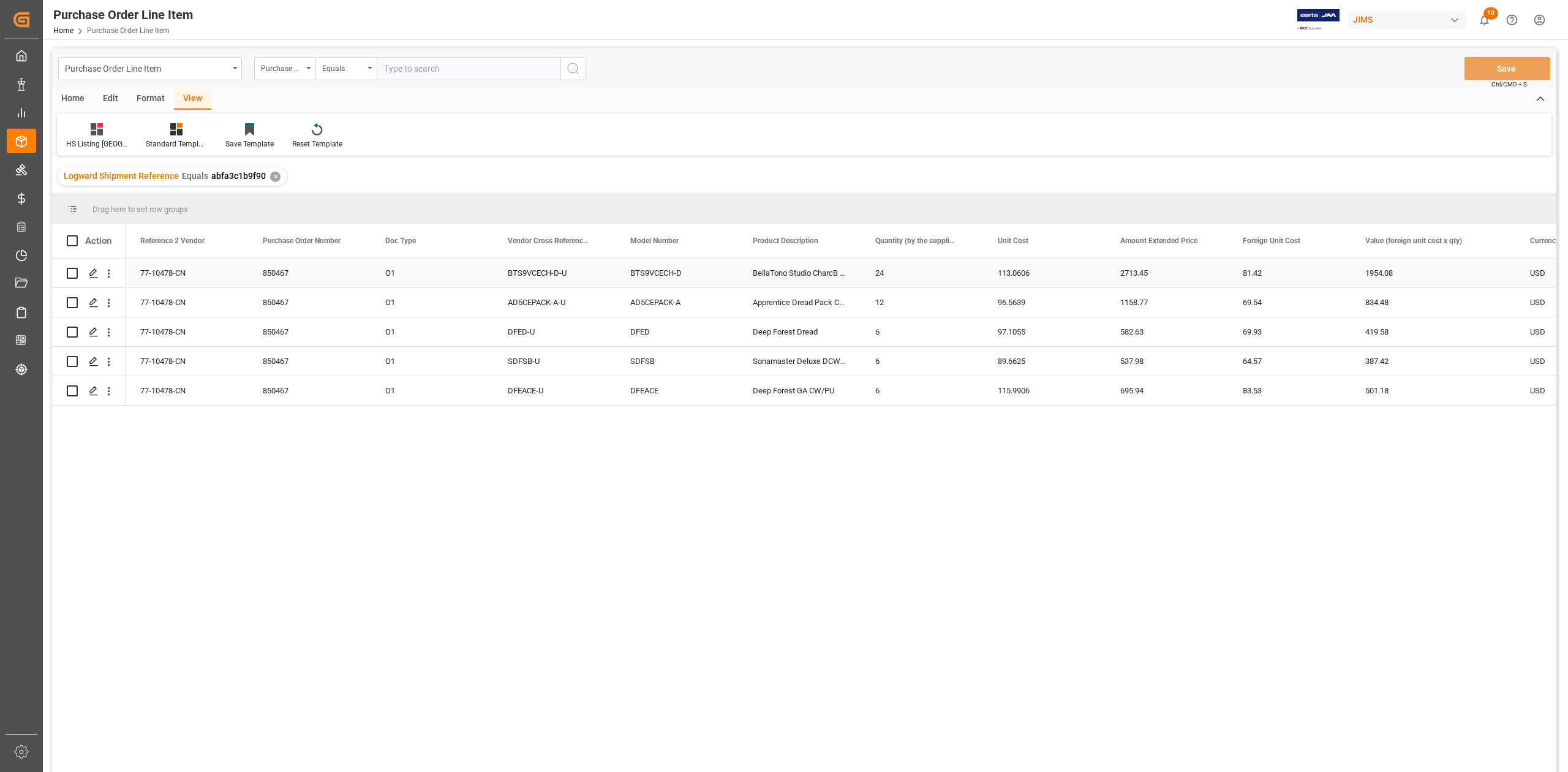
click at [158, 269] on div "77-10478-CN" at bounding box center [187, 273] width 123 height 29
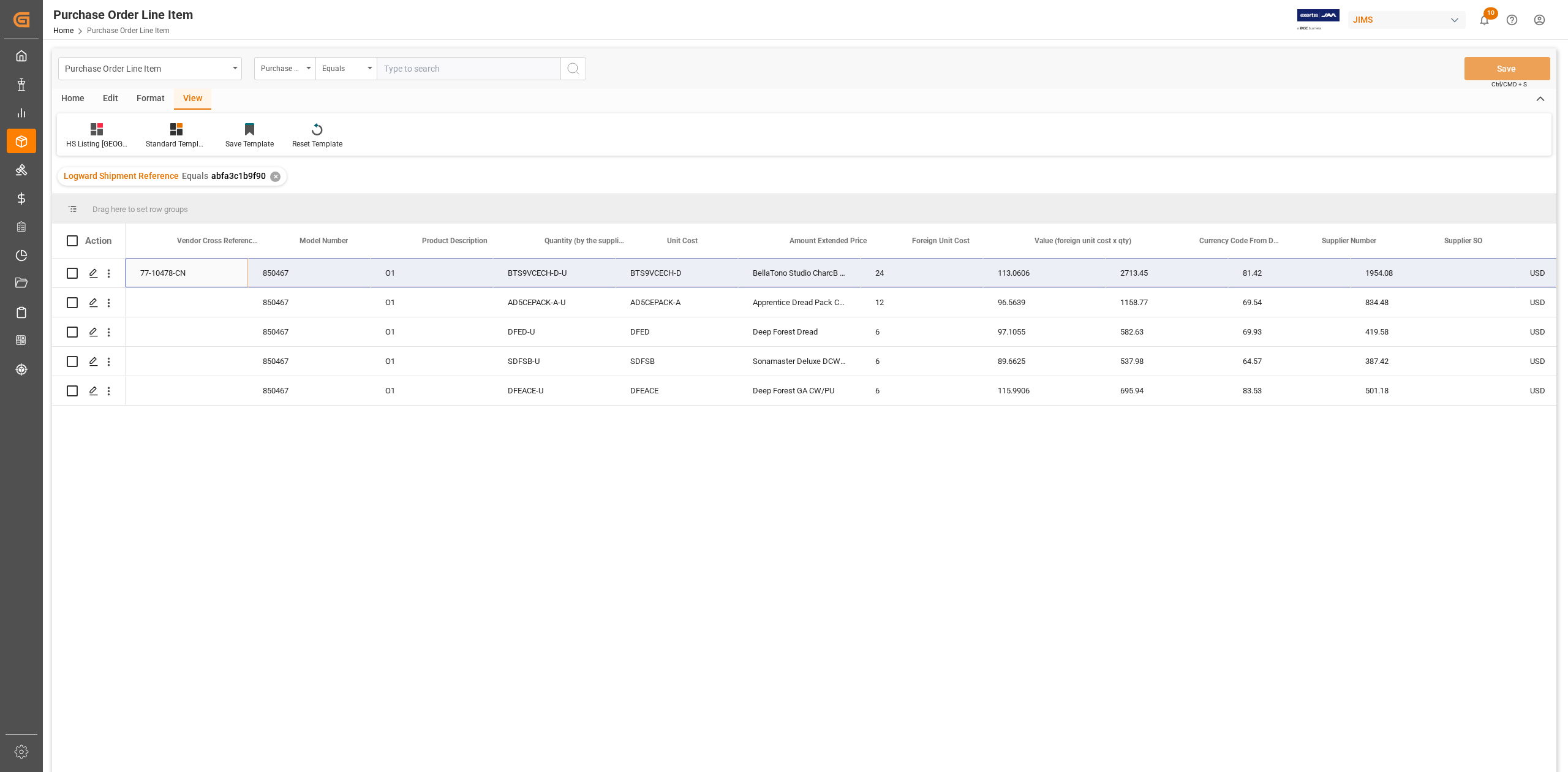
scroll to position [0, 572]
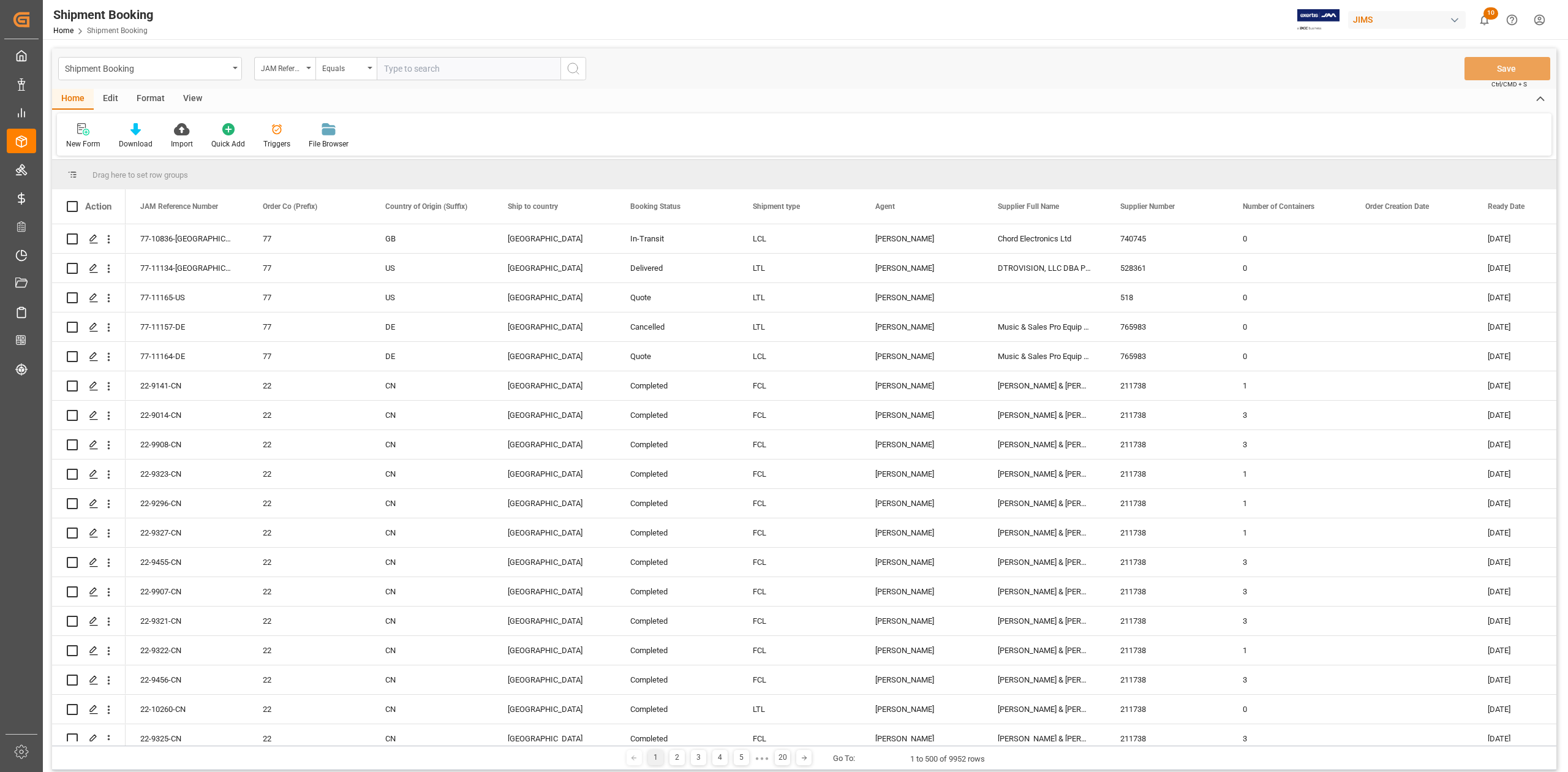
click at [425, 67] on input "text" at bounding box center [468, 68] width 184 height 23
type input "77-10100-CN"
click at [578, 72] on icon "search button" at bounding box center [574, 69] width 15 height 15
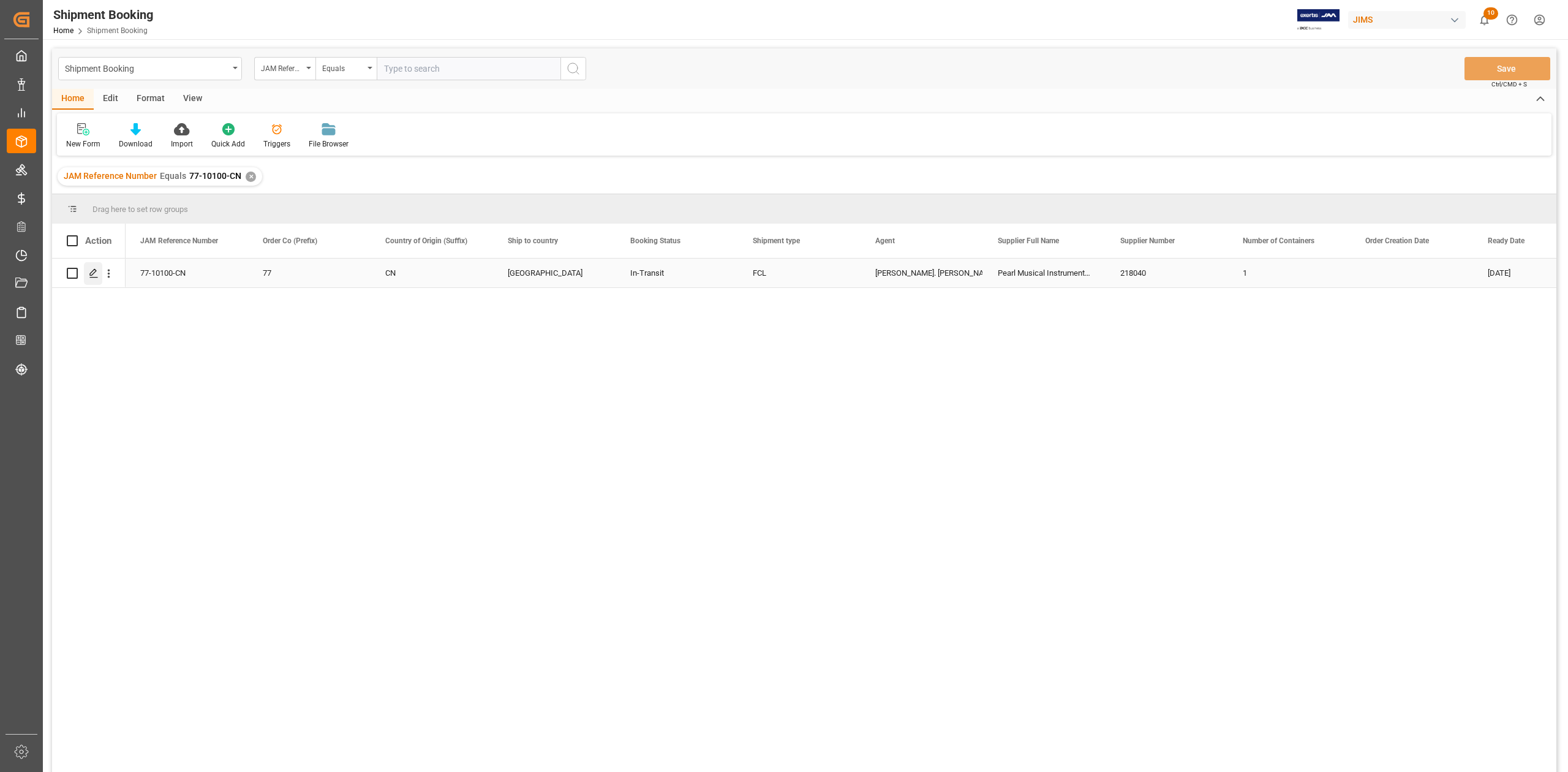
click at [94, 275] on icon "Press SPACE to select this row." at bounding box center [94, 273] width 10 height 10
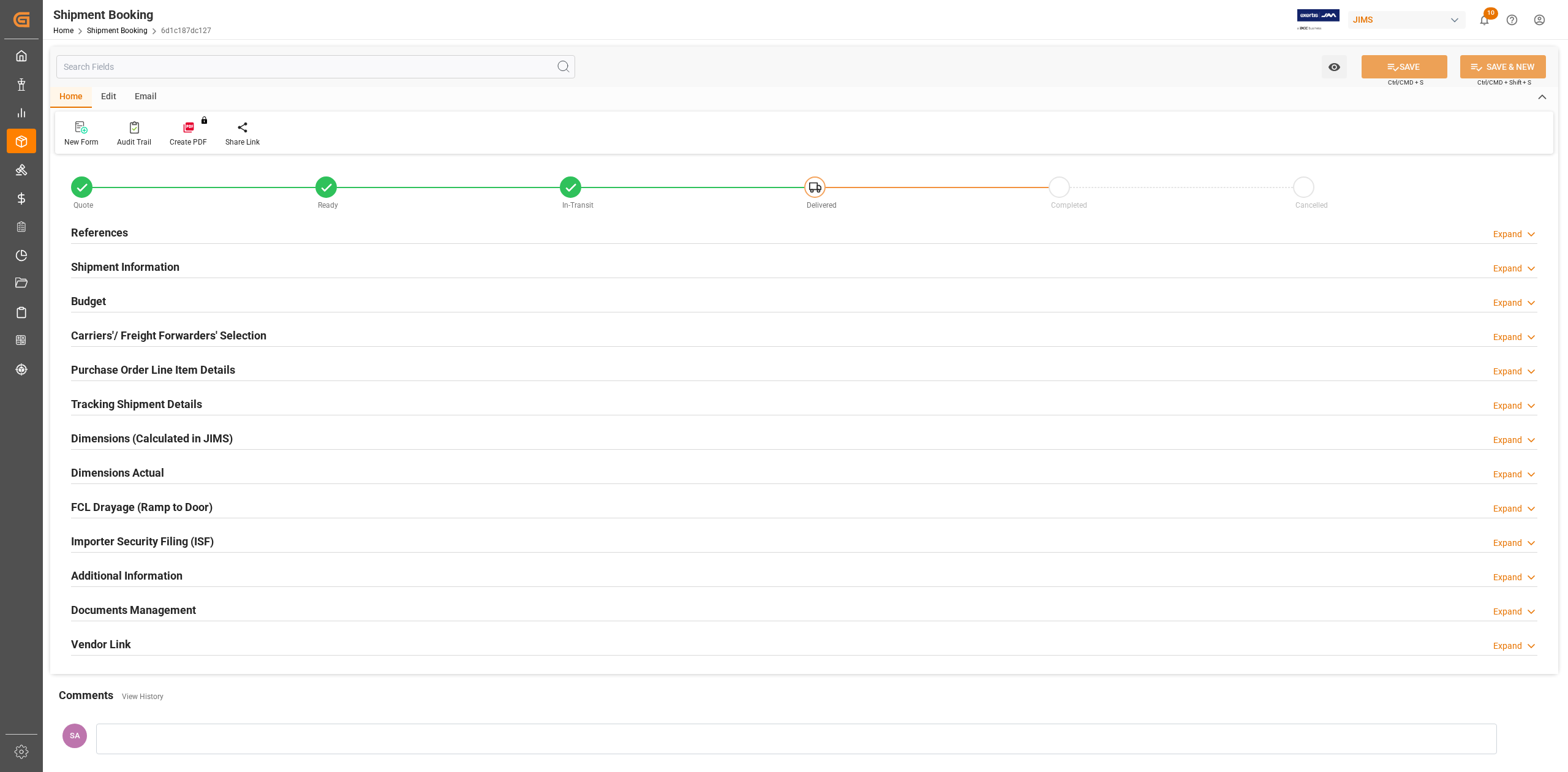
type input "52"
click at [106, 231] on h2 "References" at bounding box center [99, 232] width 57 height 17
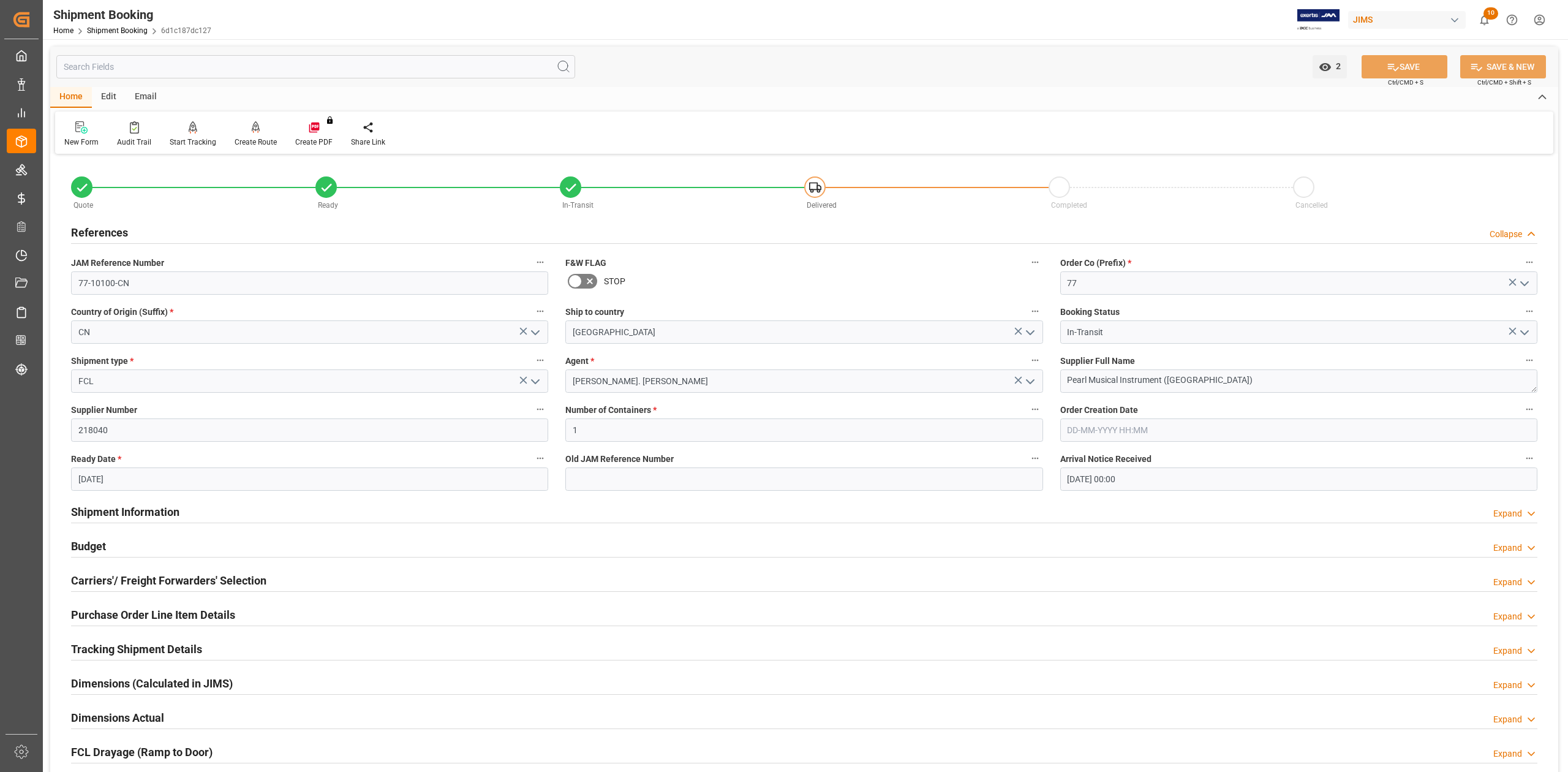
click at [113, 229] on h2 "References" at bounding box center [99, 232] width 57 height 17
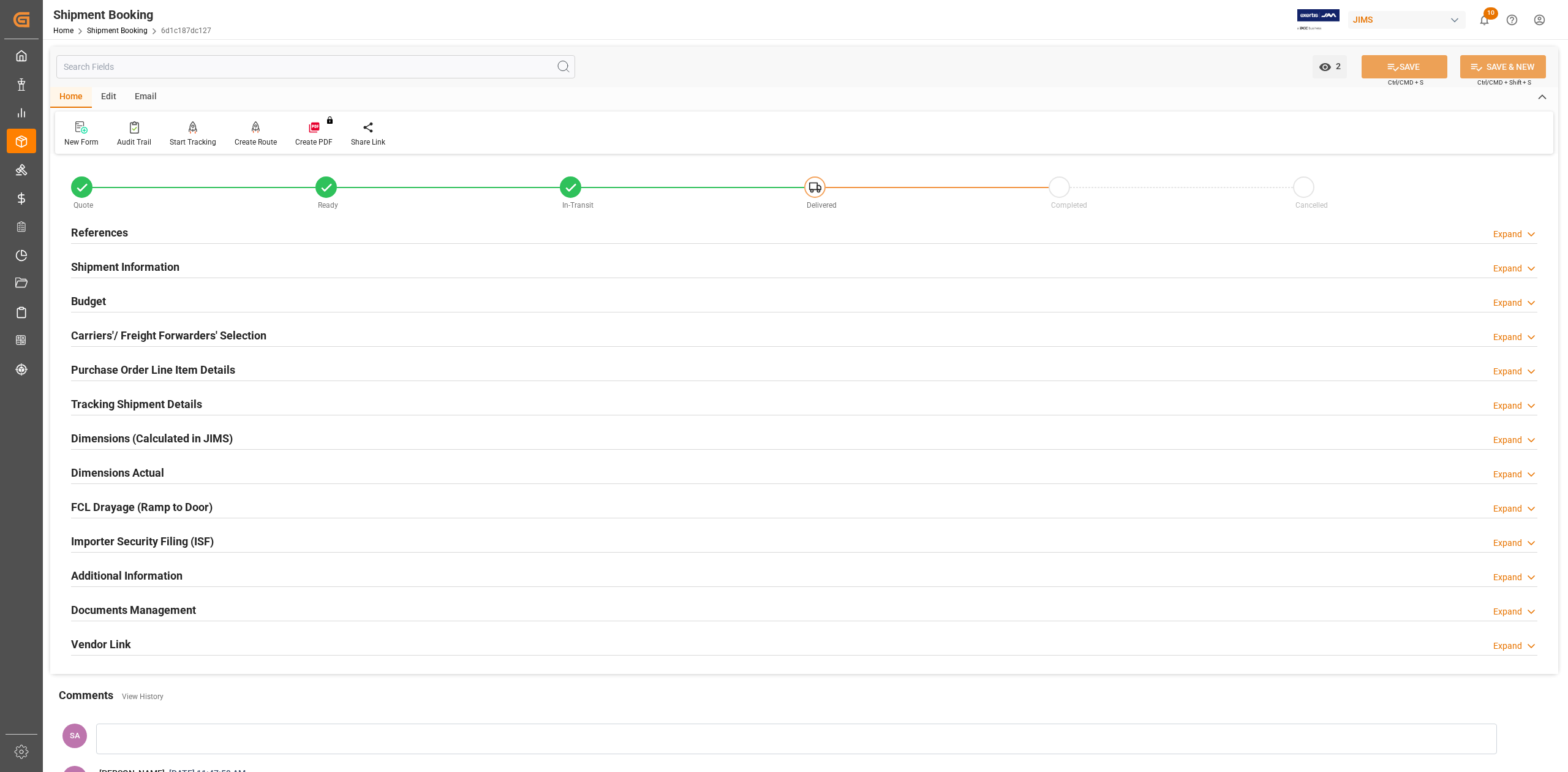
click at [125, 262] on h2 "Shipment Information" at bounding box center [125, 267] width 109 height 17
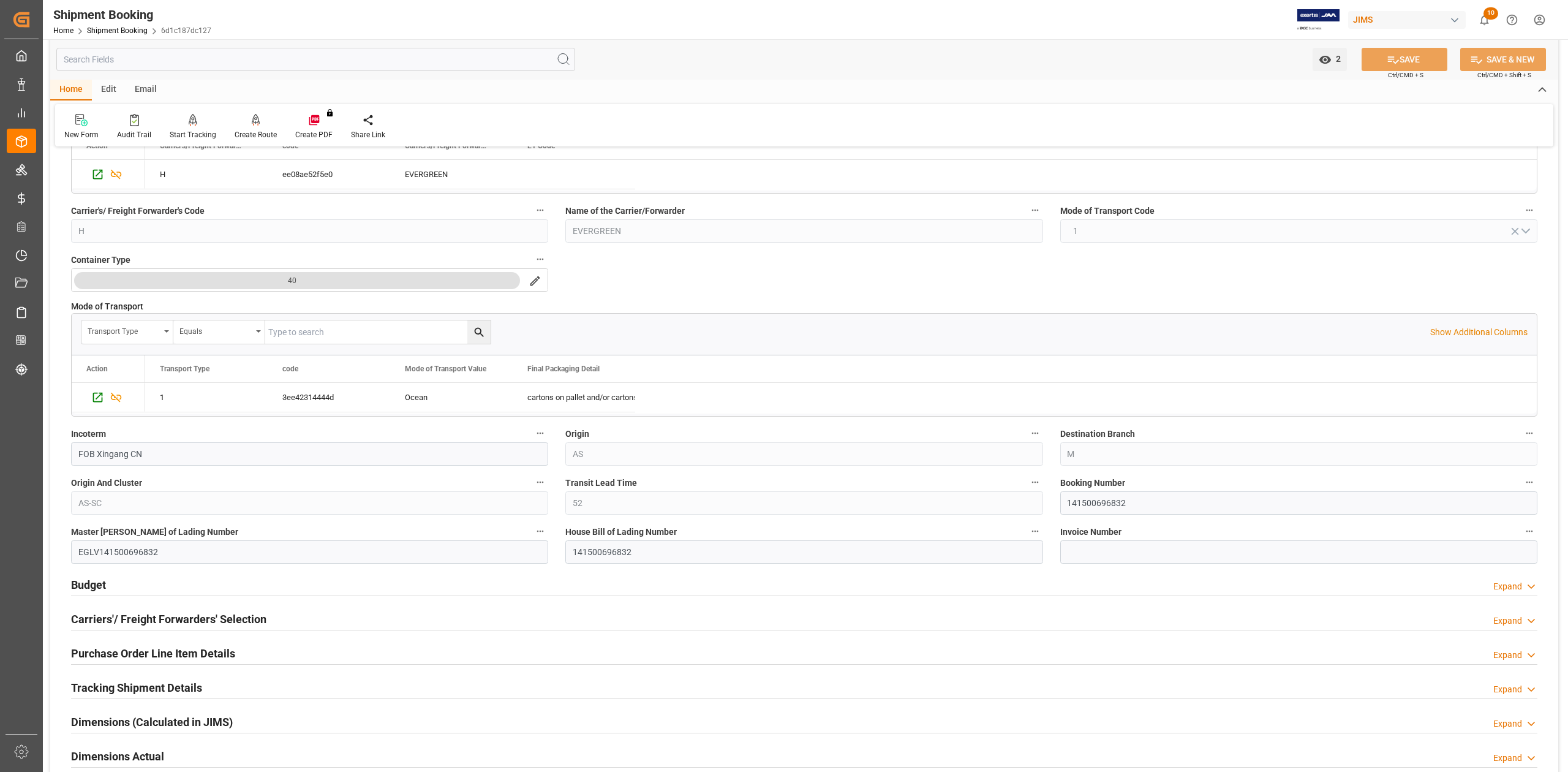
scroll to position [245, 0]
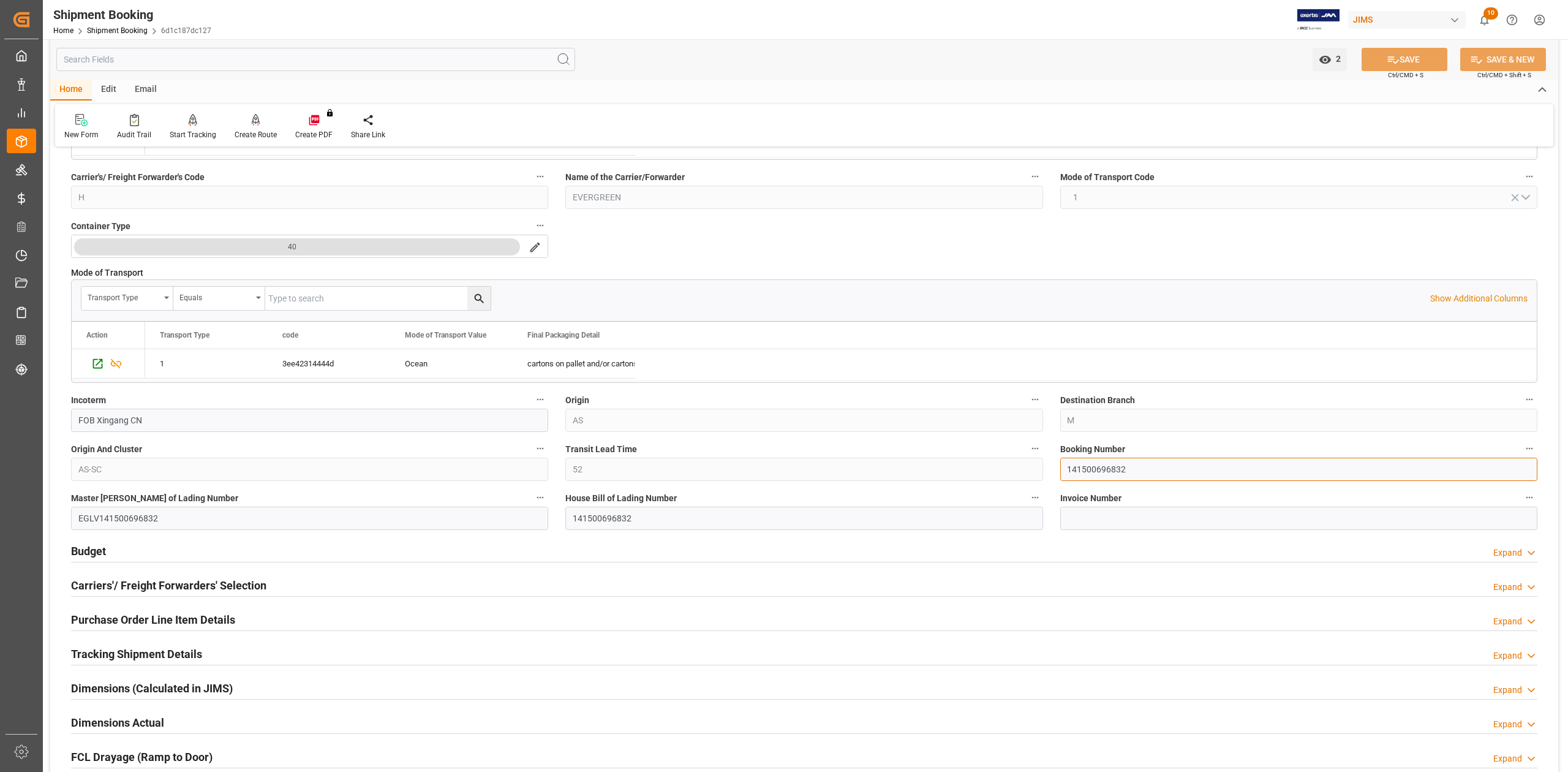
click at [1085, 474] on input "141500696832" at bounding box center [1299, 469] width 477 height 23
